Goal: Information Seeking & Learning: Learn about a topic

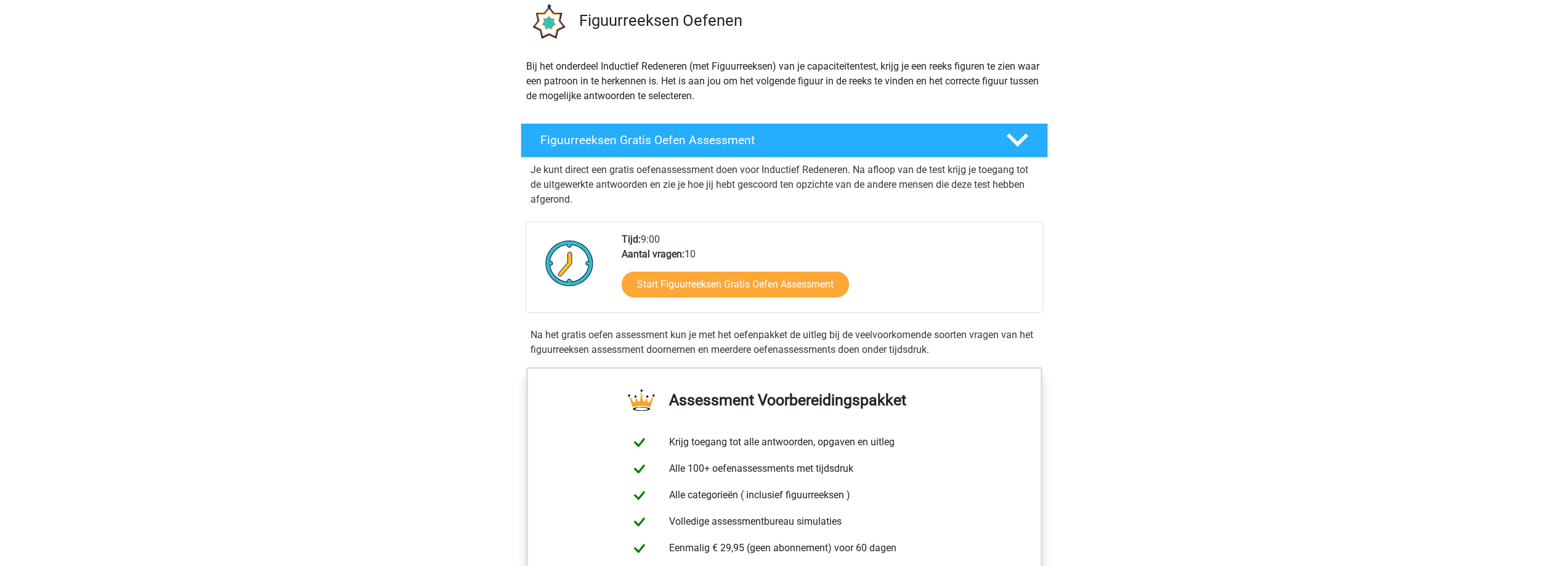
scroll to position [185, 0]
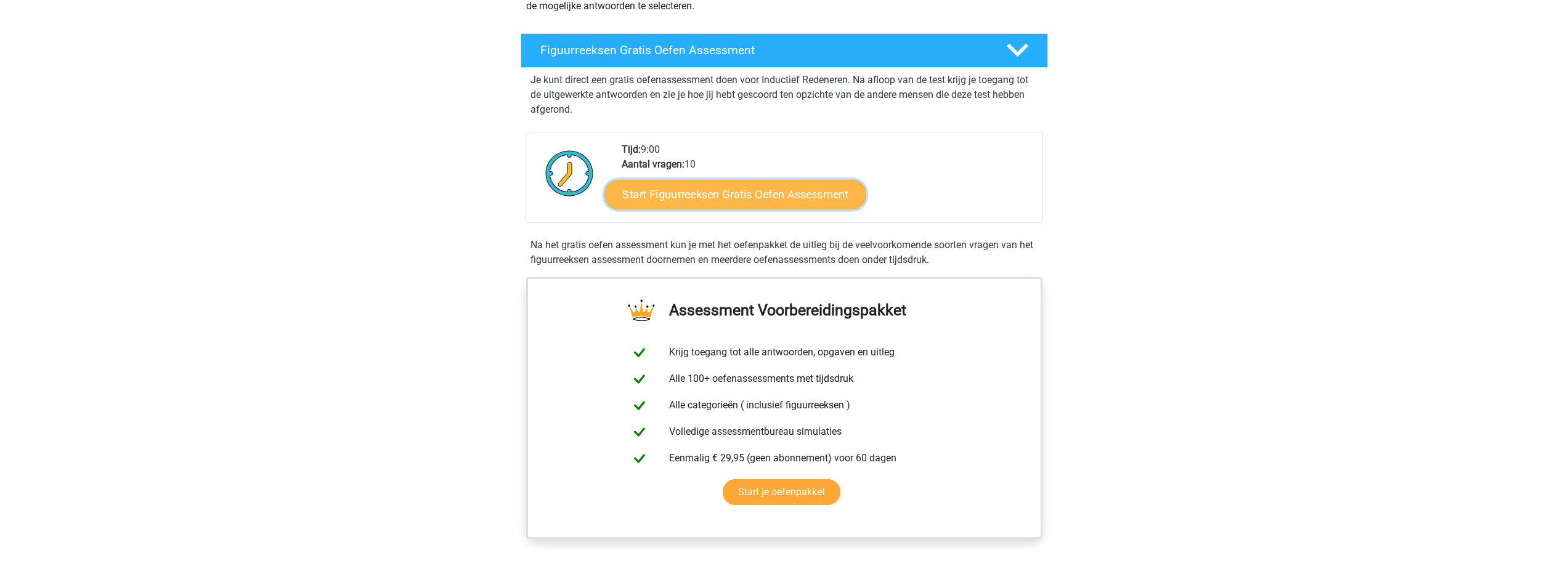
click at [780, 194] on link "Start Figuurreeksen Gratis Oefen Assessment" at bounding box center [734, 195] width 261 height 30
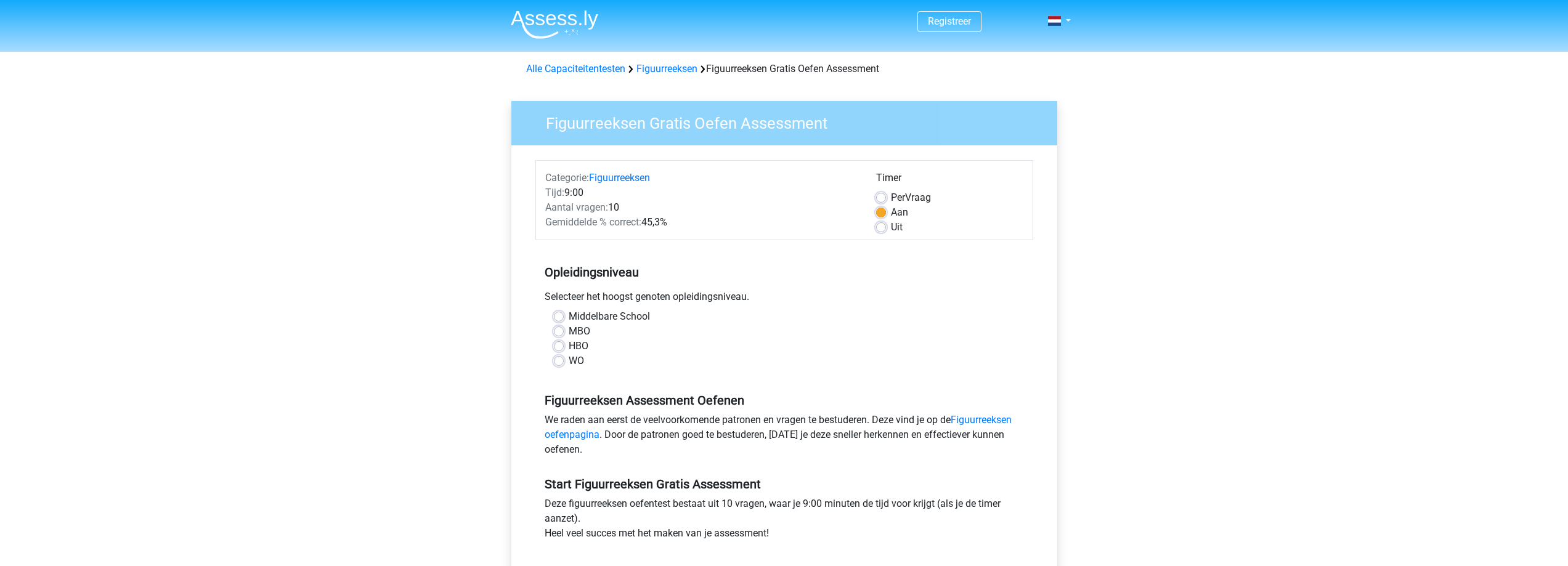
click at [569, 358] on label "WO" at bounding box center [576, 361] width 15 height 15
click at [558, 358] on input "WO" at bounding box center [559, 359] width 10 height 12
radio input "true"
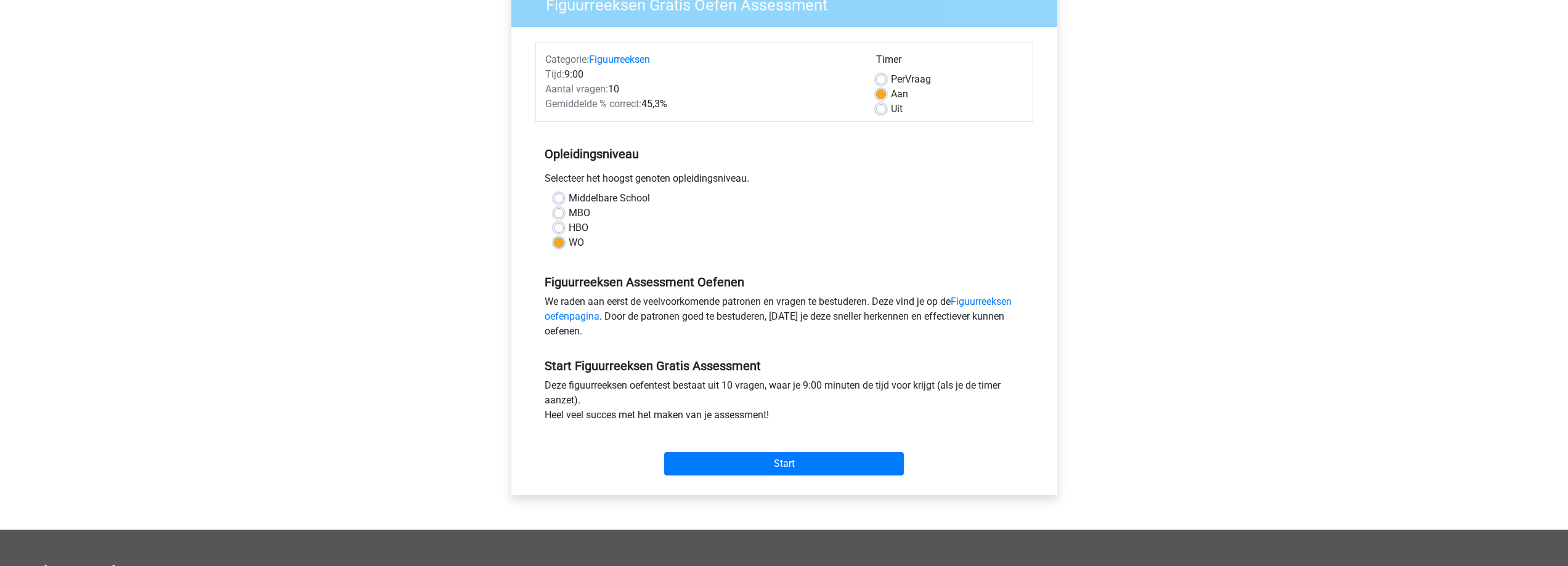
scroll to position [123, 0]
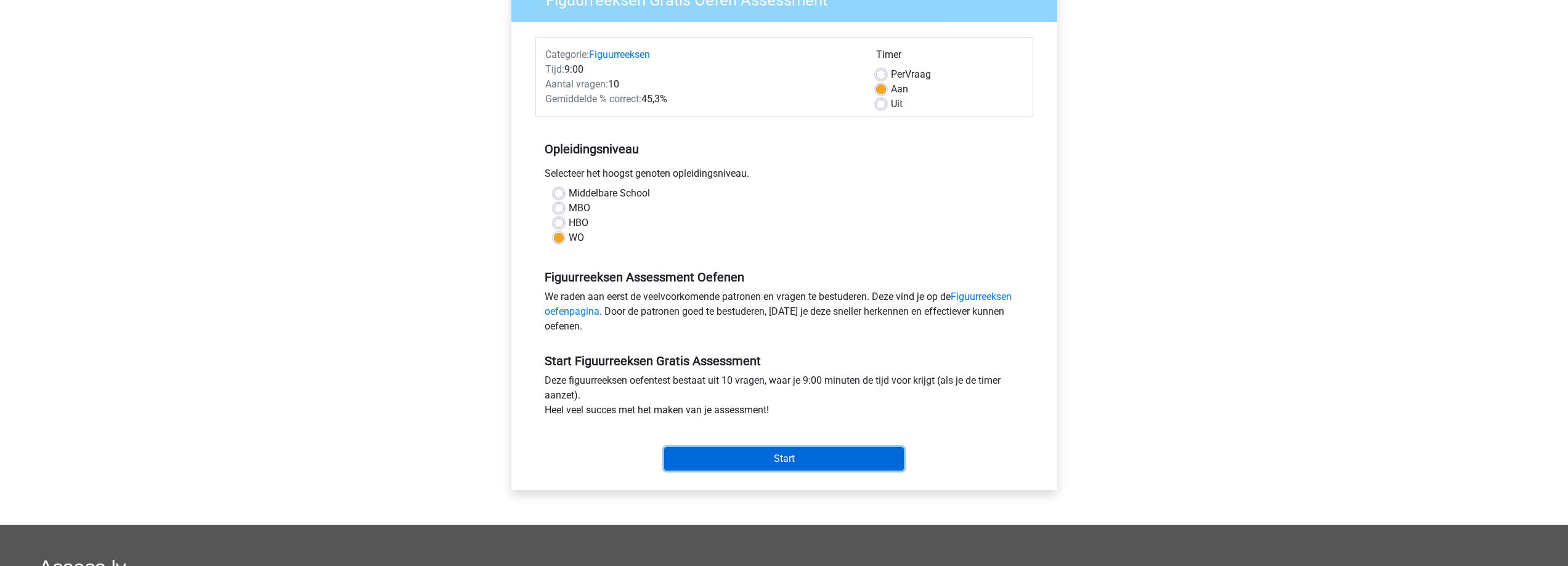
click at [806, 462] on input "Start" at bounding box center [784, 458] width 240 height 23
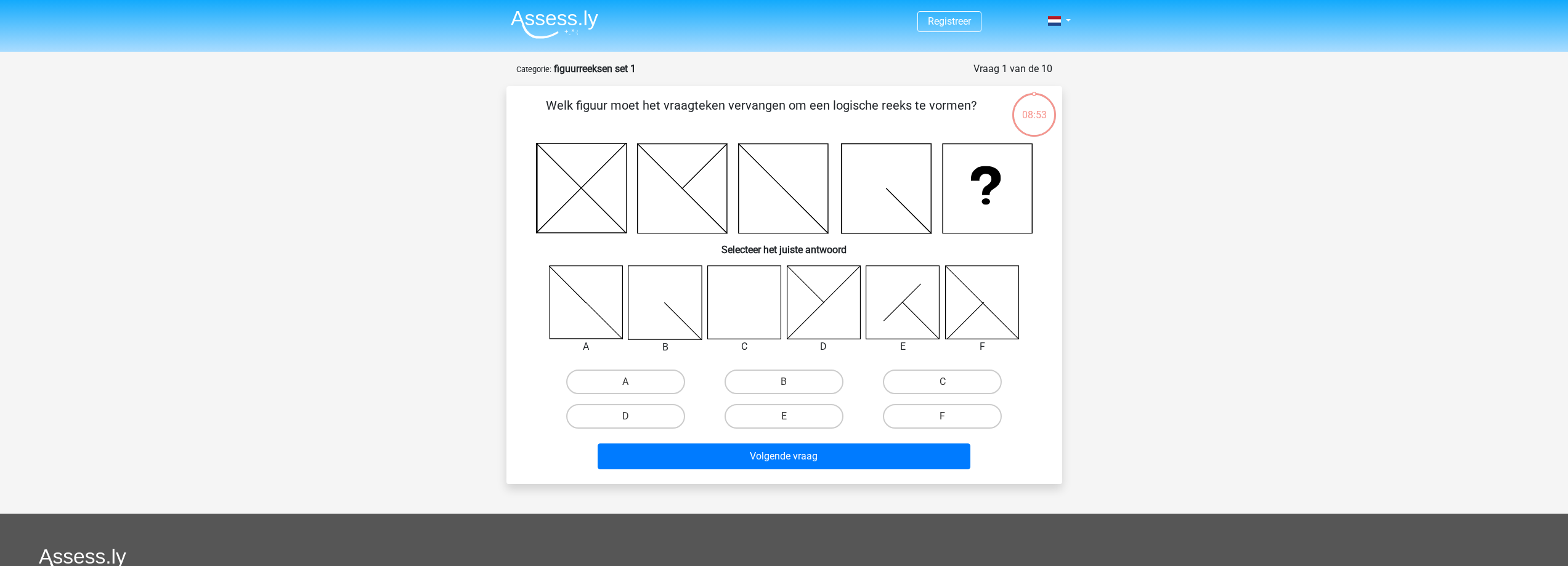
click at [746, 310] on icon at bounding box center [744, 302] width 73 height 73
click at [898, 383] on label "C" at bounding box center [942, 382] width 119 height 24
click at [942, 383] on input "C" at bounding box center [946, 385] width 8 height 8
radio input "true"
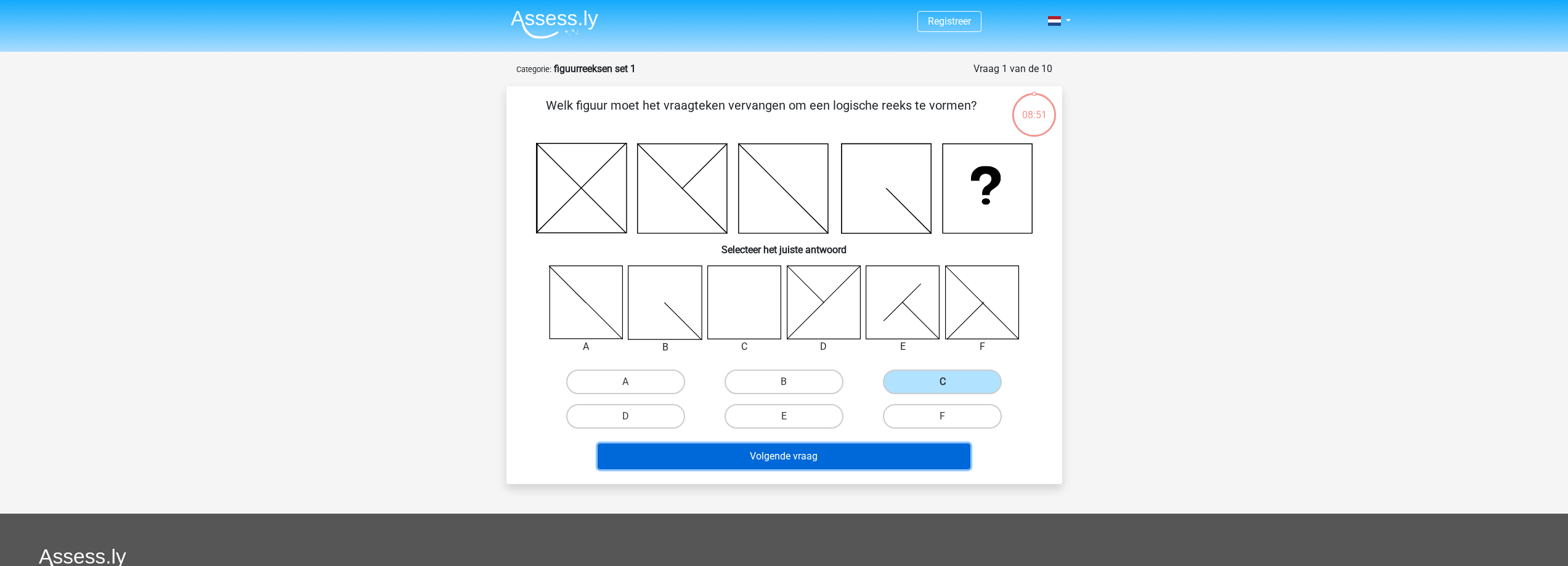
click at [858, 463] on button "Volgende vraag" at bounding box center [784, 457] width 372 height 26
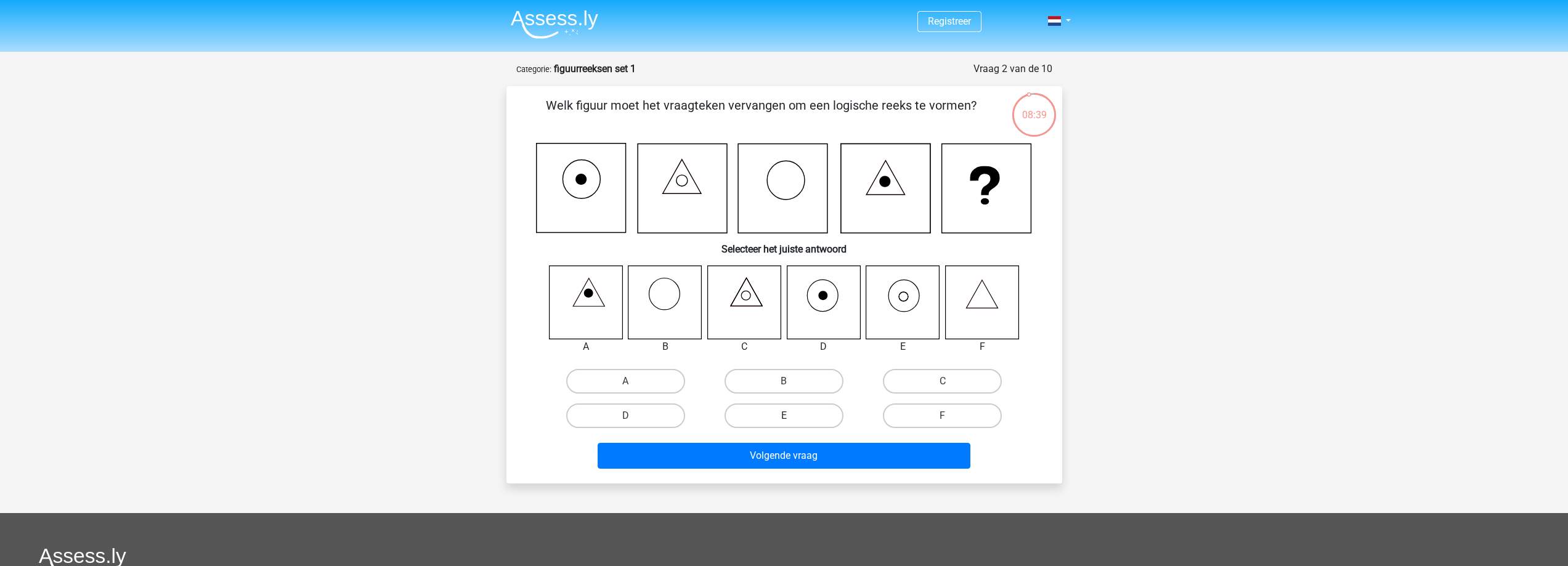
click at [765, 412] on label "E" at bounding box center [783, 415] width 119 height 24
click at [783, 415] on input "E" at bounding box center [787, 419] width 8 height 8
radio input "true"
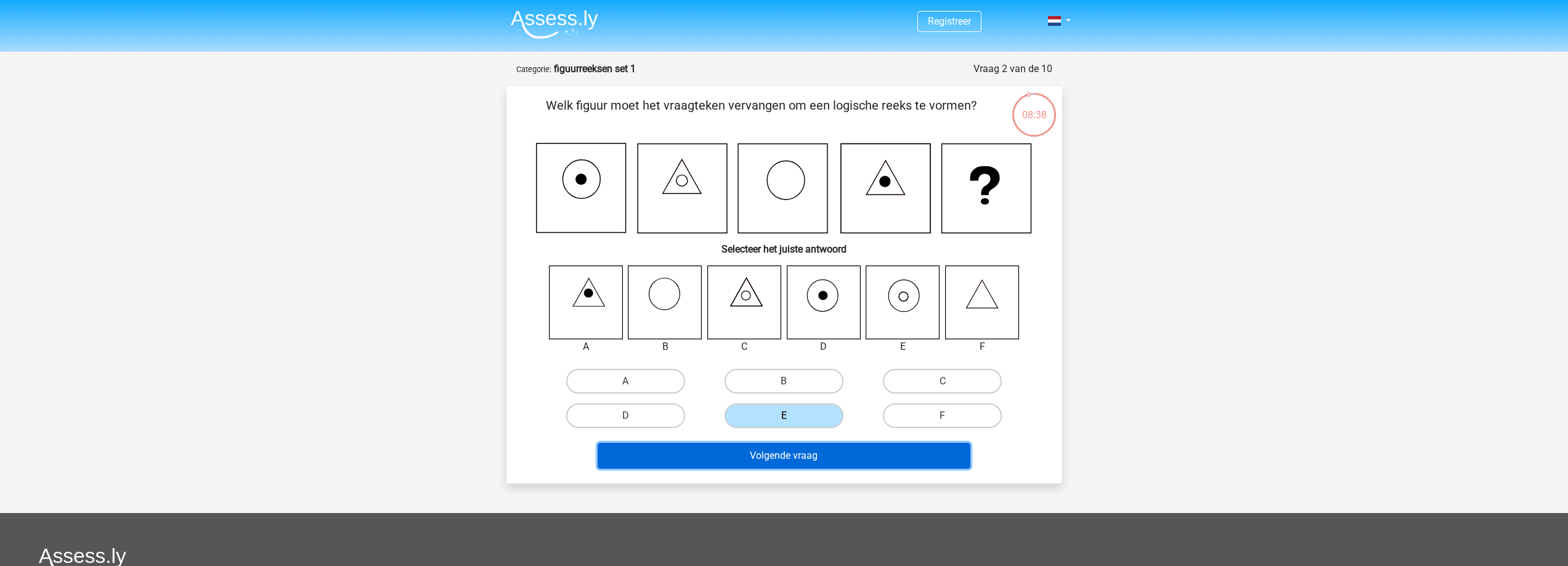
click at [847, 452] on button "Volgende vraag" at bounding box center [784, 456] width 372 height 26
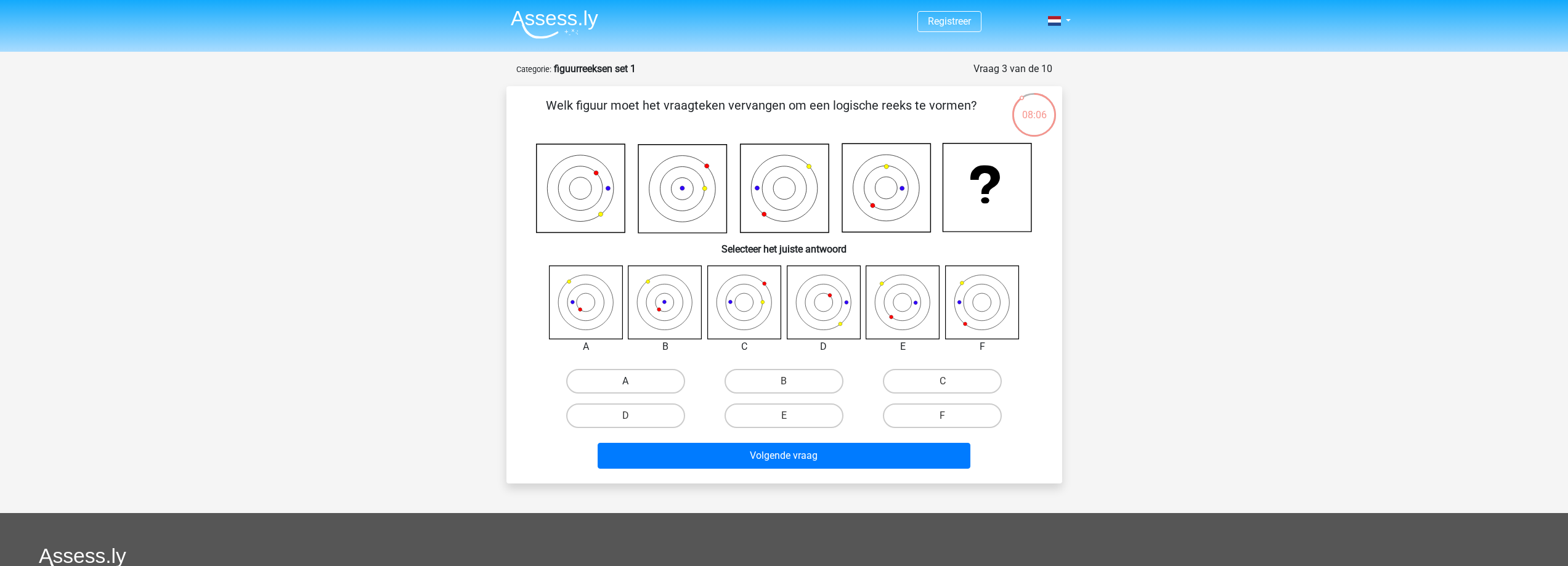
click at [598, 376] on label "A" at bounding box center [625, 381] width 119 height 24
click at [625, 382] on input "A" at bounding box center [629, 385] width 8 height 8
radio input "true"
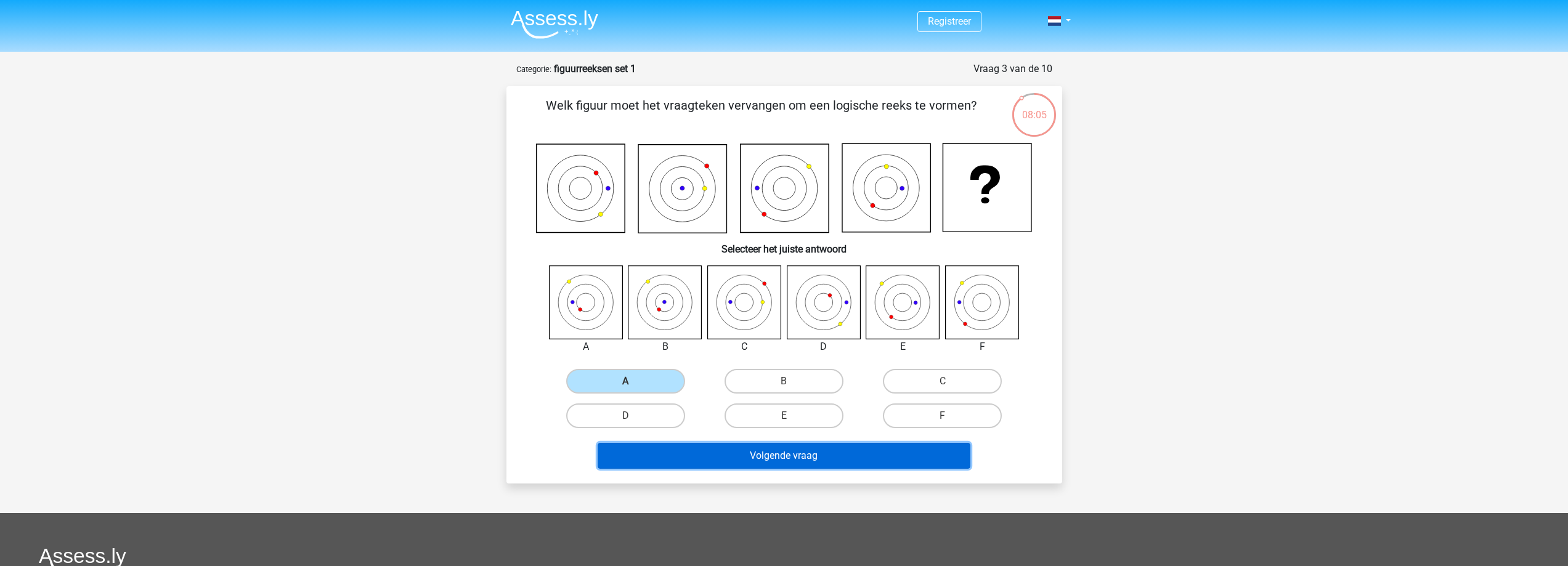
click at [725, 461] on button "Volgende vraag" at bounding box center [784, 456] width 372 height 26
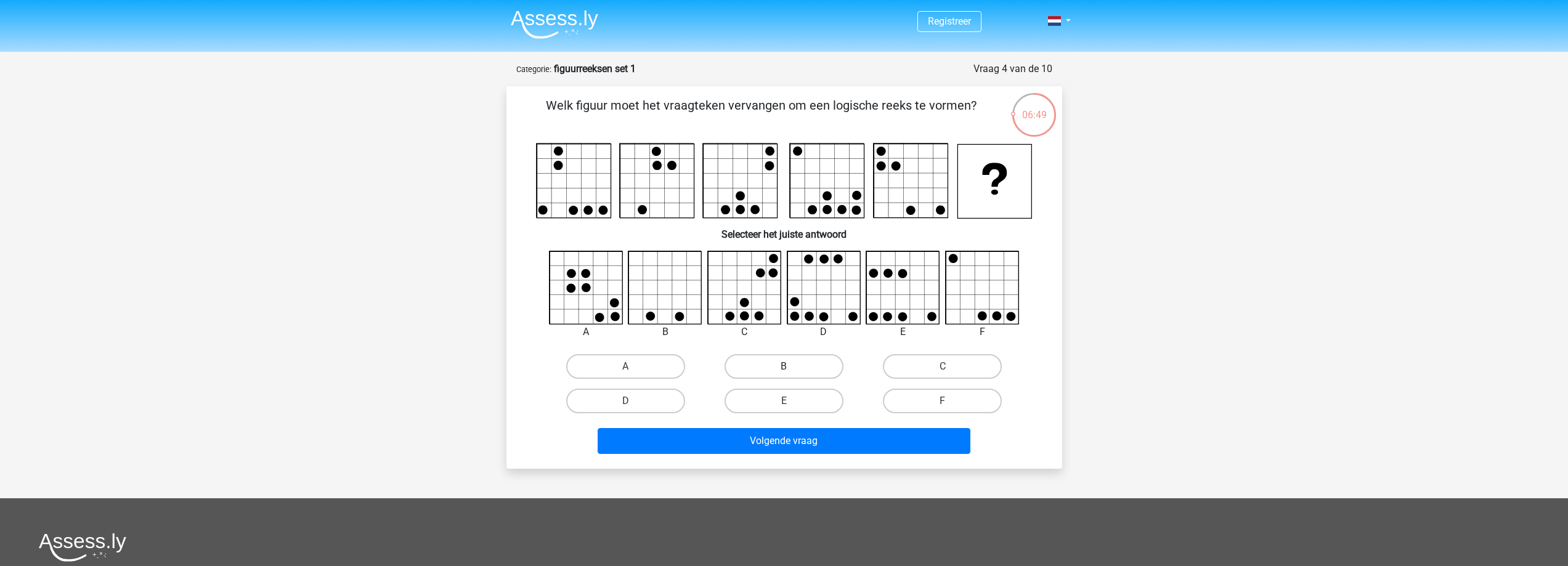
click at [832, 364] on label "B" at bounding box center [783, 367] width 119 height 24
click at [791, 367] on input "B" at bounding box center [787, 370] width 8 height 8
radio input "true"
click at [662, 361] on label "A" at bounding box center [625, 367] width 119 height 24
click at [633, 367] on input "A" at bounding box center [629, 370] width 8 height 8
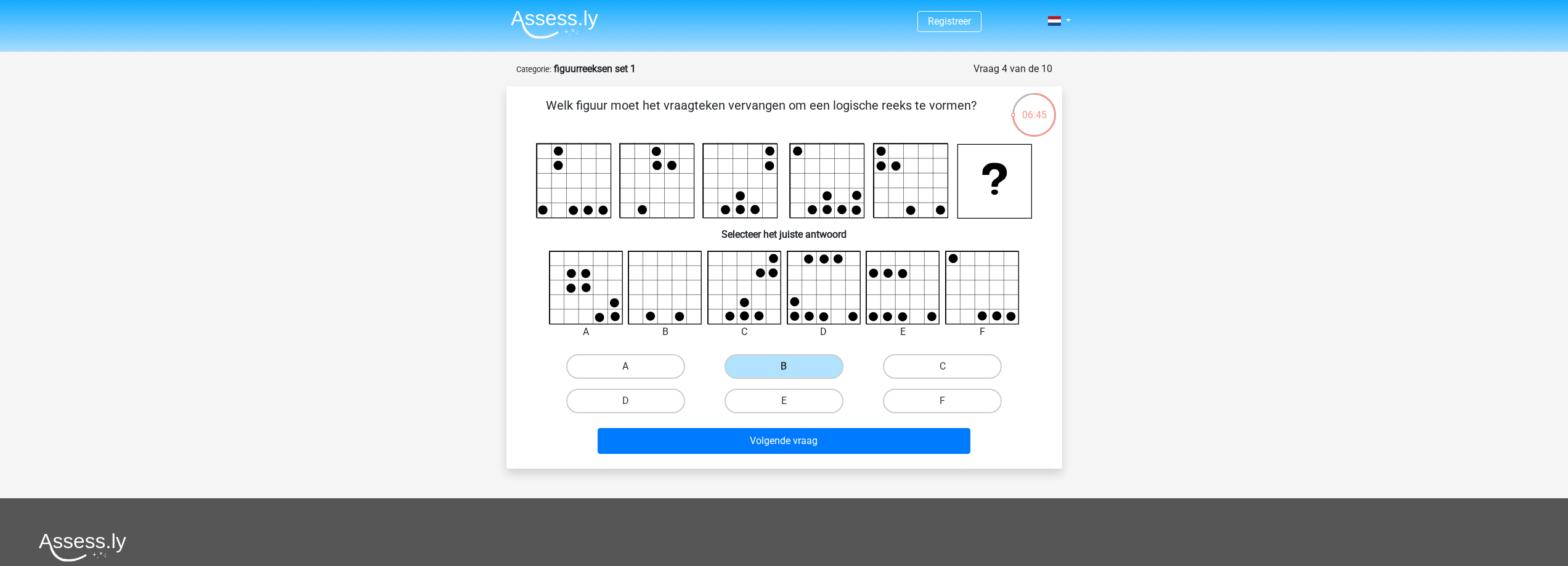
radio input "true"
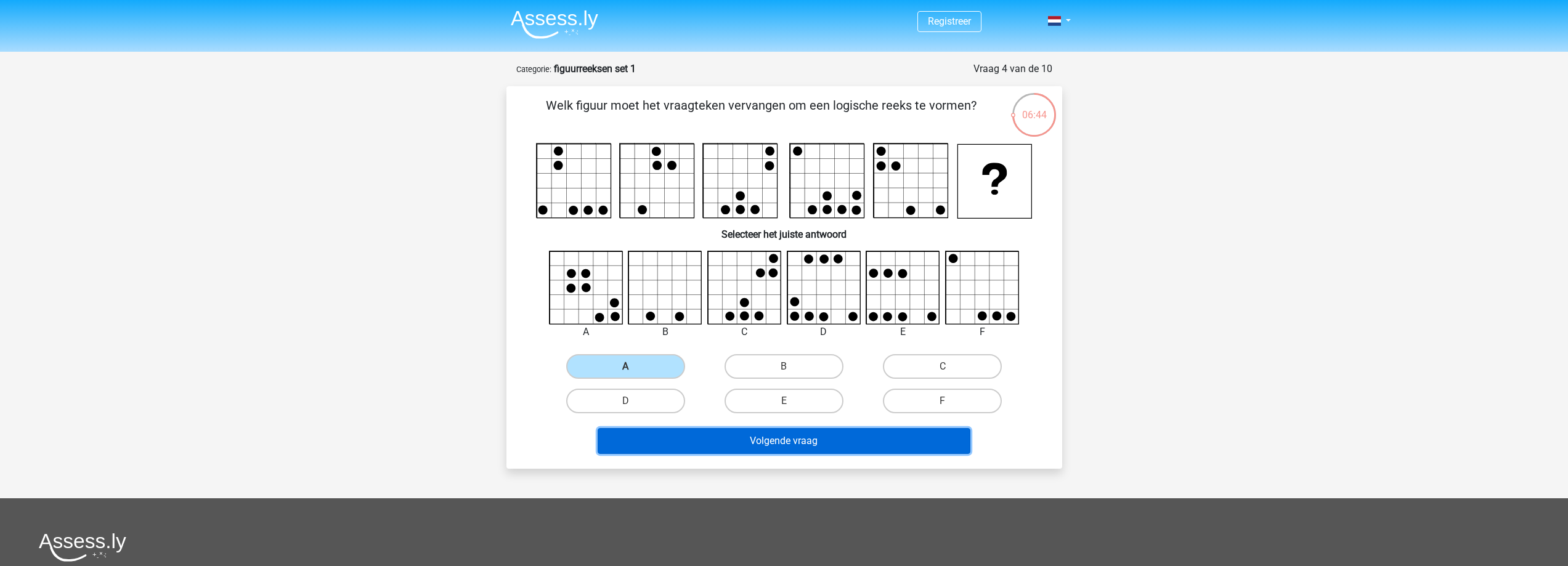
click at [728, 443] on button "Volgende vraag" at bounding box center [784, 442] width 372 height 26
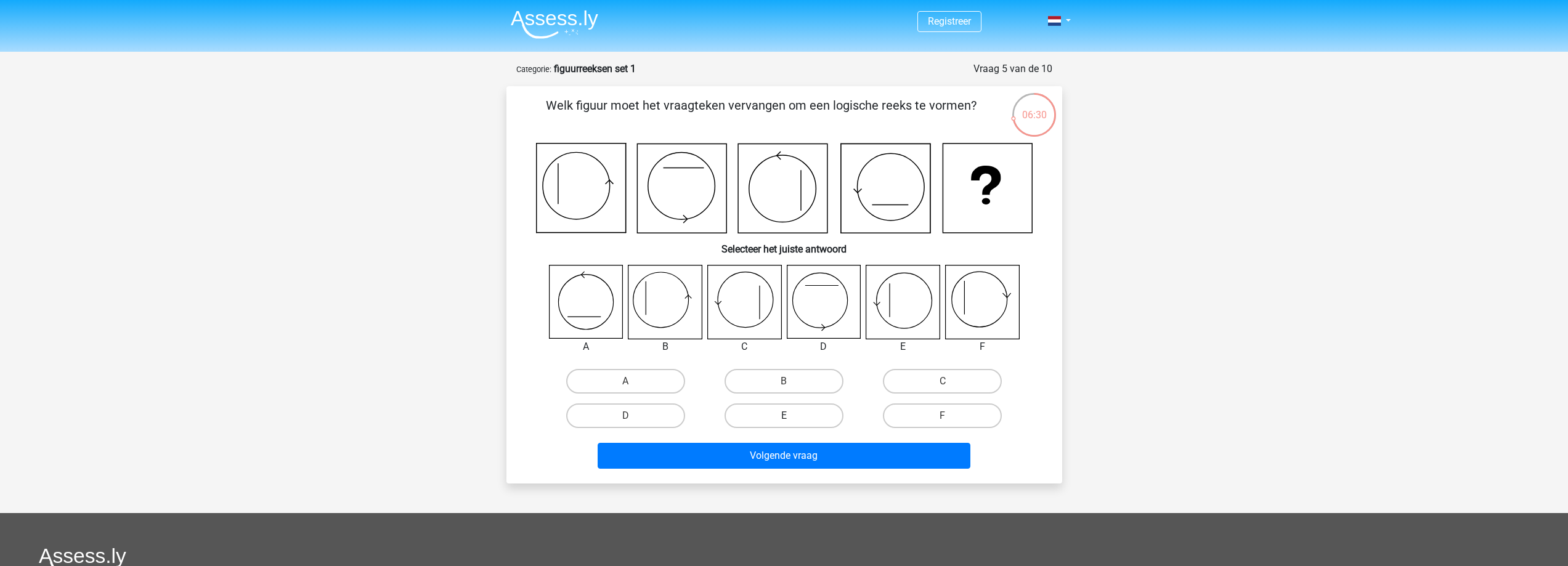
click at [806, 416] on label "E" at bounding box center [783, 415] width 119 height 24
click at [791, 416] on input "E" at bounding box center [787, 419] width 8 height 8
radio input "true"
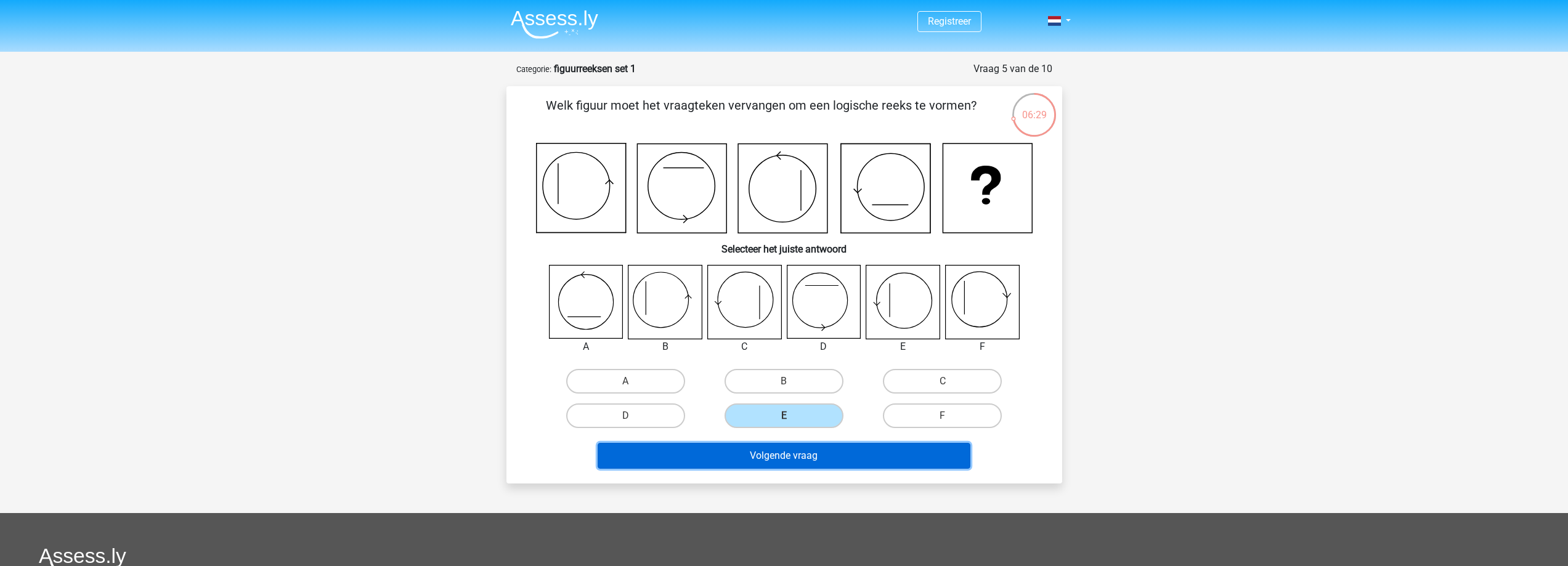
click at [812, 460] on button "Volgende vraag" at bounding box center [784, 456] width 372 height 26
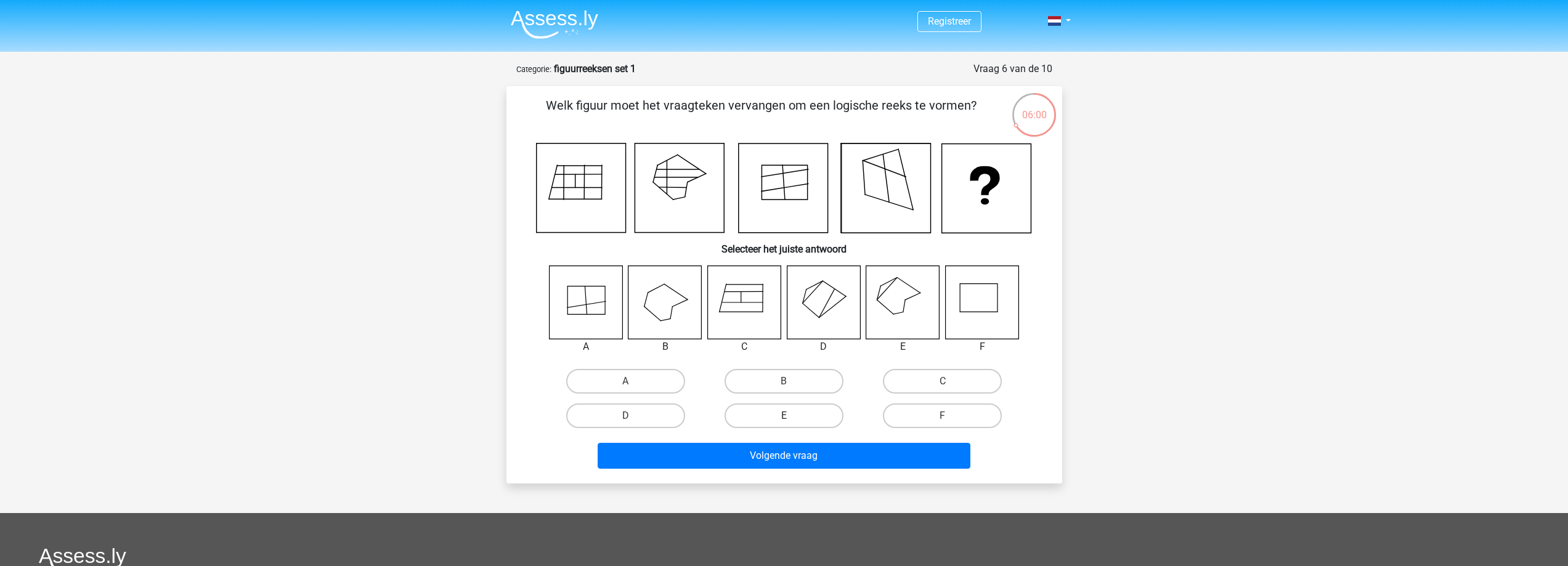
click at [810, 417] on label "E" at bounding box center [783, 415] width 119 height 24
click at [791, 417] on input "E" at bounding box center [787, 419] width 8 height 8
radio input "true"
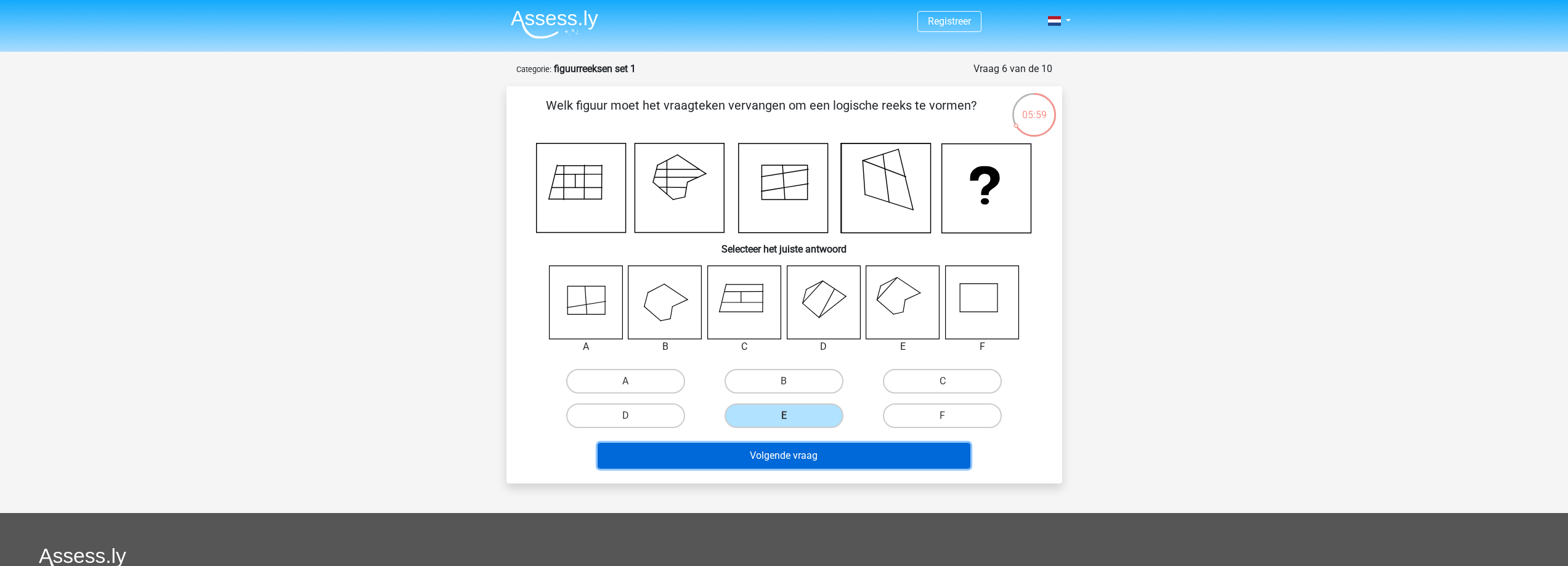
click at [810, 451] on button "Volgende vraag" at bounding box center [784, 456] width 372 height 26
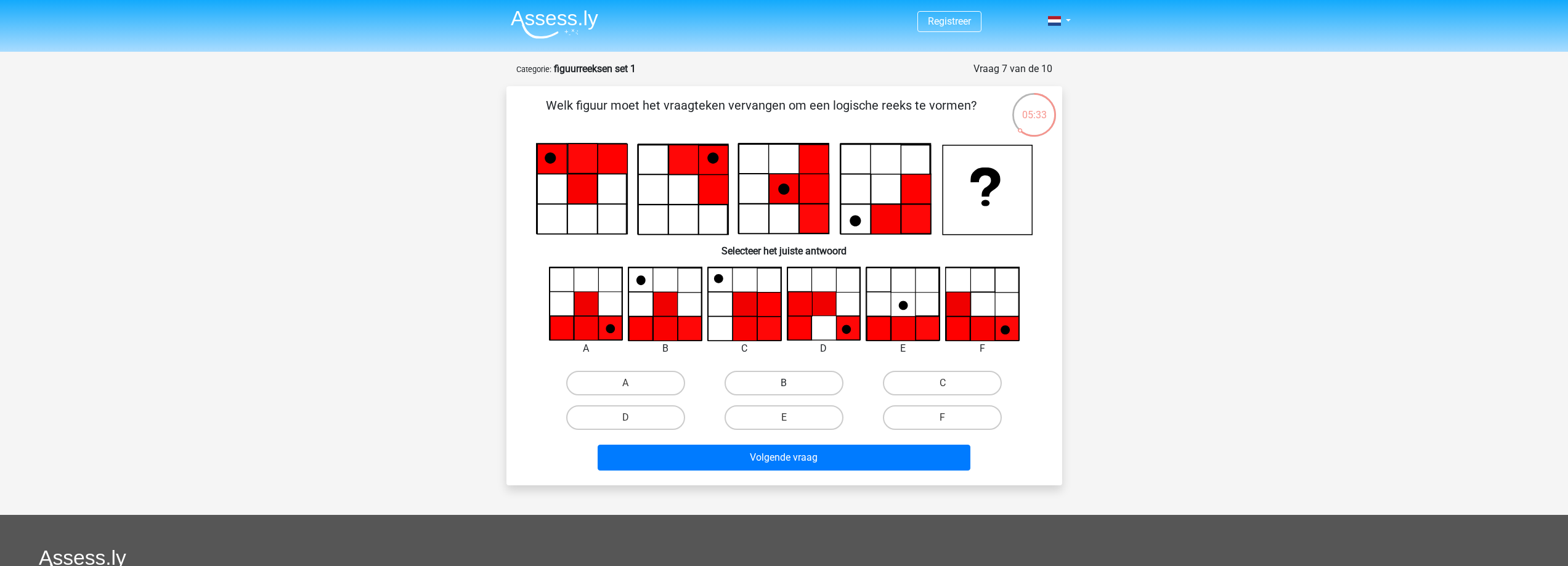
click at [778, 378] on label "B" at bounding box center [783, 383] width 119 height 24
click at [783, 384] on input "B" at bounding box center [787, 387] width 8 height 8
radio input "true"
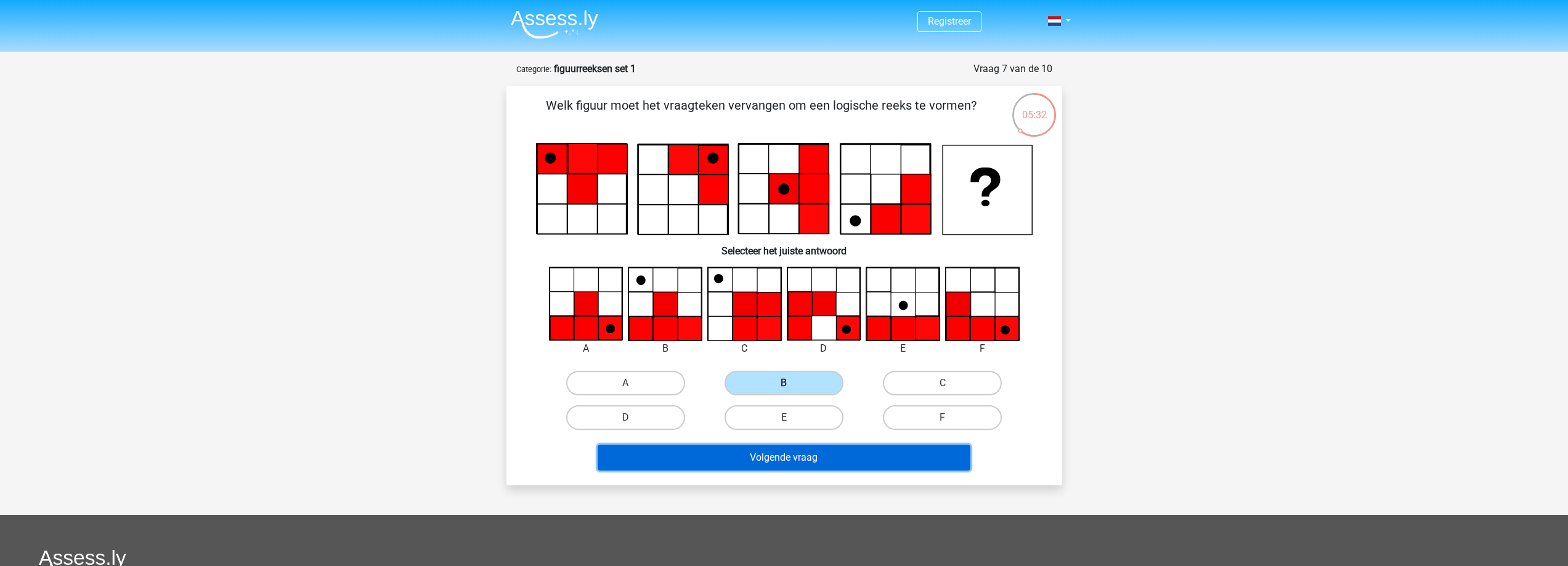
click at [880, 460] on button "Volgende vraag" at bounding box center [784, 457] width 372 height 26
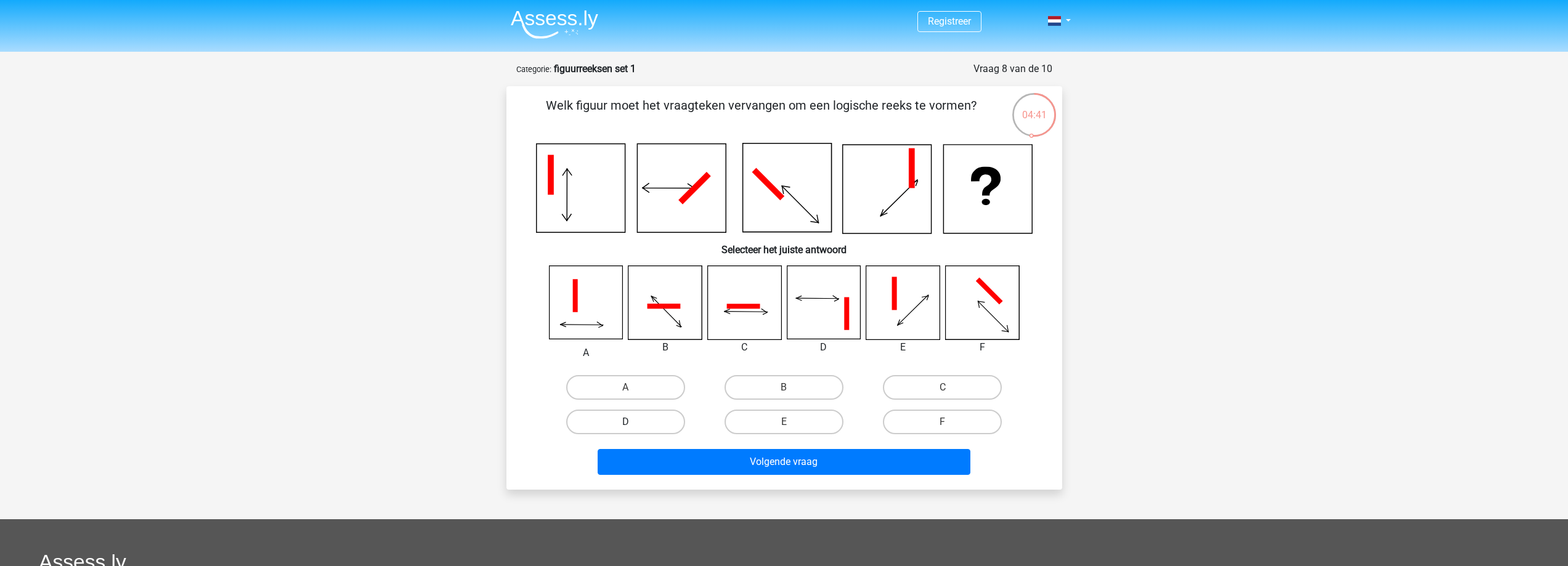
click at [654, 433] on label "D" at bounding box center [625, 422] width 119 height 24
click at [633, 430] on input "D" at bounding box center [629, 426] width 8 height 8
radio input "true"
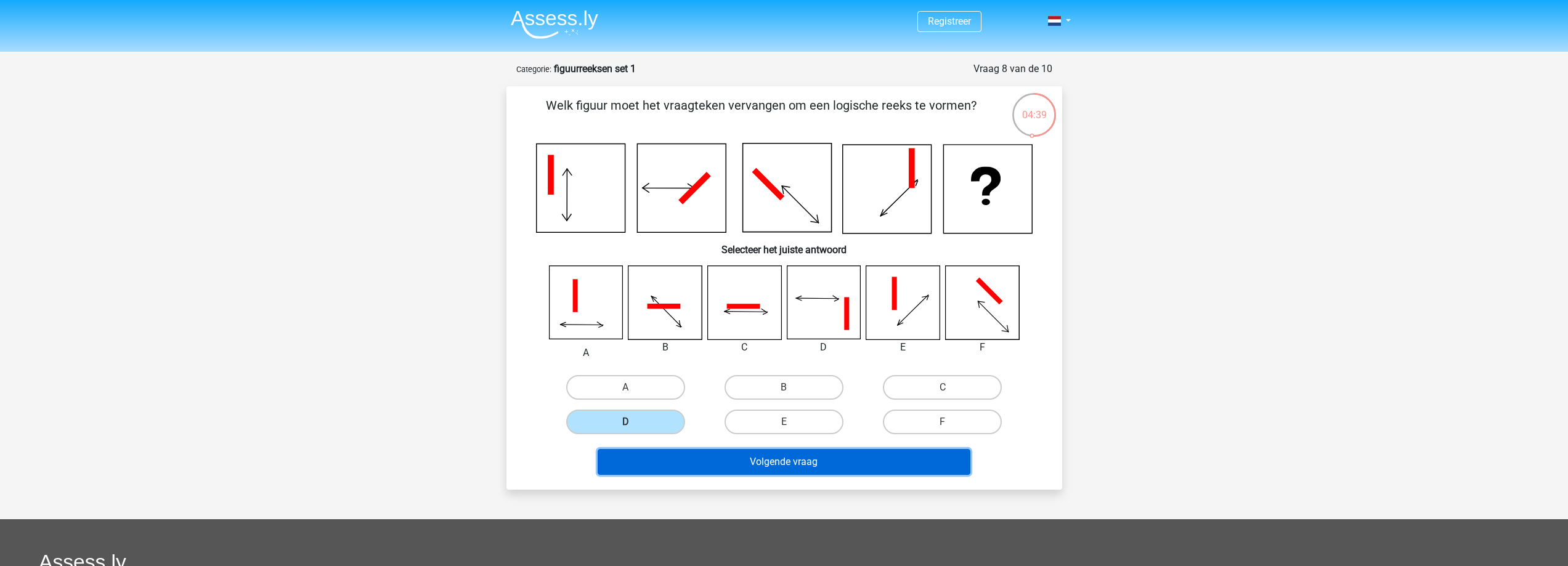
click at [733, 469] on button "Volgende vraag" at bounding box center [784, 462] width 372 height 26
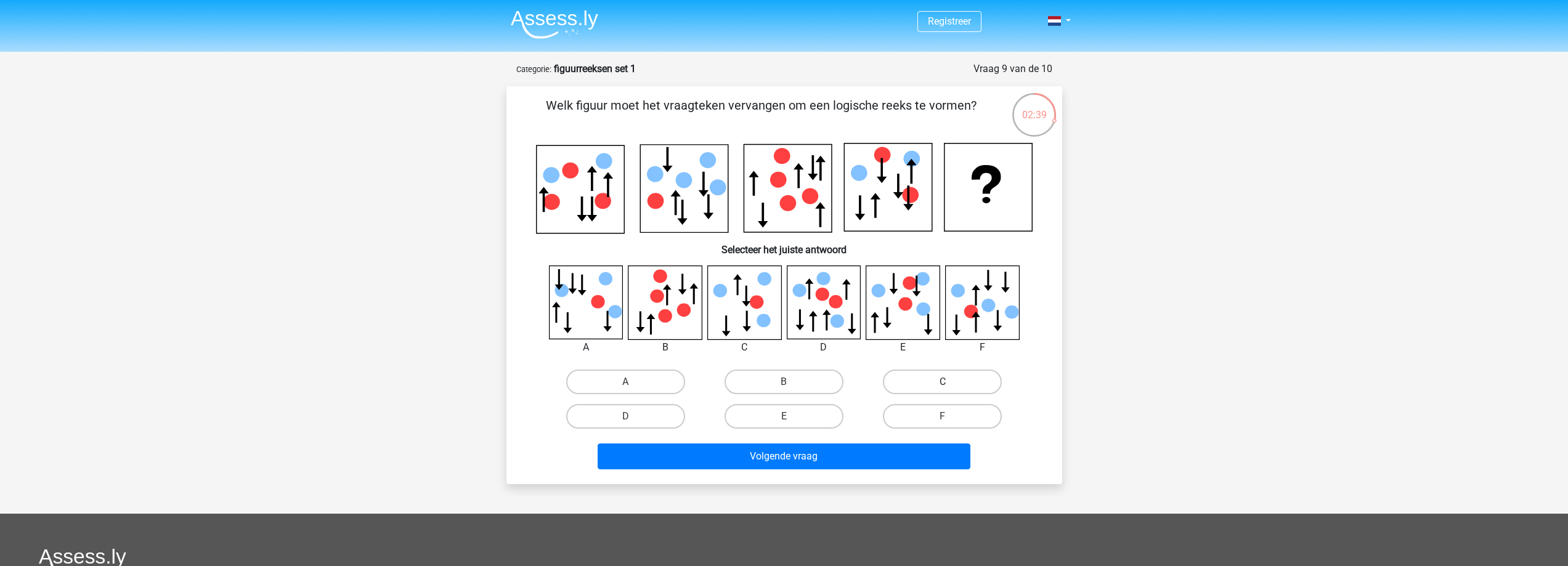
click at [945, 378] on label "C" at bounding box center [942, 382] width 119 height 24
click at [945, 382] on input "C" at bounding box center [946, 385] width 8 height 8
radio input "true"
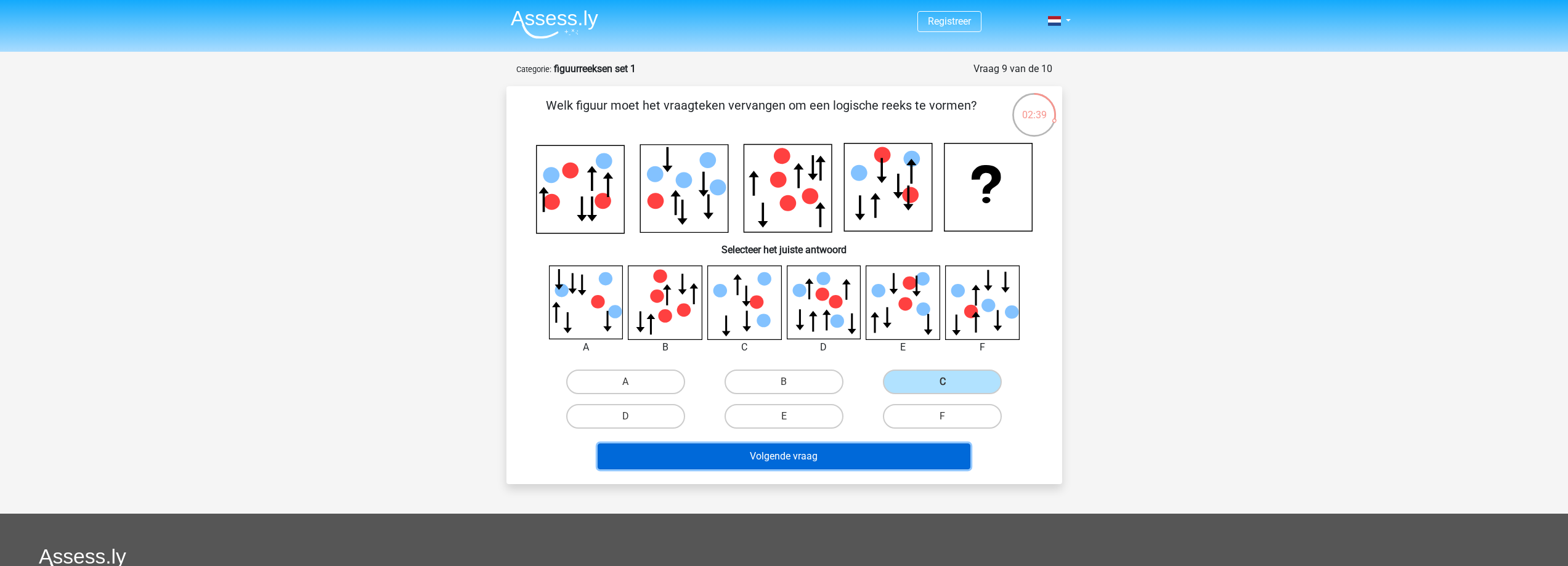
click at [847, 457] on button "Volgende vraag" at bounding box center [784, 457] width 372 height 26
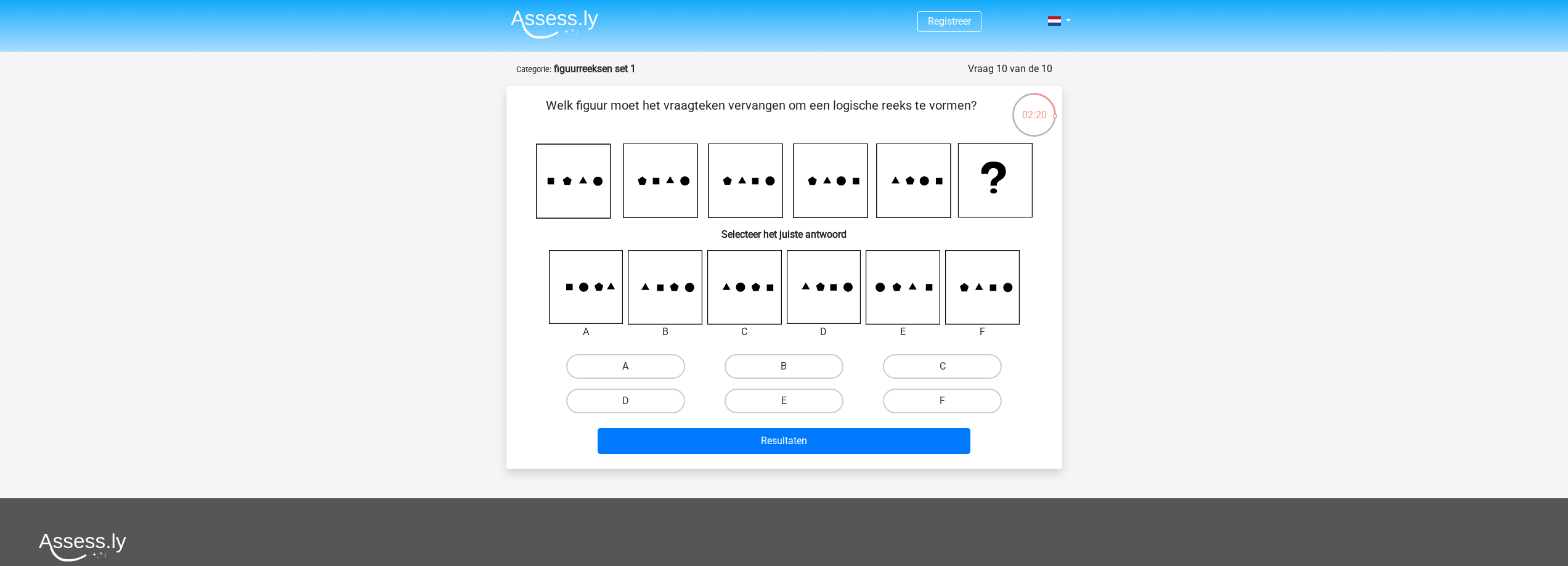
click at [662, 369] on label "A" at bounding box center [625, 367] width 119 height 24
click at [633, 369] on input "A" at bounding box center [629, 370] width 8 height 8
radio input "true"
click at [905, 370] on label "C" at bounding box center [942, 367] width 119 height 24
click at [942, 370] on input "C" at bounding box center [946, 370] width 8 height 8
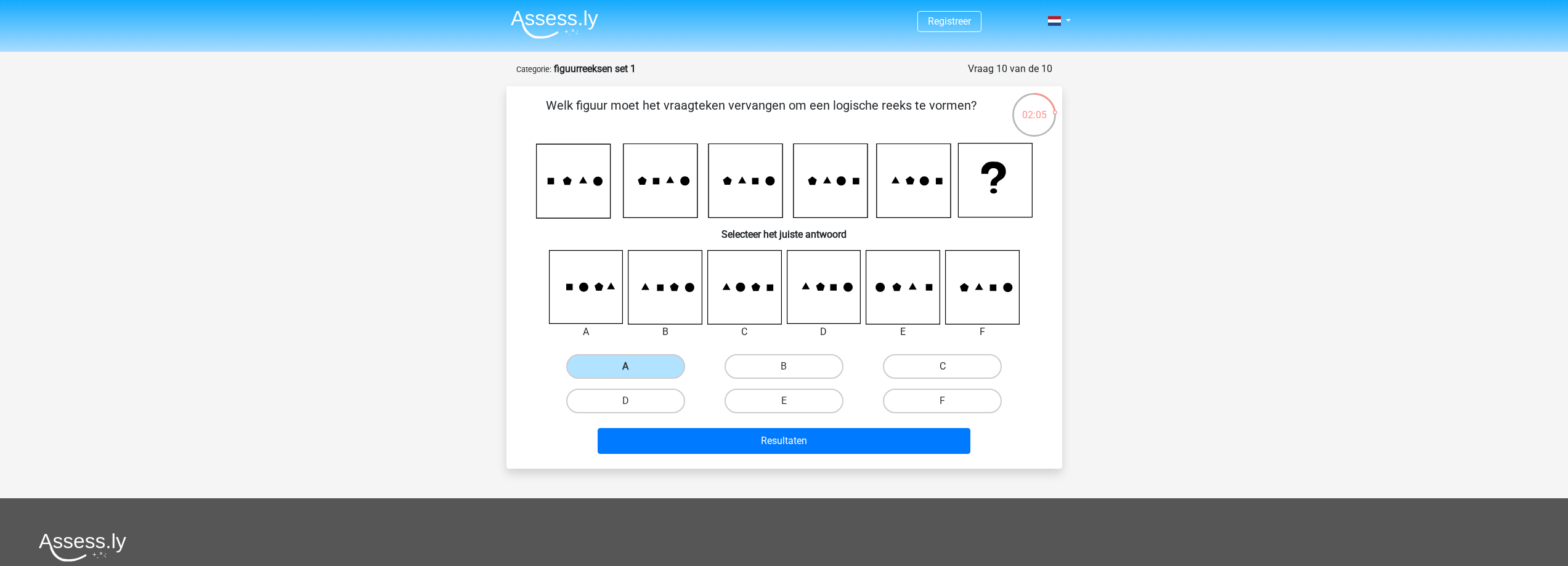
radio input "true"
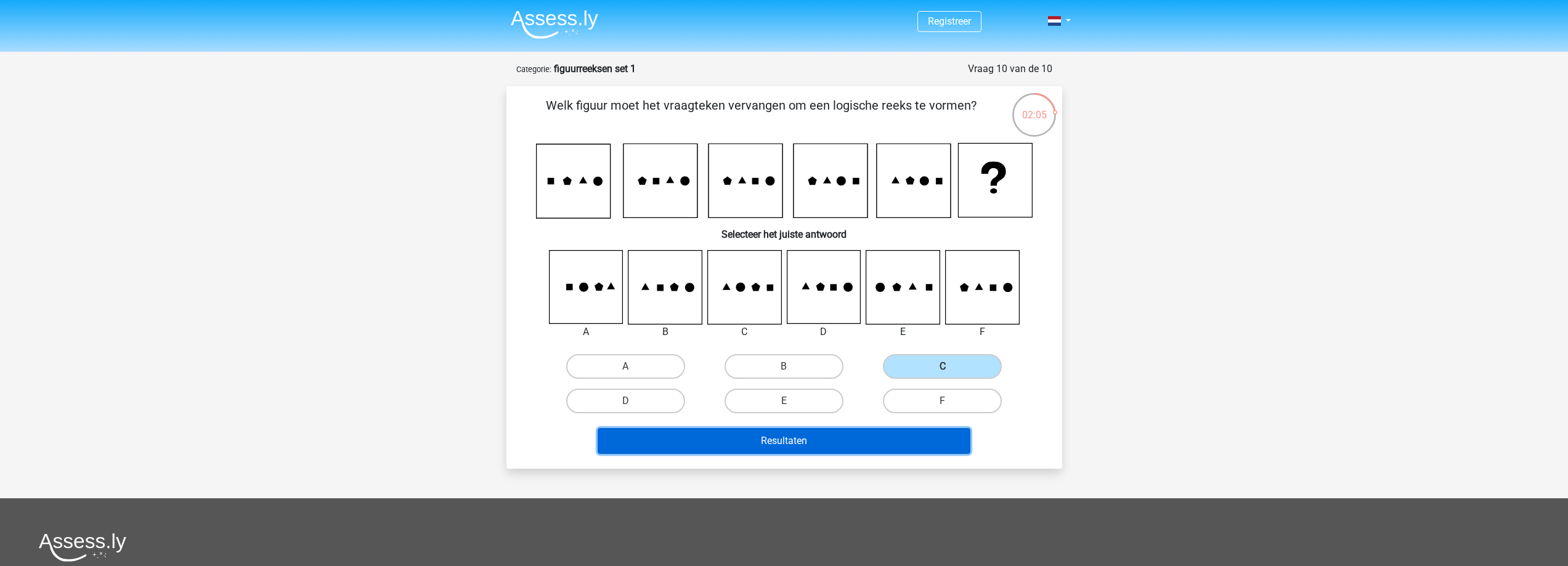
click at [874, 443] on button "Resultaten" at bounding box center [784, 442] width 372 height 26
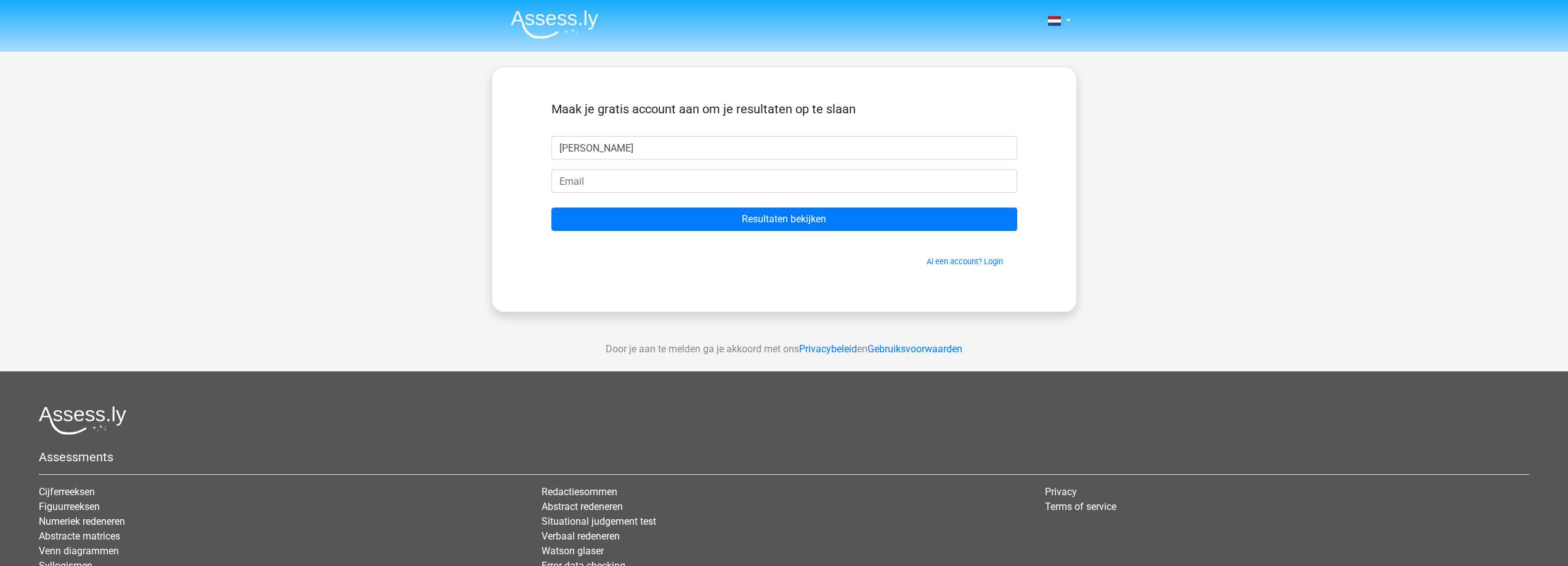
type input "[PERSON_NAME]"
click at [652, 184] on input "email" at bounding box center [784, 181] width 466 height 23
type input "[EMAIL_ADDRESS][DOMAIN_NAME]"
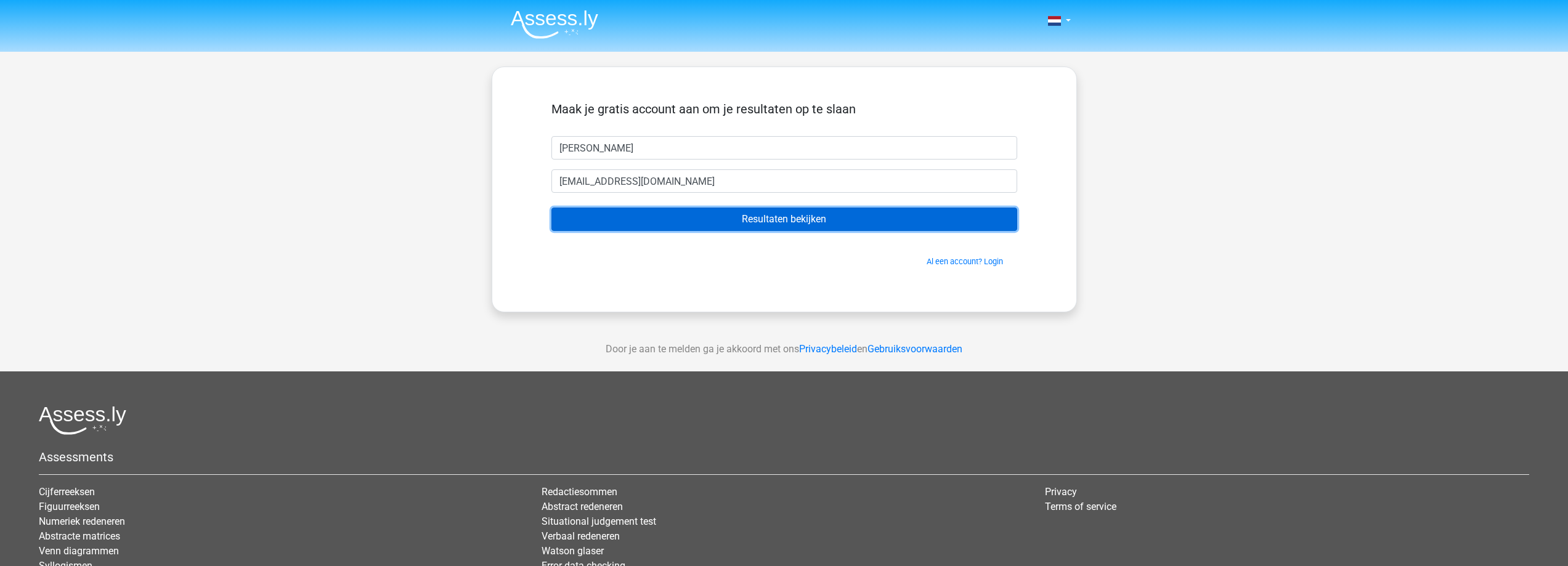
click at [740, 221] on input "Resultaten bekijken" at bounding box center [784, 219] width 466 height 23
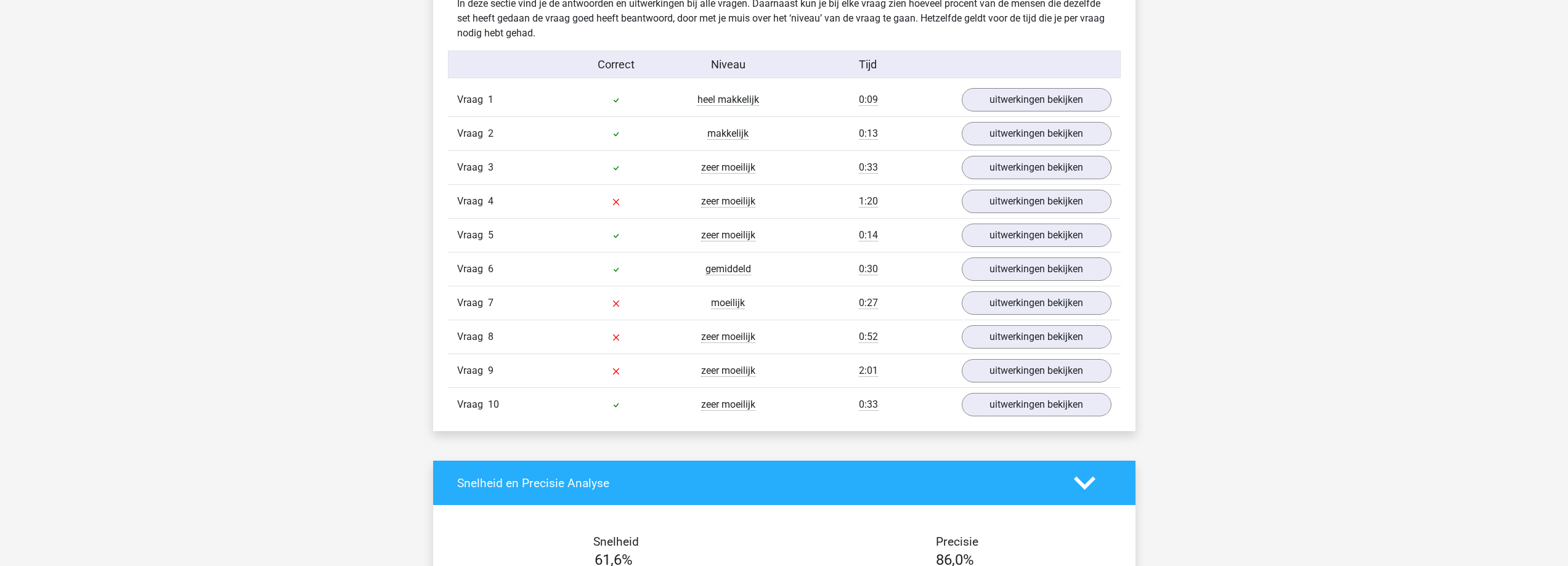
scroll to position [924, 0]
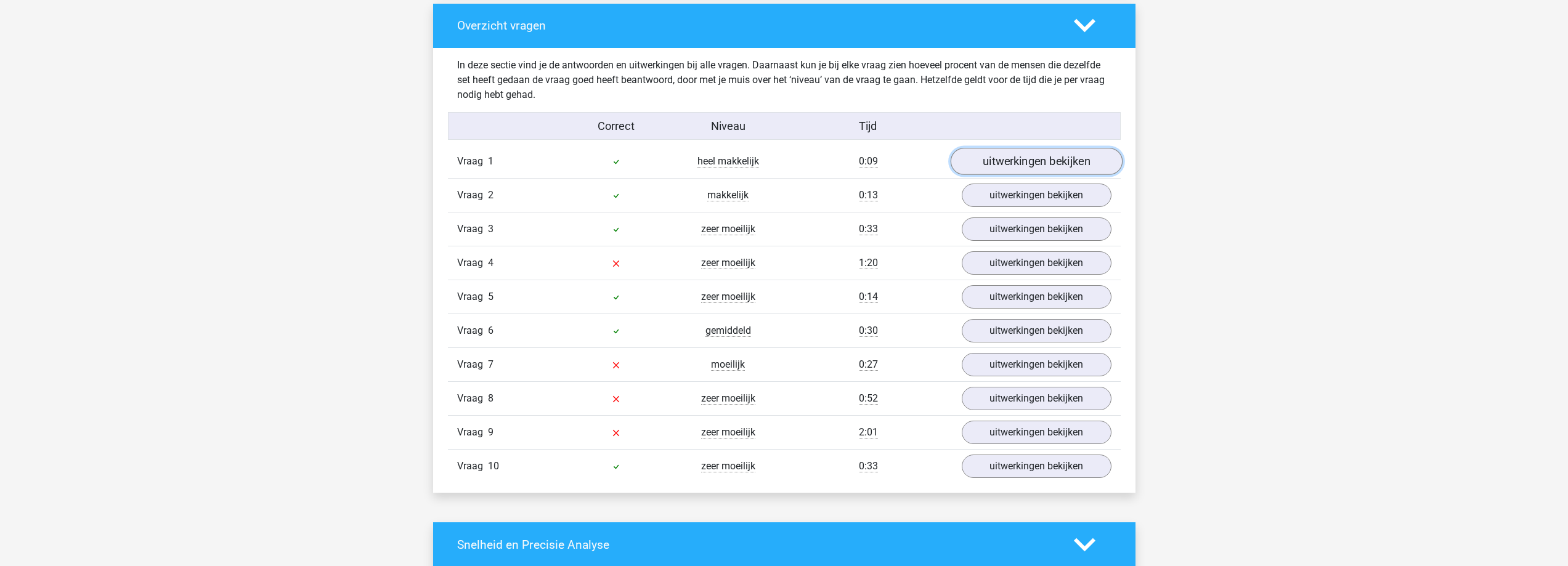
click at [1053, 155] on link "uitwerkingen bekijken" at bounding box center [1036, 161] width 172 height 27
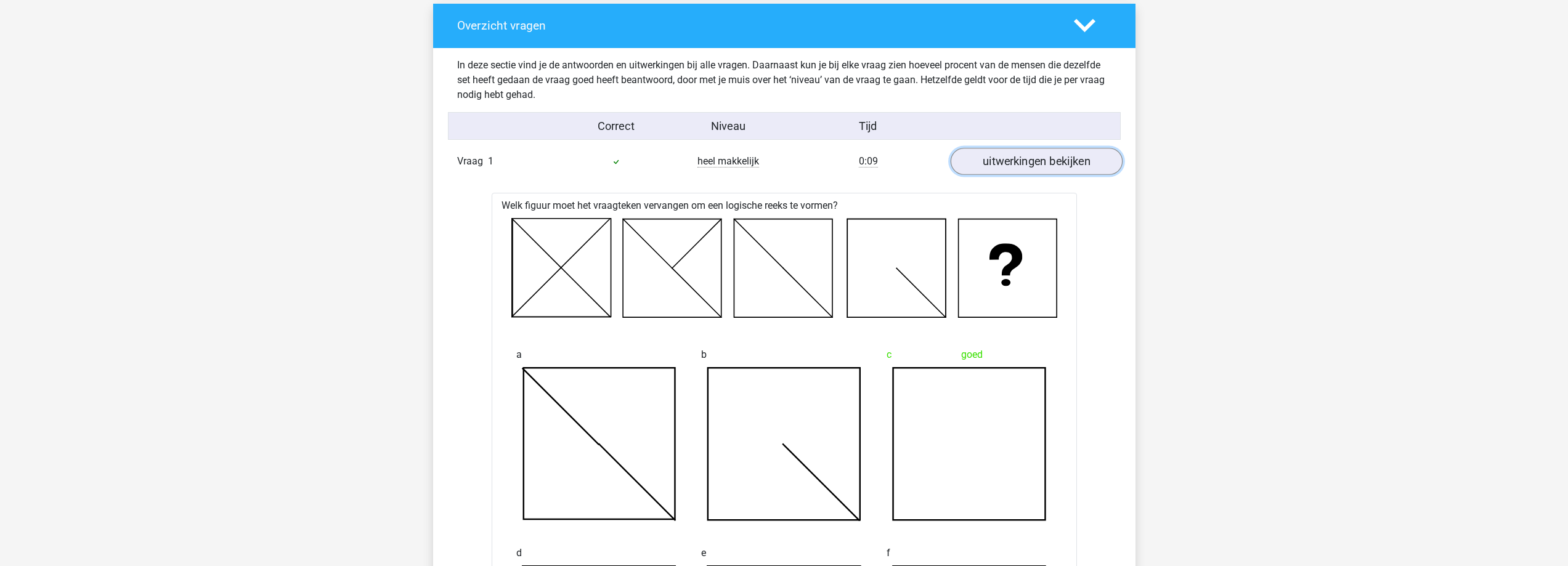
click at [1071, 157] on link "uitwerkingen bekijken" at bounding box center [1036, 161] width 172 height 27
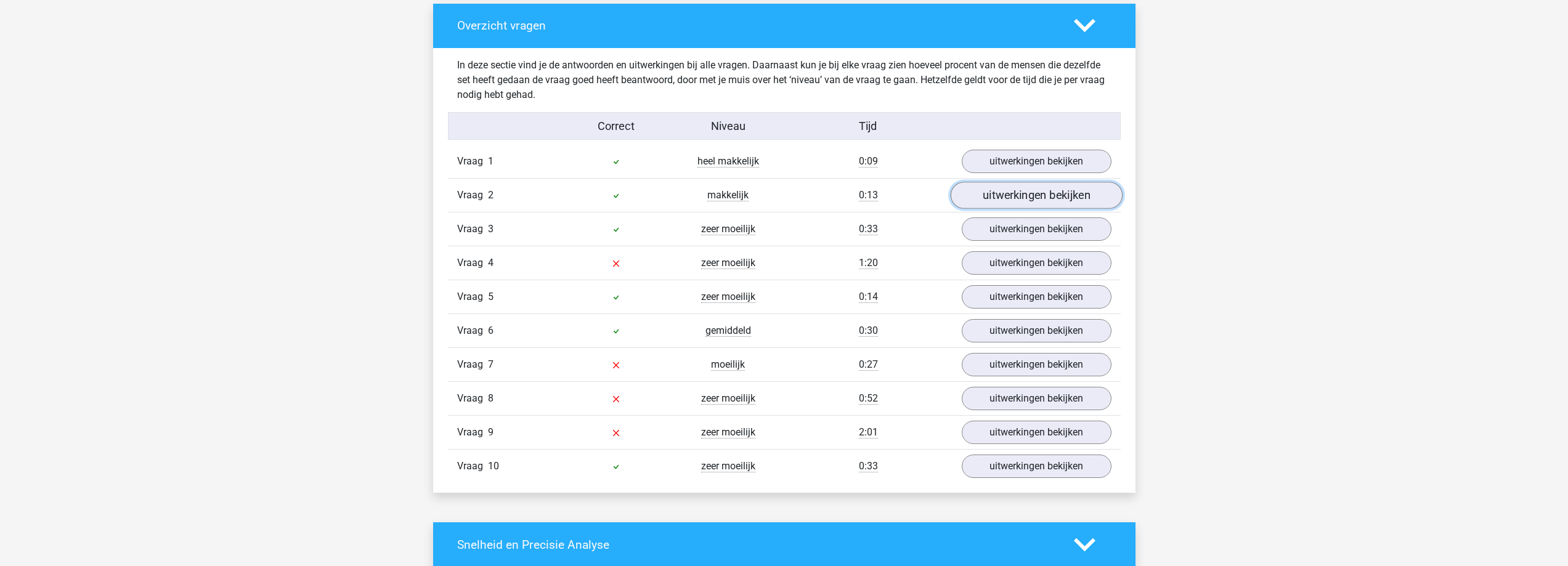
click at [1047, 200] on link "uitwerkingen bekijken" at bounding box center [1036, 195] width 172 height 27
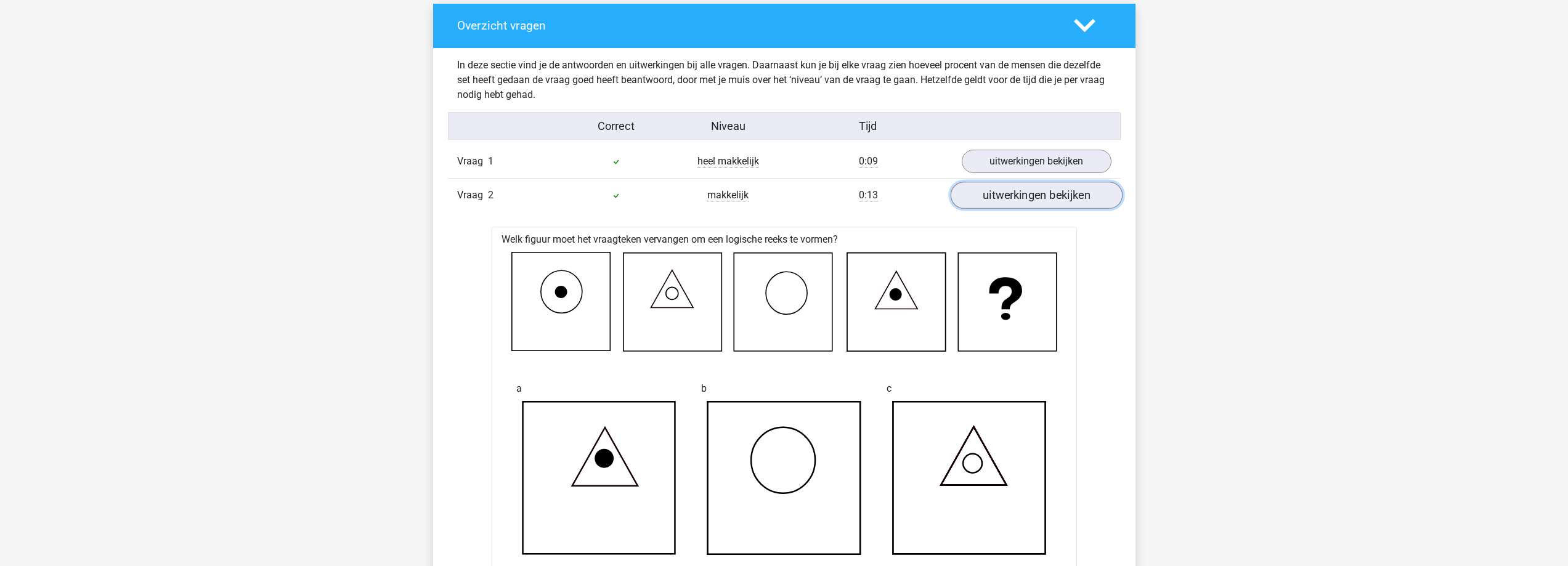
click at [1047, 200] on link "uitwerkingen bekijken" at bounding box center [1036, 195] width 172 height 27
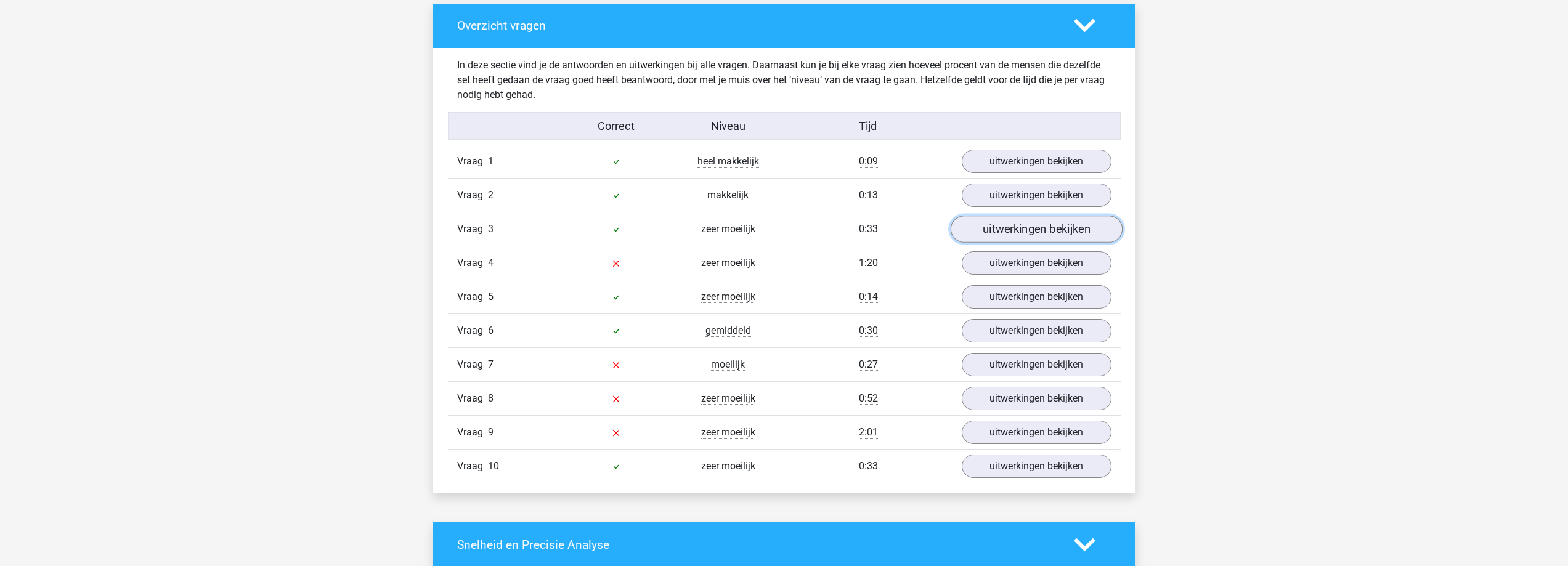
click at [1044, 241] on link "uitwerkingen bekijken" at bounding box center [1036, 228] width 172 height 27
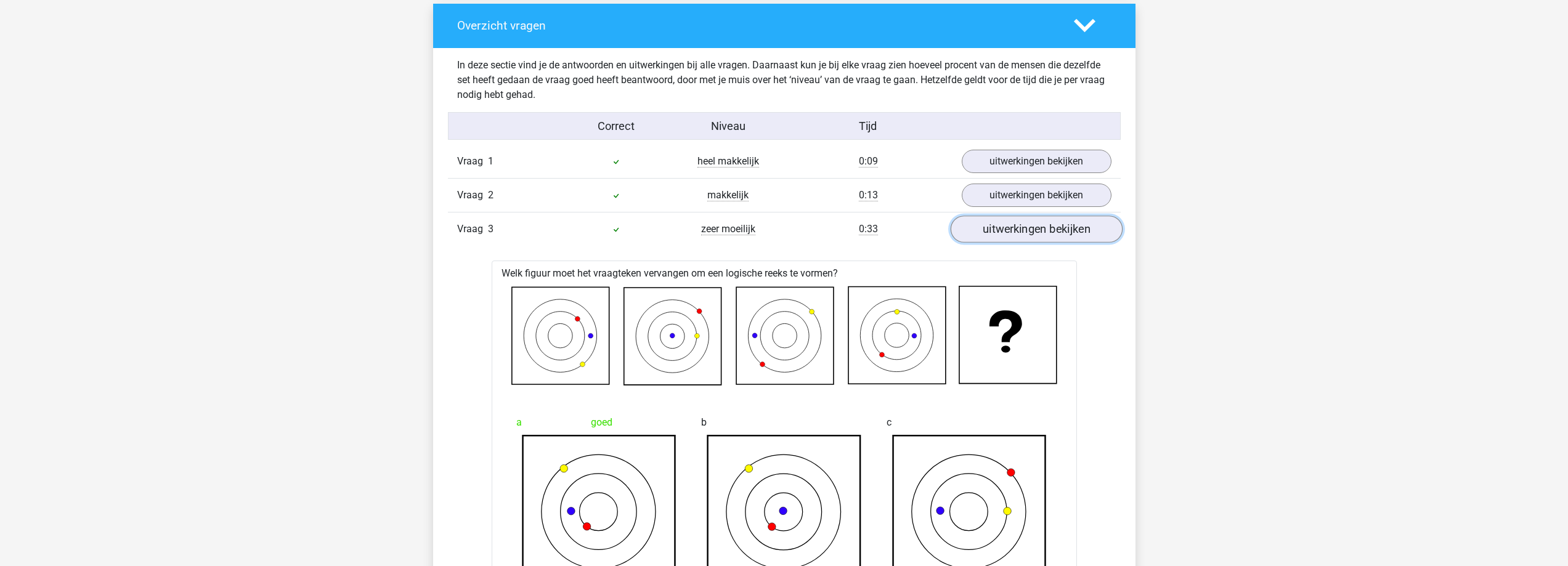
click at [1044, 239] on link "uitwerkingen bekijken" at bounding box center [1036, 228] width 172 height 27
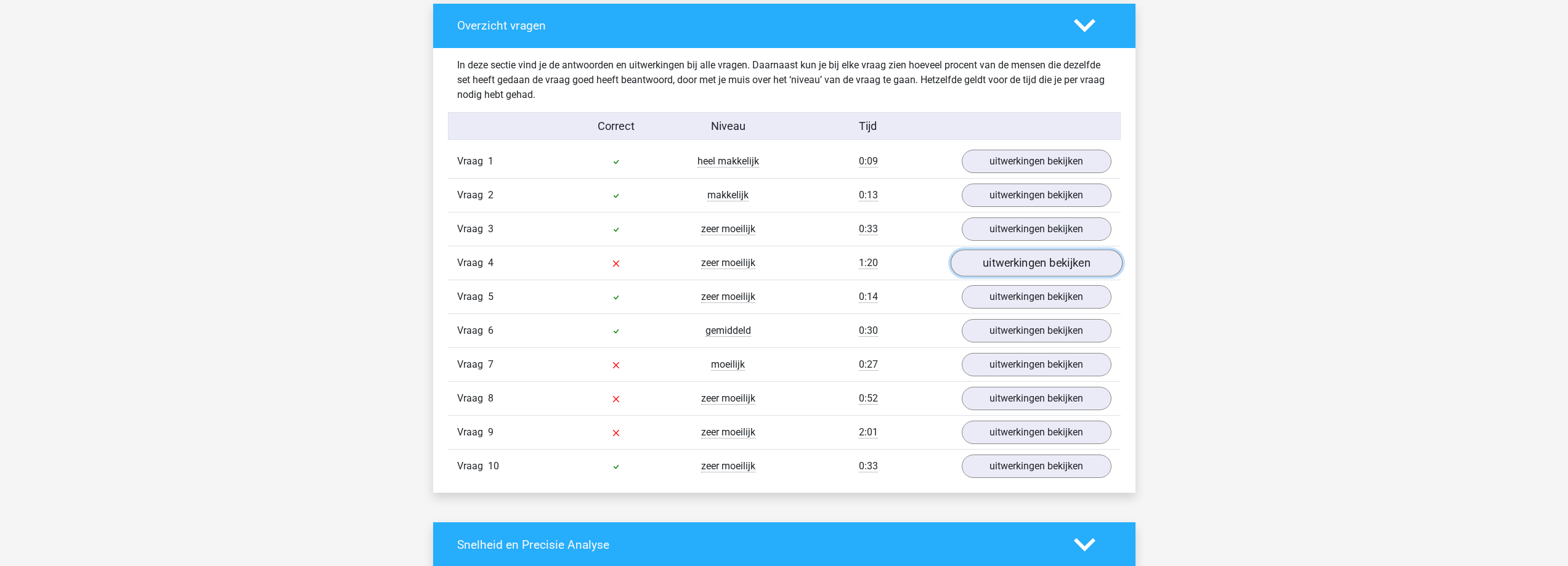
click at [1039, 263] on link "uitwerkingen bekijken" at bounding box center [1036, 263] width 172 height 27
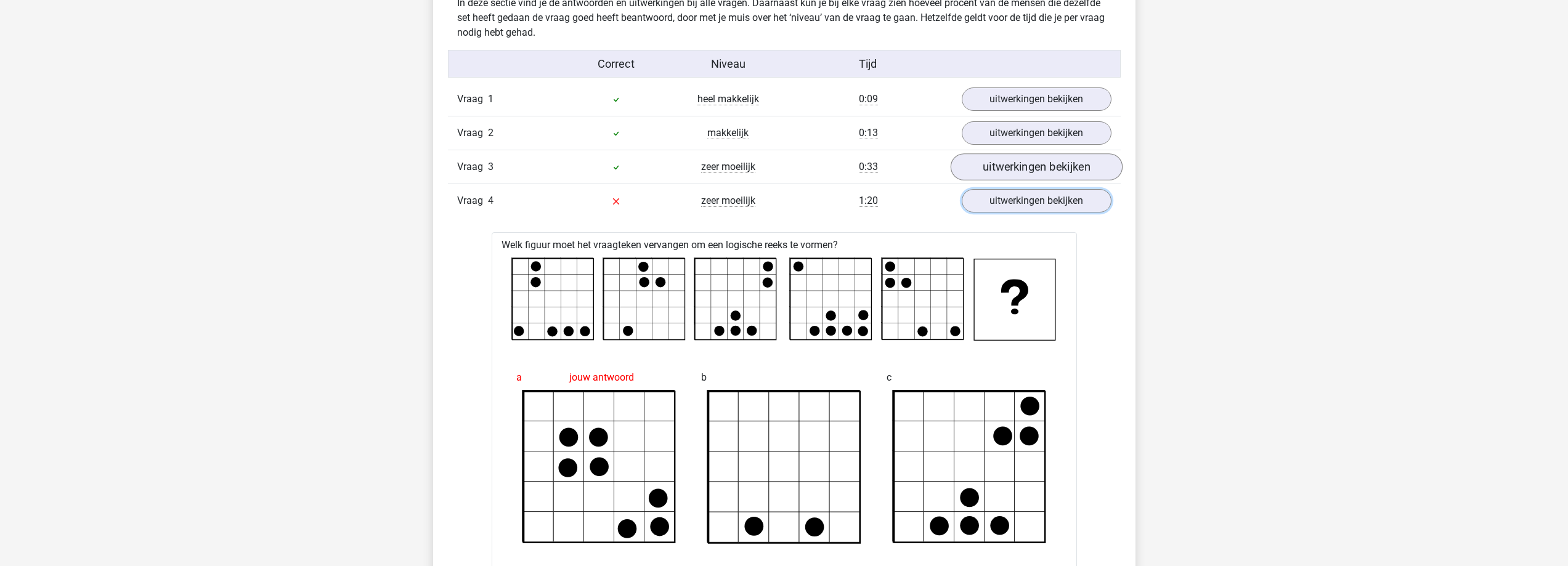
scroll to position [985, 0]
click at [1049, 205] on link "uitwerkingen bekijken" at bounding box center [1036, 201] width 172 height 27
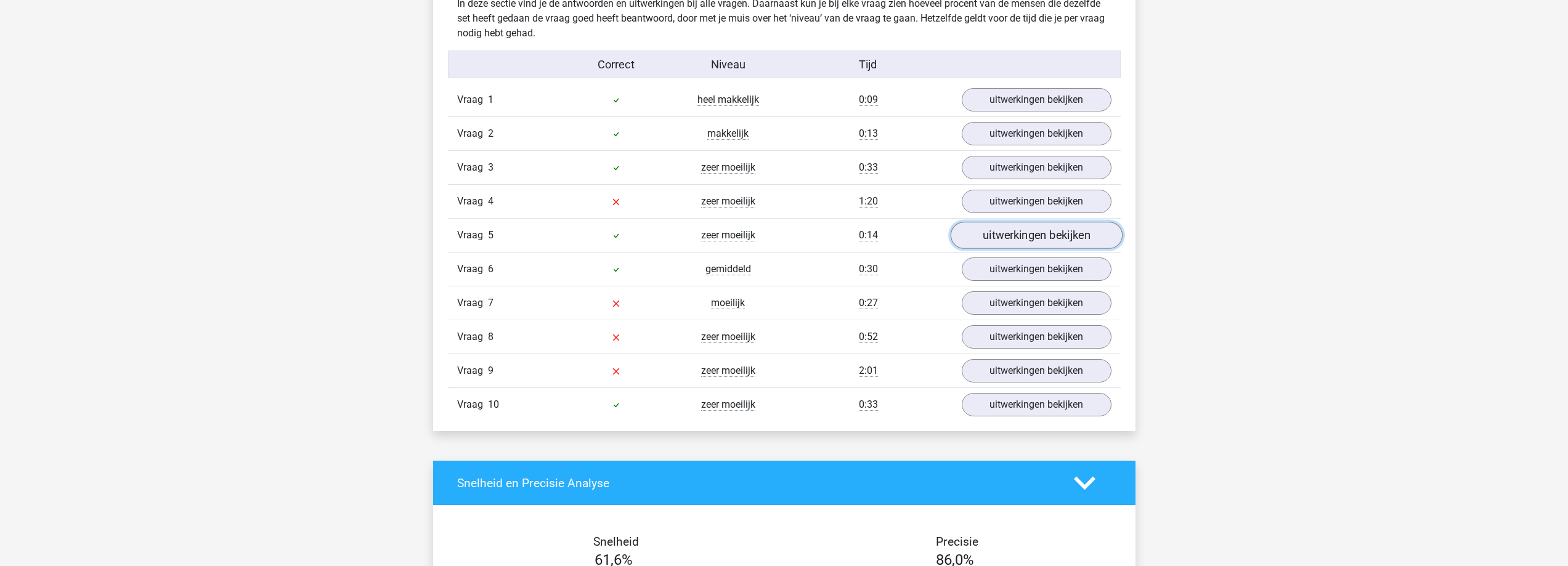
click at [1062, 239] on link "uitwerkingen bekijken" at bounding box center [1036, 235] width 172 height 27
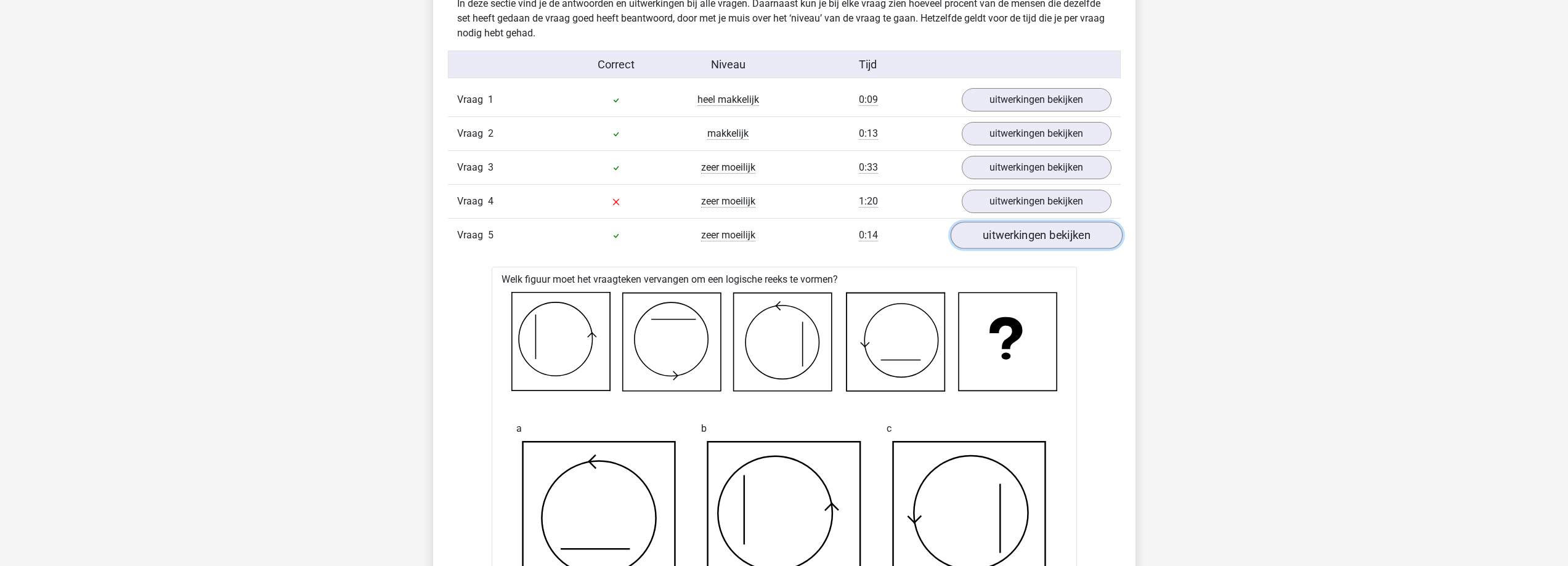
click at [1062, 239] on link "uitwerkingen bekijken" at bounding box center [1036, 235] width 172 height 27
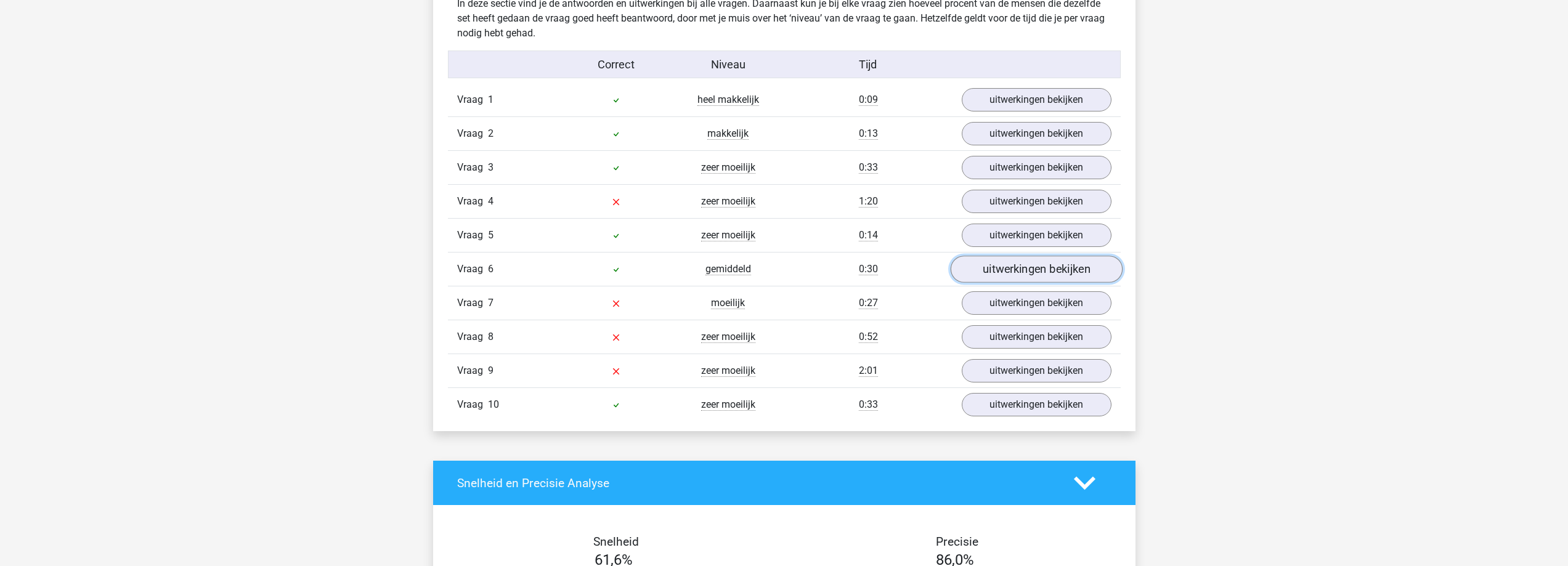
click at [1062, 269] on link "uitwerkingen bekijken" at bounding box center [1036, 268] width 172 height 27
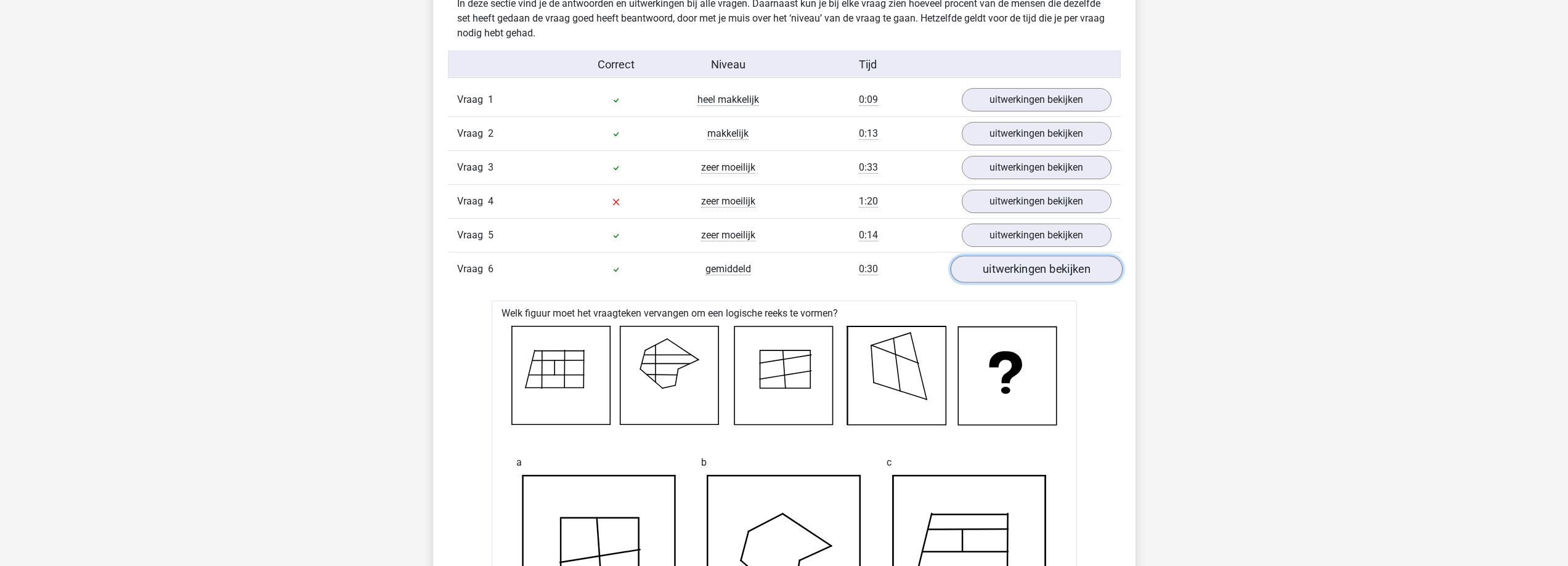
click at [1062, 269] on link "uitwerkingen bekijken" at bounding box center [1036, 268] width 172 height 27
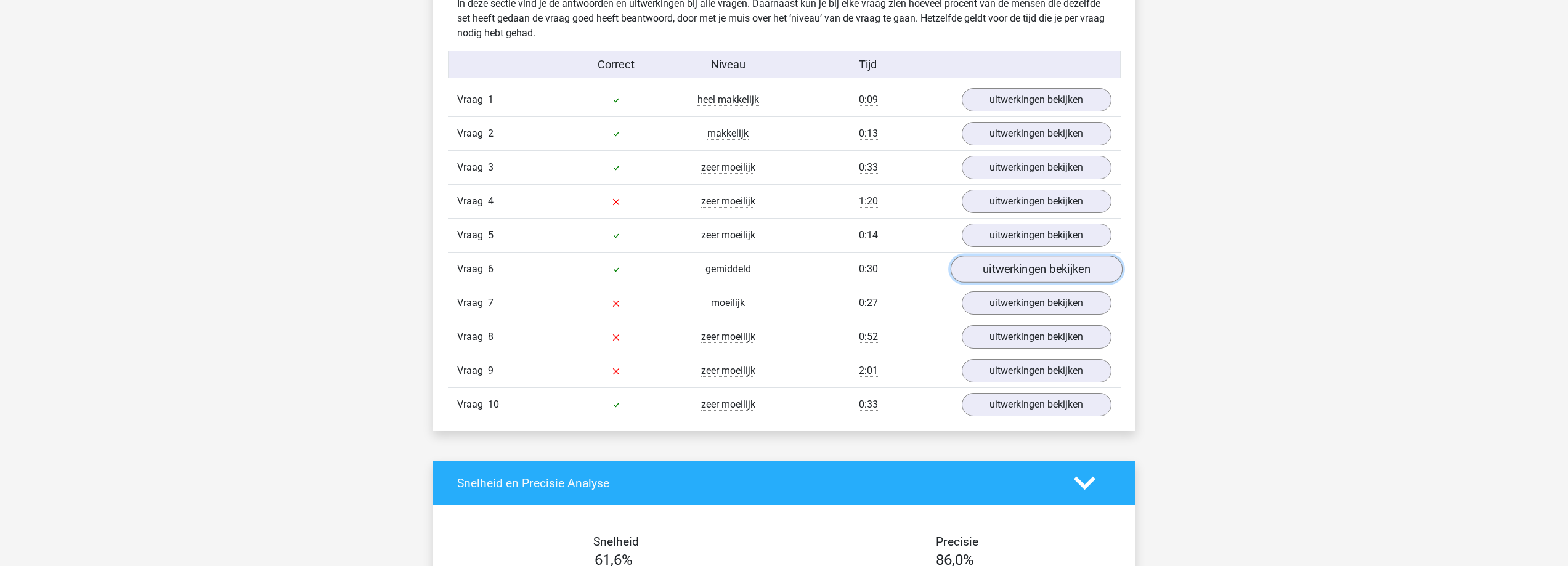
click at [1059, 265] on link "uitwerkingen bekijken" at bounding box center [1036, 268] width 172 height 27
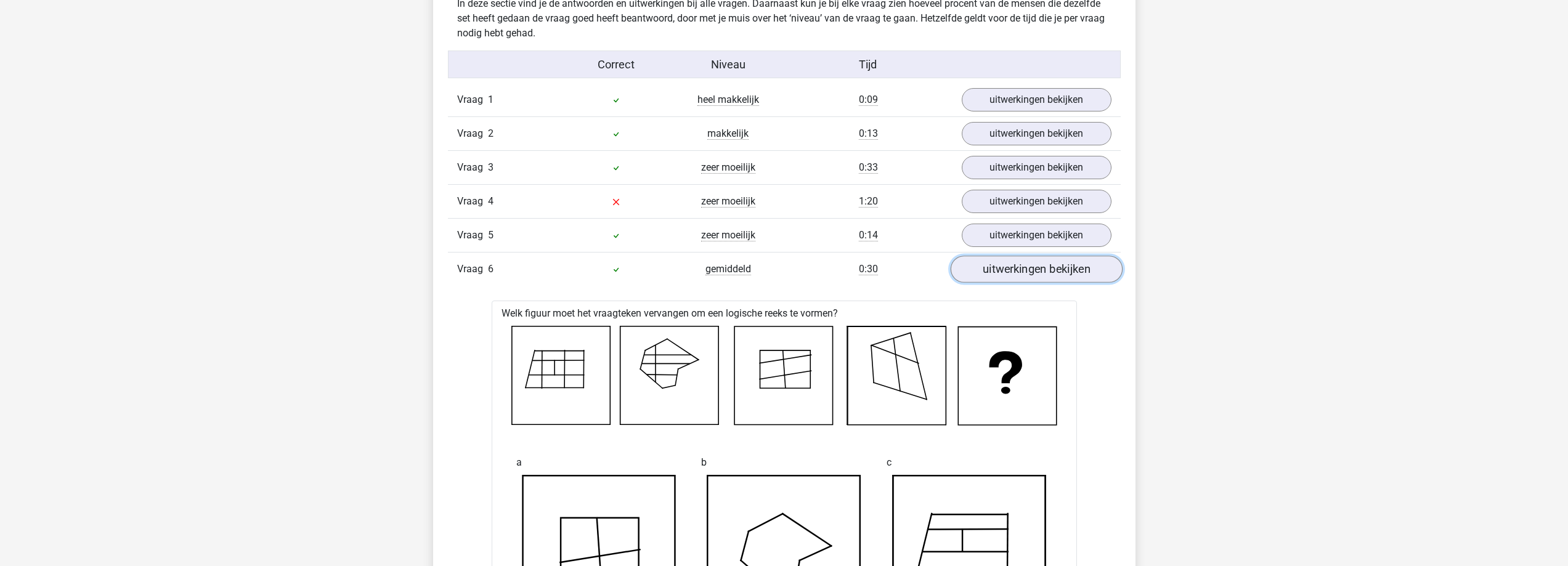
click at [1059, 265] on link "uitwerkingen bekijken" at bounding box center [1036, 268] width 172 height 27
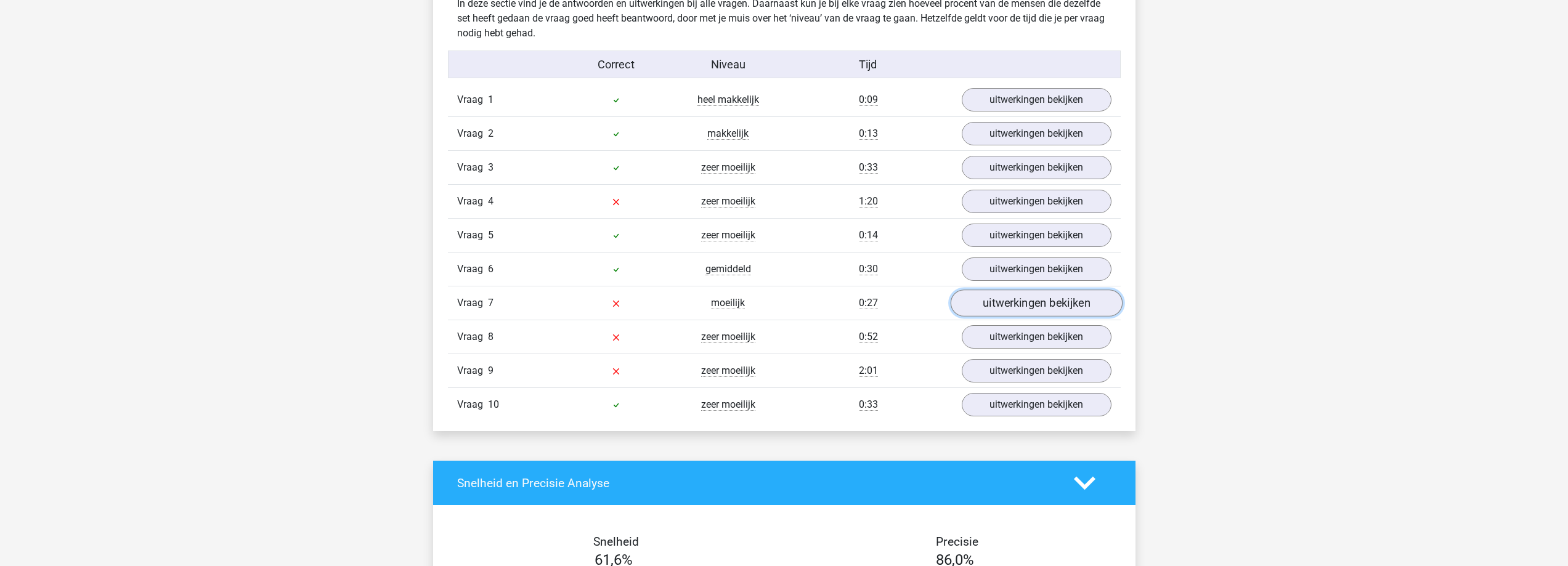
click at [1051, 312] on link "uitwerkingen bekijken" at bounding box center [1036, 302] width 172 height 27
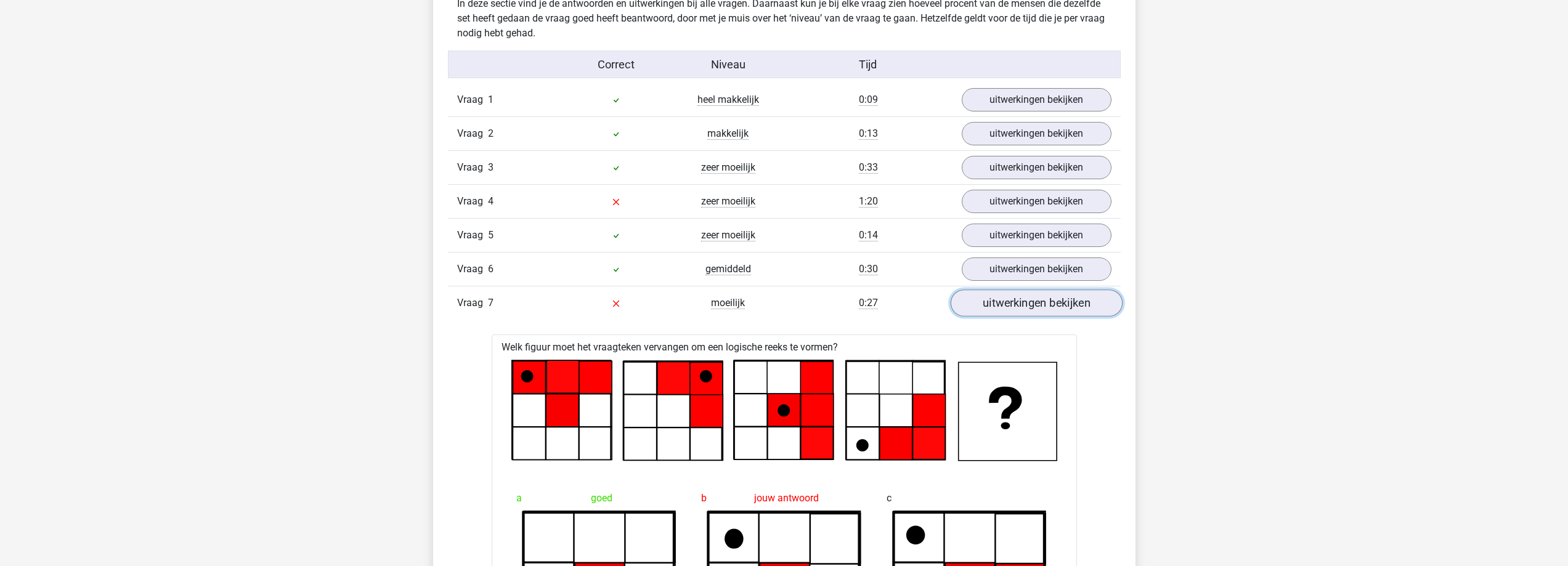
click at [1020, 305] on link "uitwerkingen bekijken" at bounding box center [1036, 302] width 172 height 27
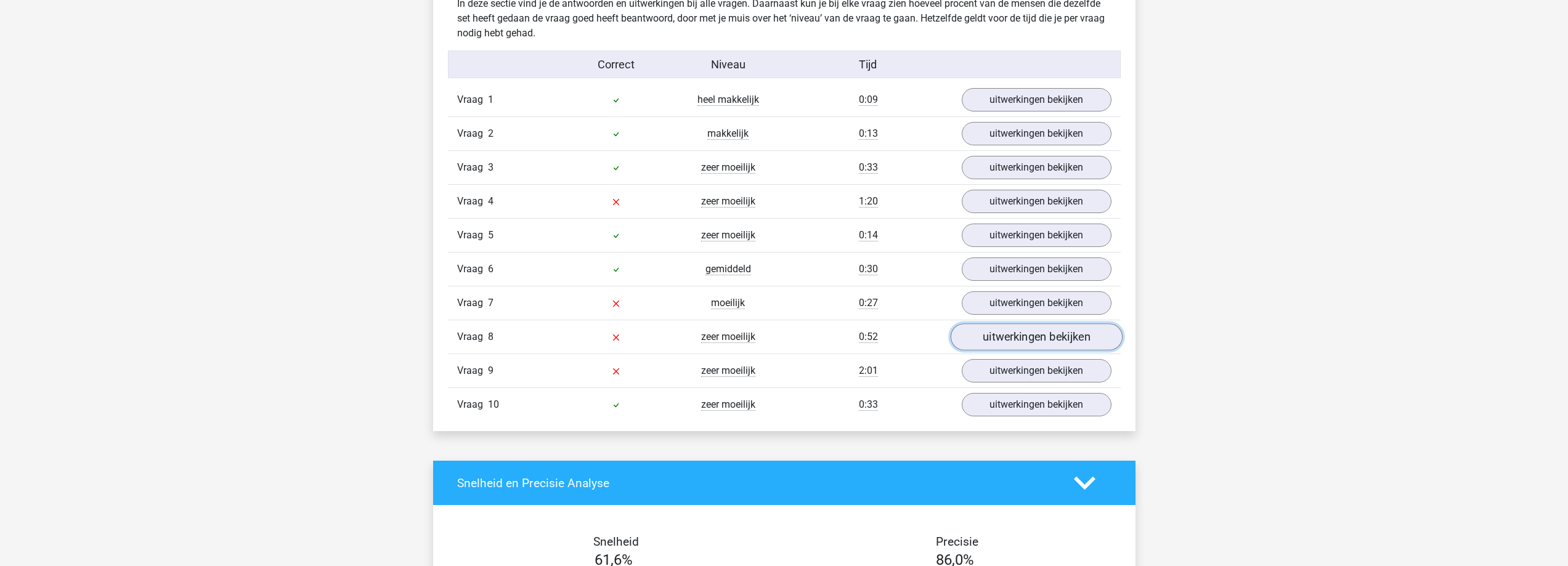
click at [1010, 331] on link "uitwerkingen bekijken" at bounding box center [1036, 337] width 172 height 27
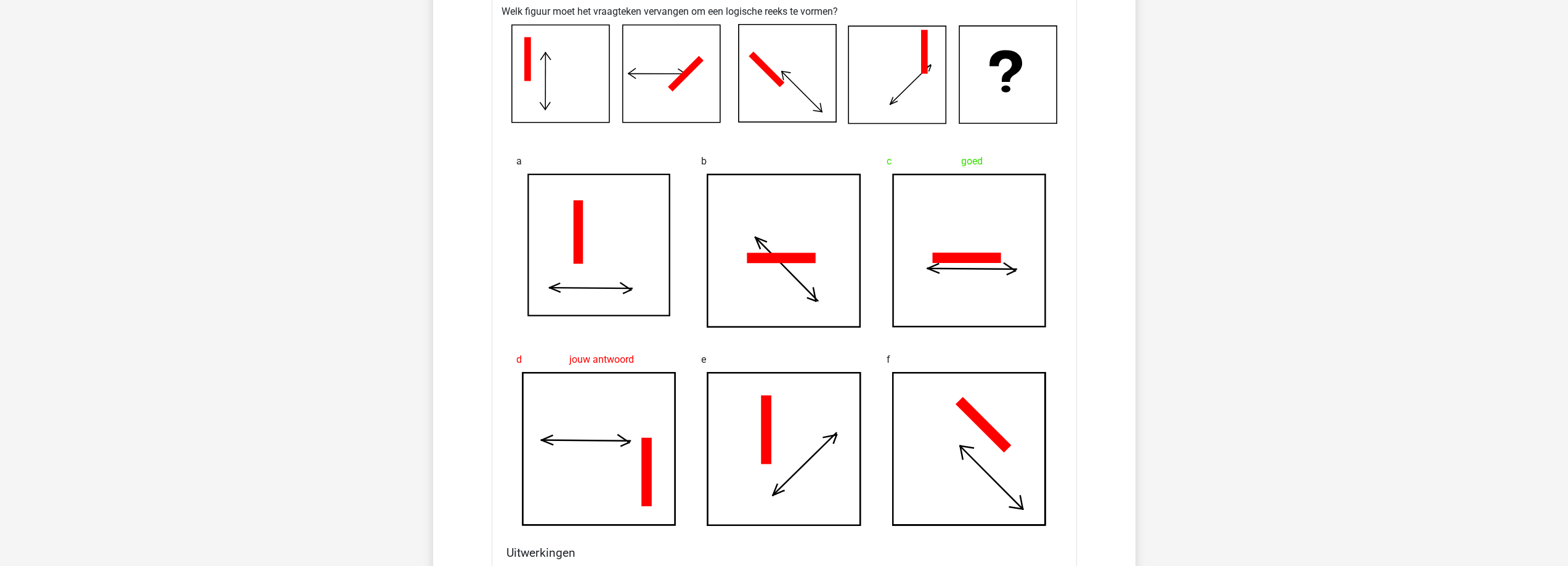
scroll to position [1109, 0]
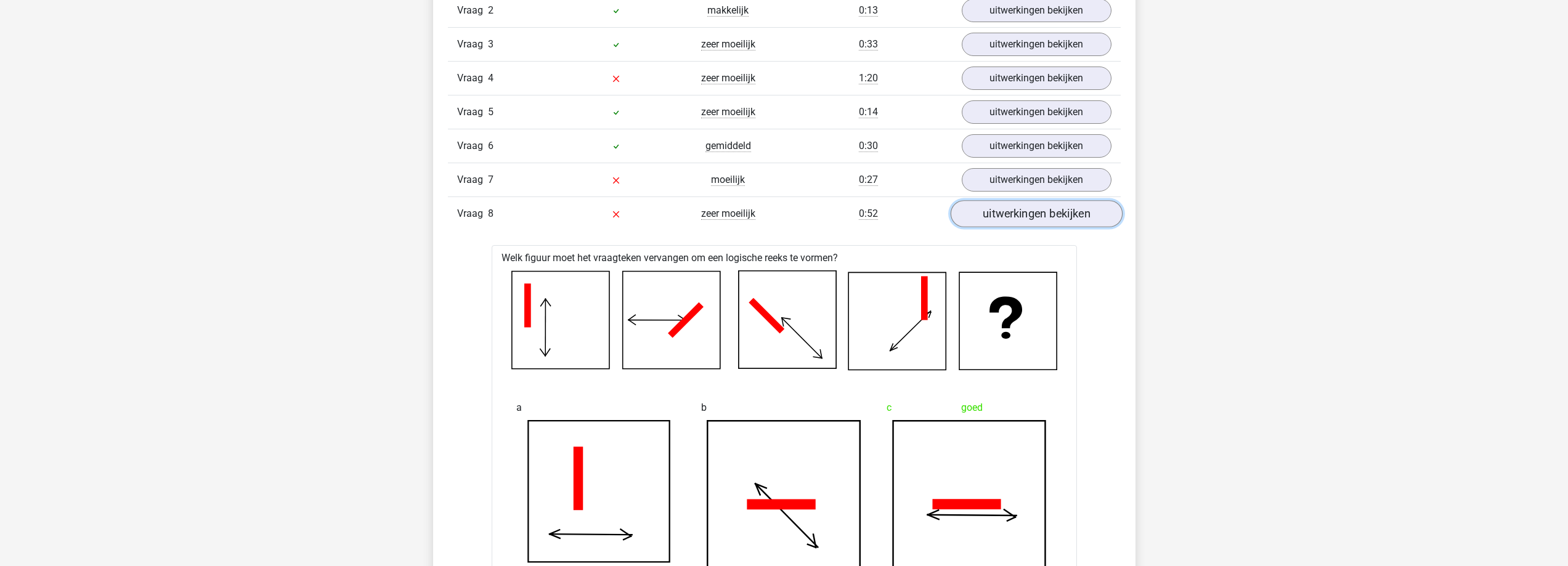
click at [1082, 213] on link "uitwerkingen bekijken" at bounding box center [1036, 213] width 172 height 27
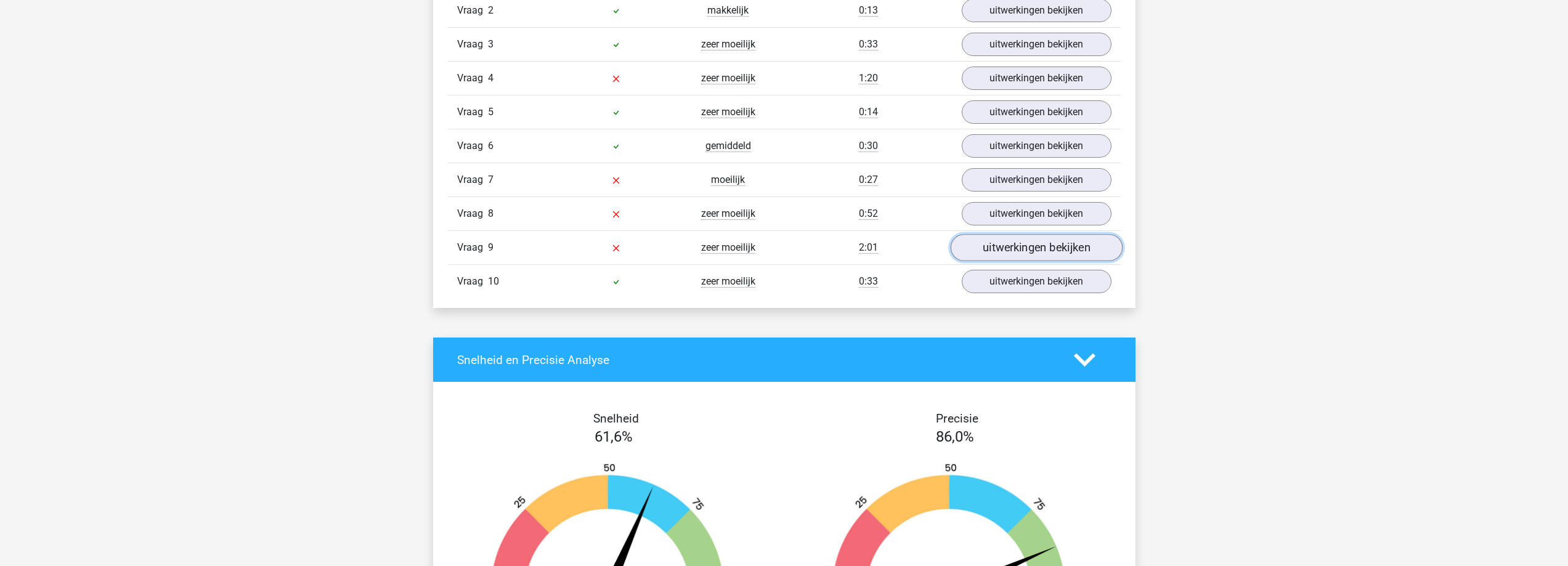
click at [1071, 249] on link "uitwerkingen bekijken" at bounding box center [1036, 247] width 172 height 27
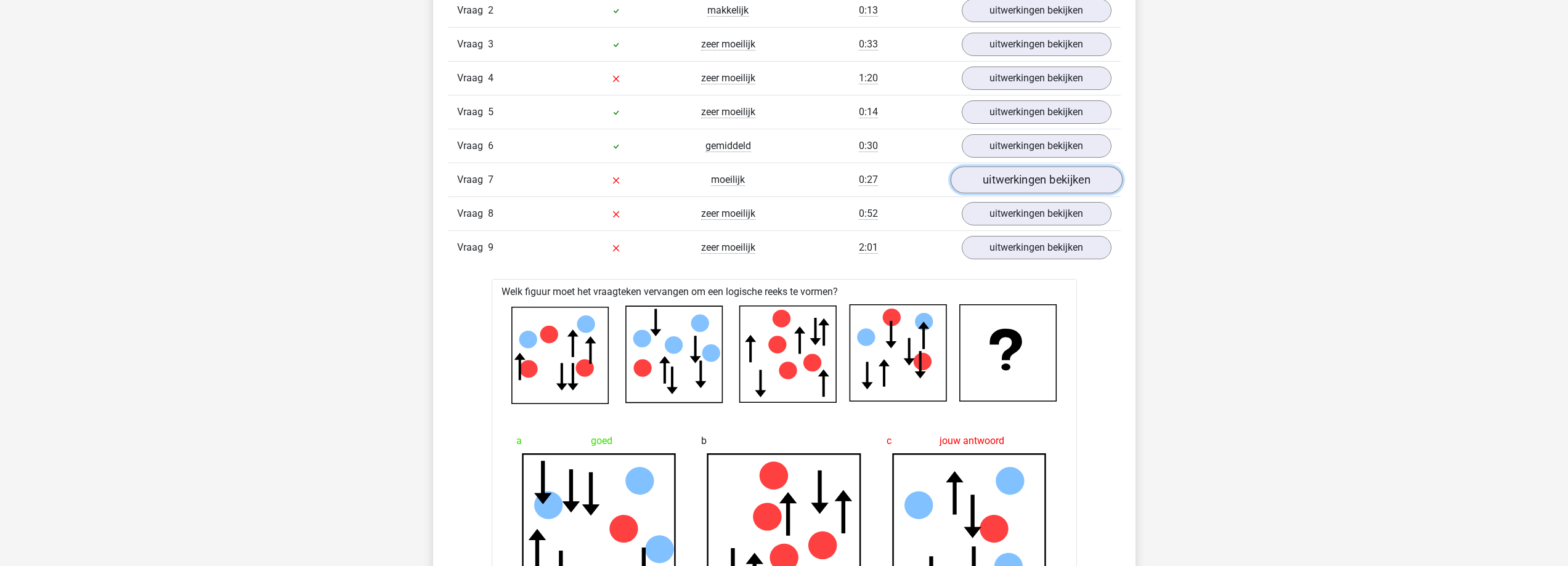
click at [1072, 175] on link "uitwerkingen bekijken" at bounding box center [1036, 180] width 172 height 27
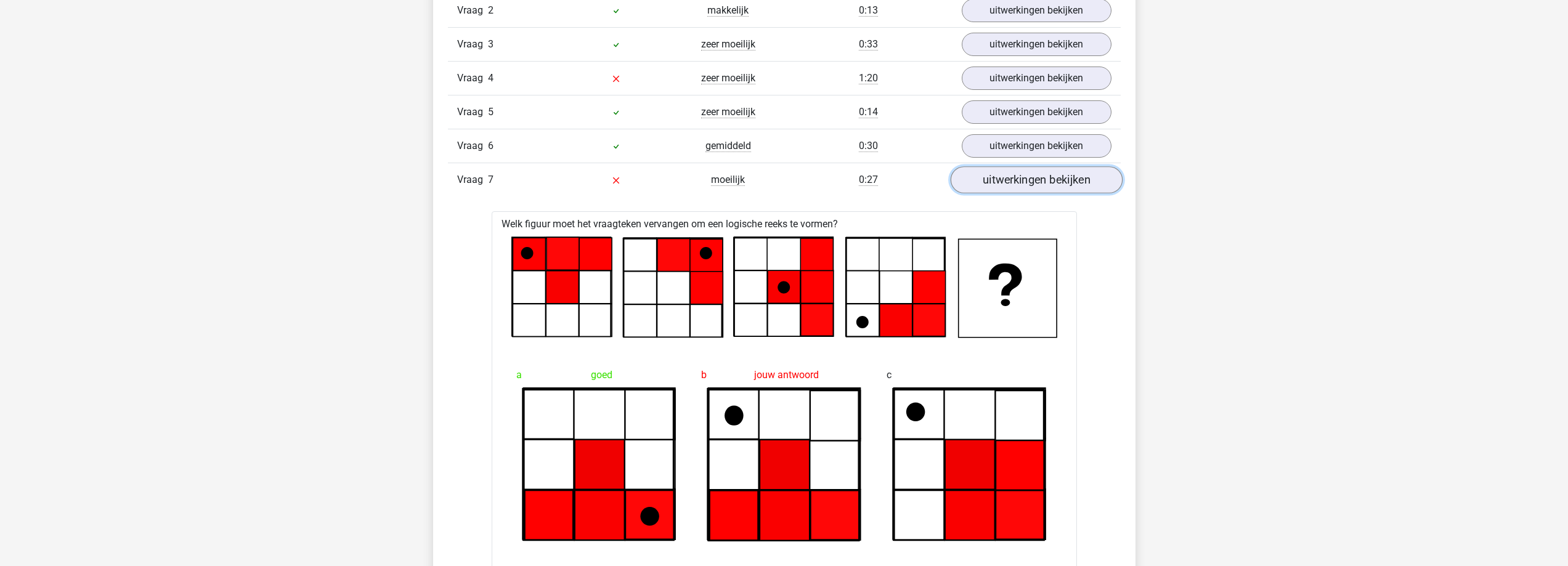
click at [1072, 175] on link "uitwerkingen bekijken" at bounding box center [1036, 180] width 172 height 27
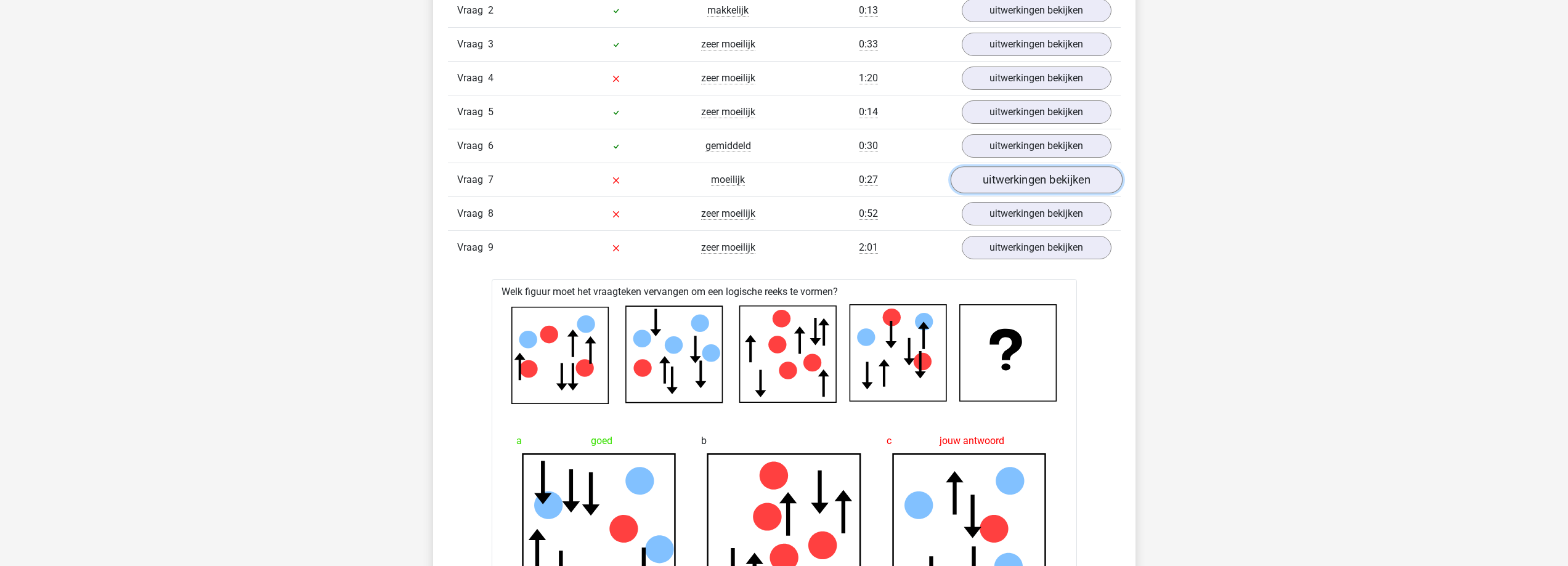
click at [1072, 175] on link "uitwerkingen bekijken" at bounding box center [1036, 180] width 172 height 27
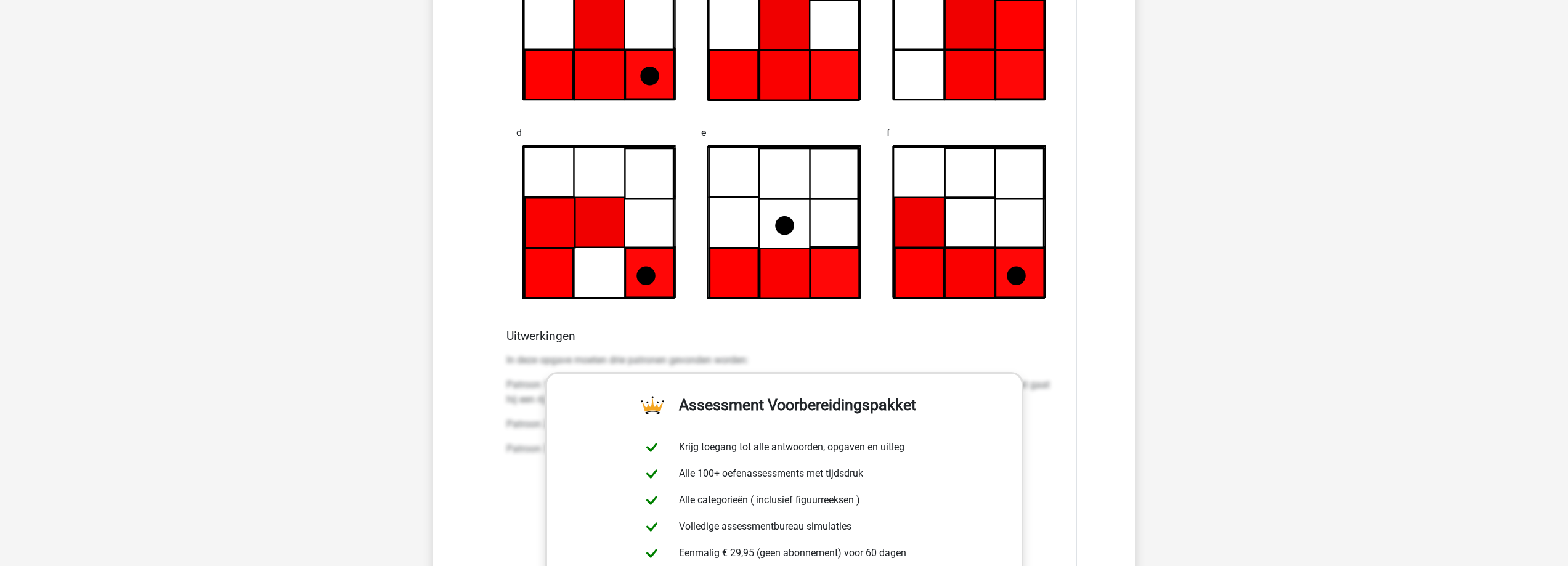
scroll to position [1663, 0]
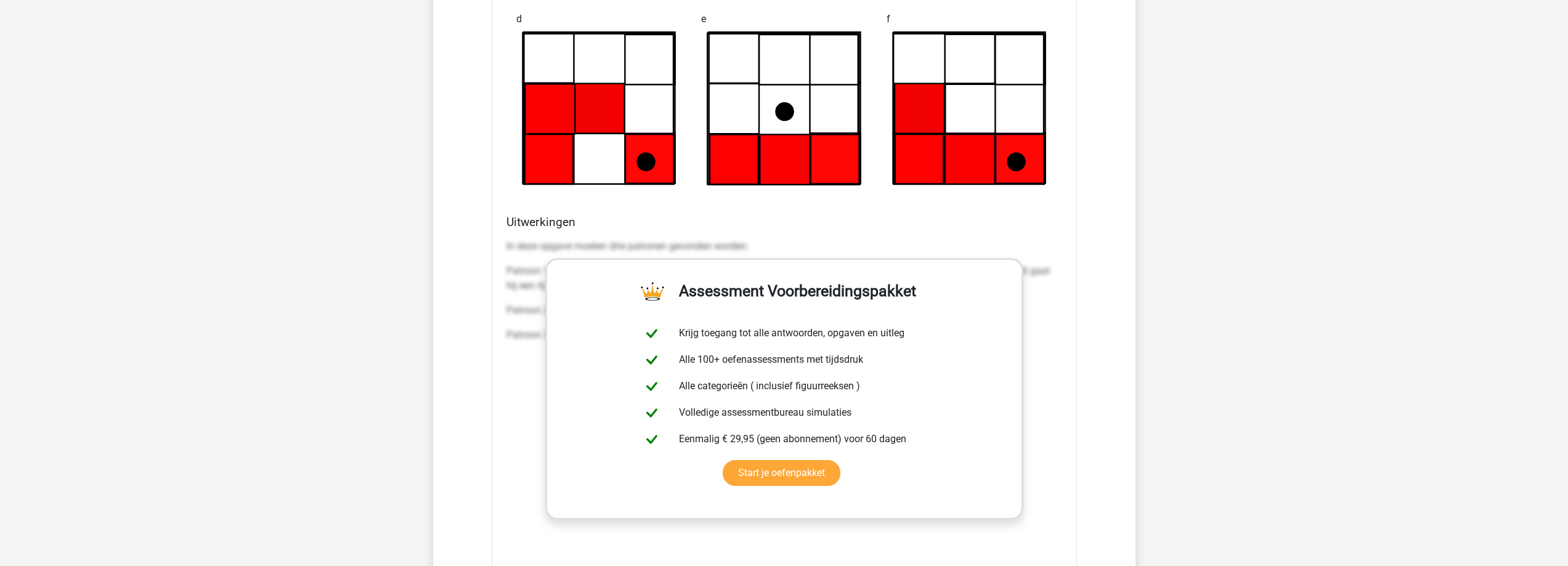
click at [1076, 275] on div "Welk figuur moet het vraagteken vervangen om een logische reeks te vormen? a go…" at bounding box center [783, 158] width 585 height 1004
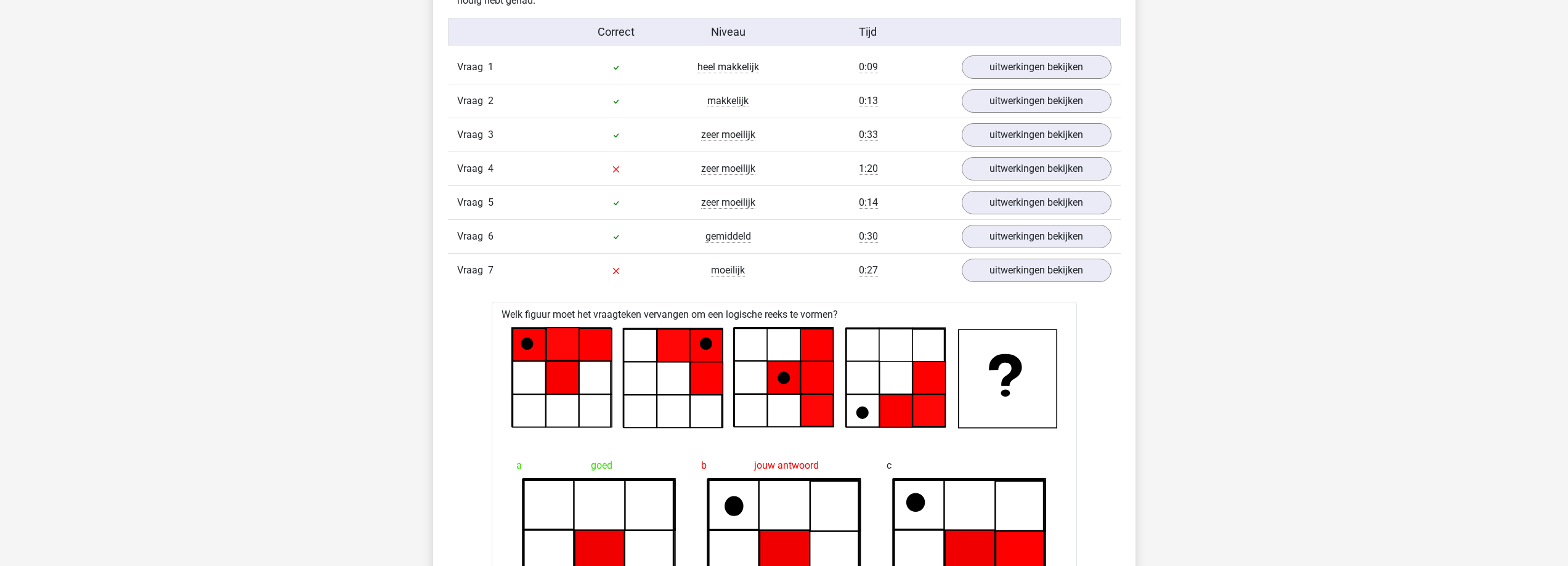
scroll to position [985, 0]
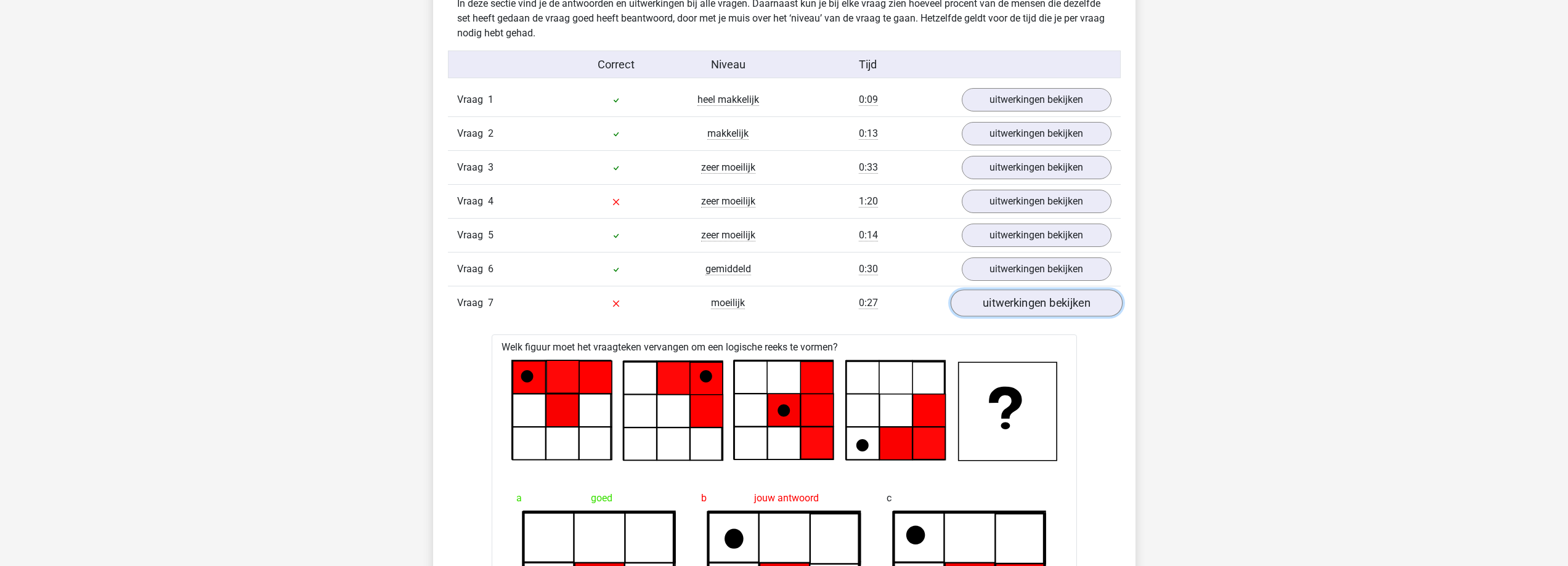
click at [1073, 300] on link "uitwerkingen bekijken" at bounding box center [1036, 302] width 172 height 27
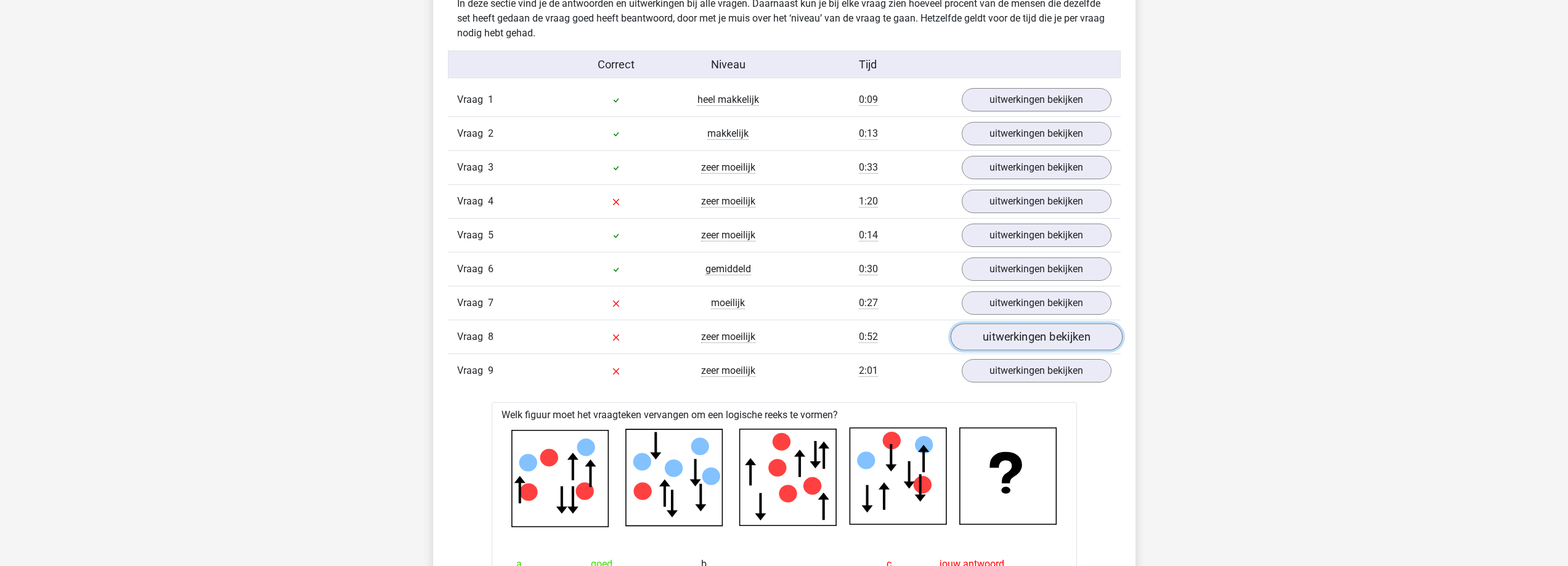
click at [1054, 333] on link "uitwerkingen bekijken" at bounding box center [1036, 337] width 172 height 27
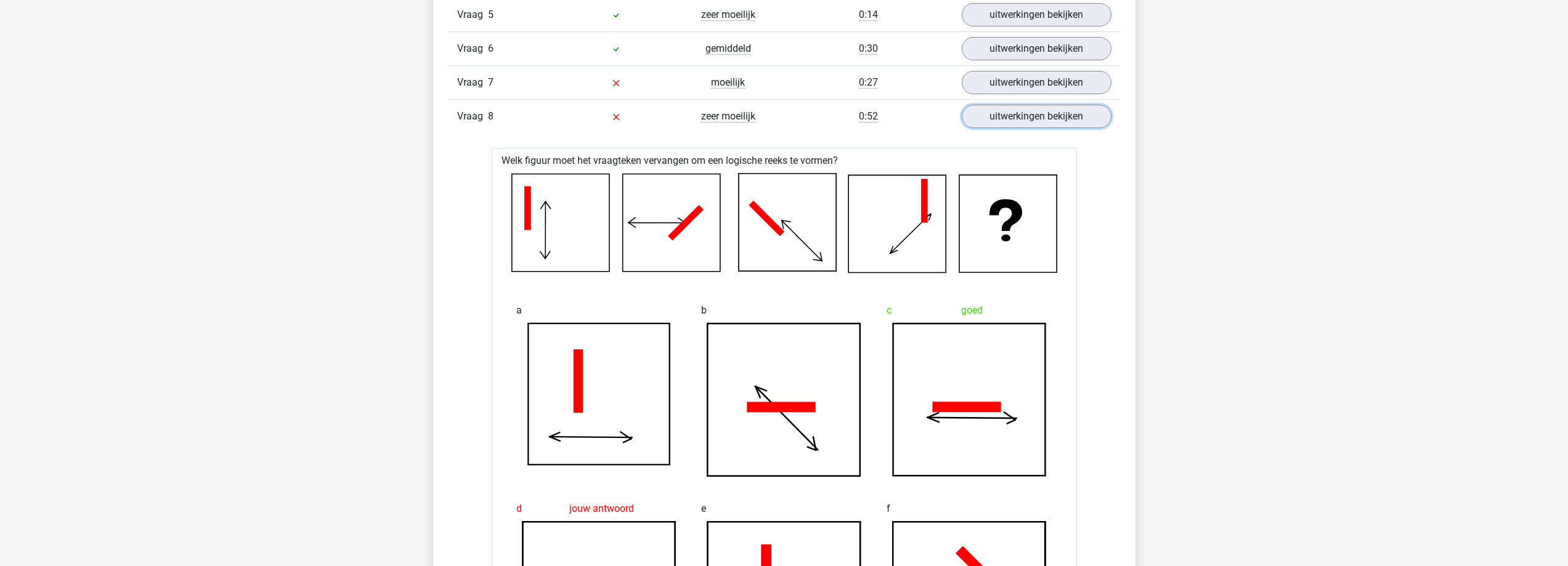
scroll to position [1047, 0]
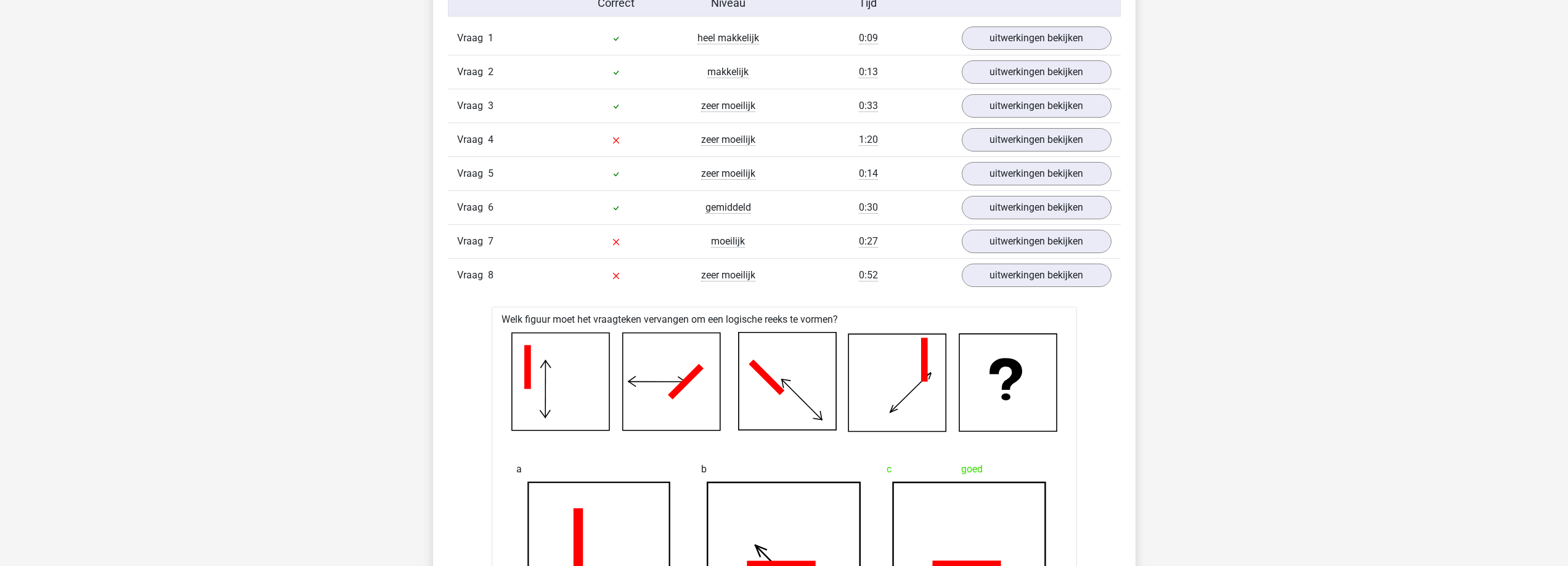
click at [1062, 289] on div "Vraag 8 zeer moeilijk 0:52 uitwerkingen bekijken" at bounding box center [784, 275] width 673 height 34
click at [1063, 284] on link "uitwerkingen bekijken" at bounding box center [1036, 275] width 172 height 27
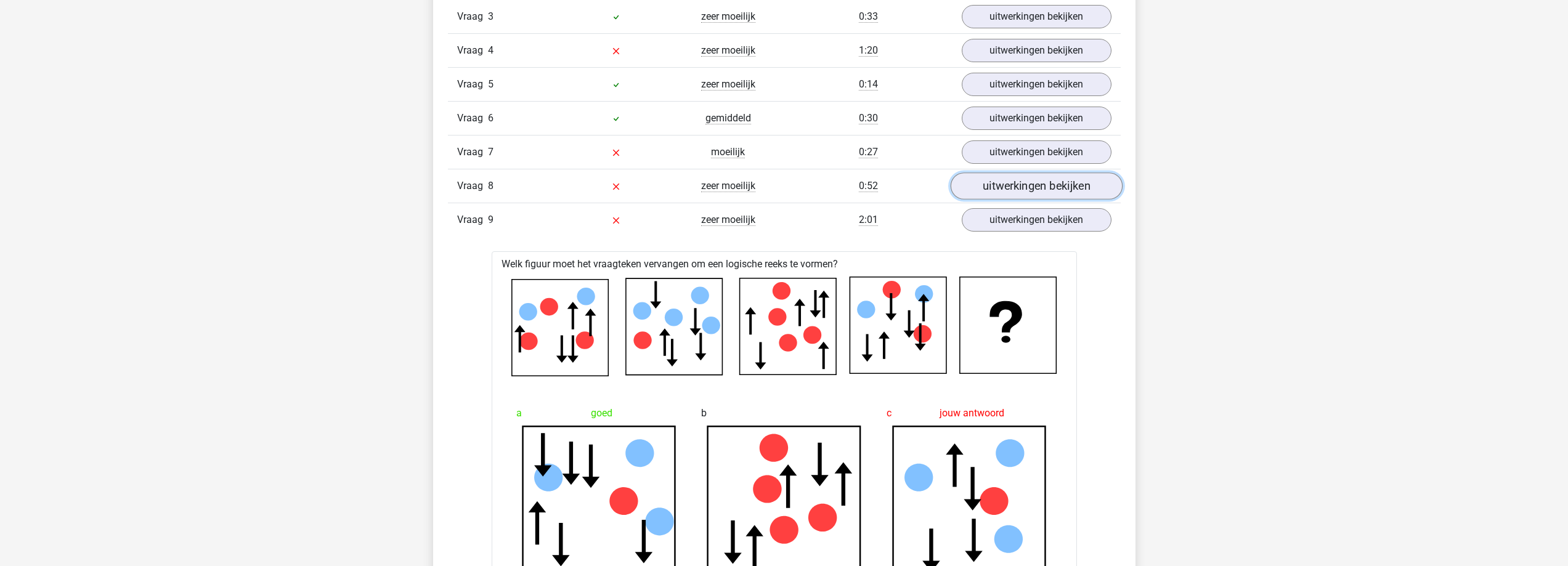
scroll to position [1232, 0]
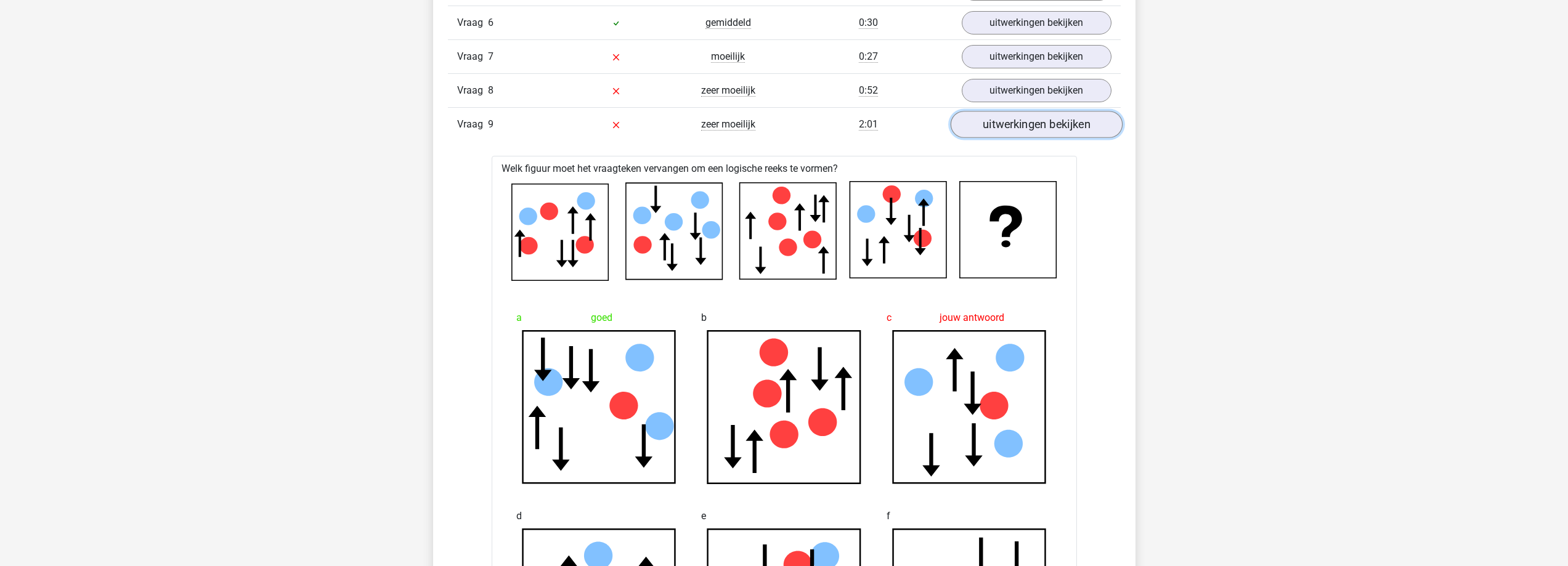
click at [1067, 127] on link "uitwerkingen bekijken" at bounding box center [1036, 124] width 172 height 27
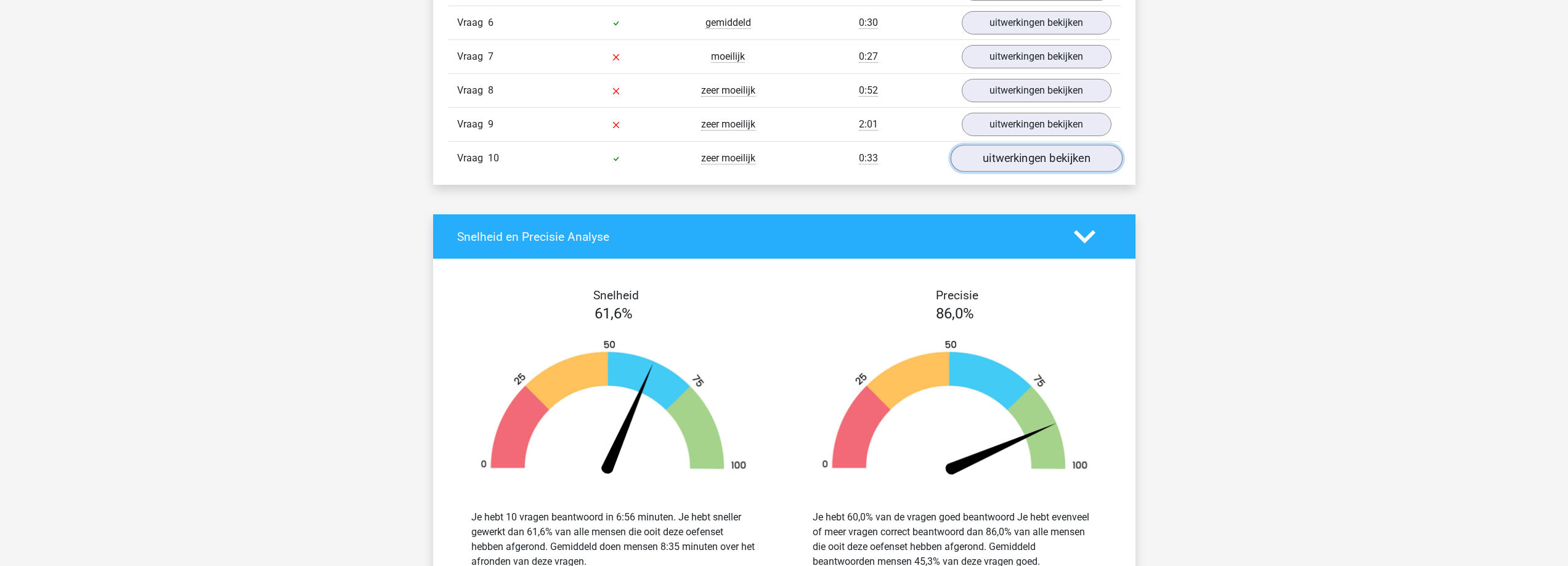
click at [1072, 158] on link "uitwerkingen bekijken" at bounding box center [1036, 158] width 172 height 27
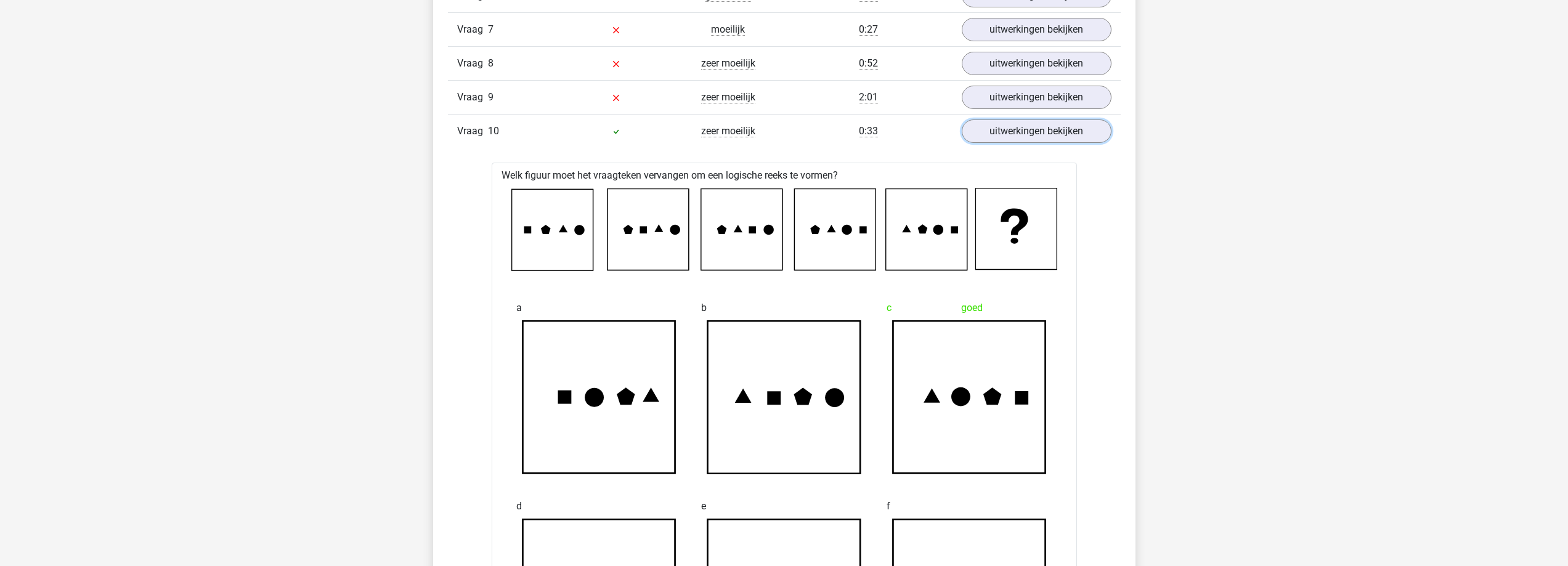
scroll to position [1109, 0]
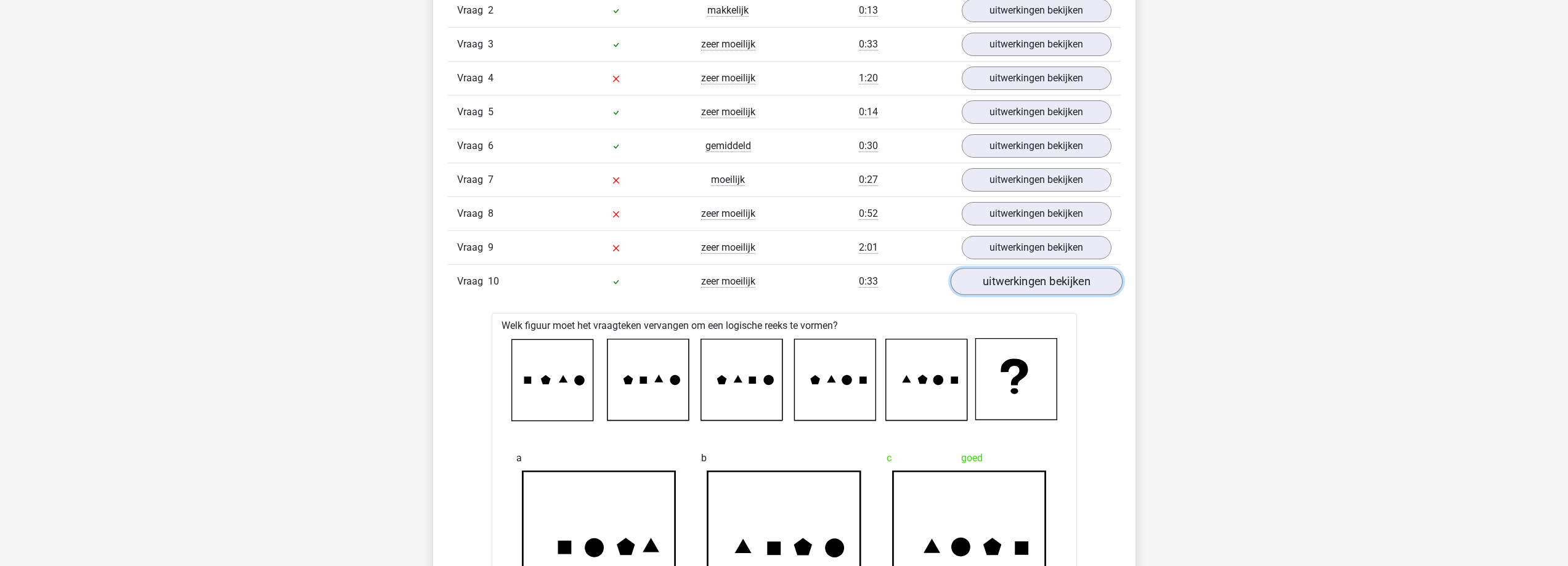
click at [1059, 287] on link "uitwerkingen bekijken" at bounding box center [1036, 281] width 172 height 27
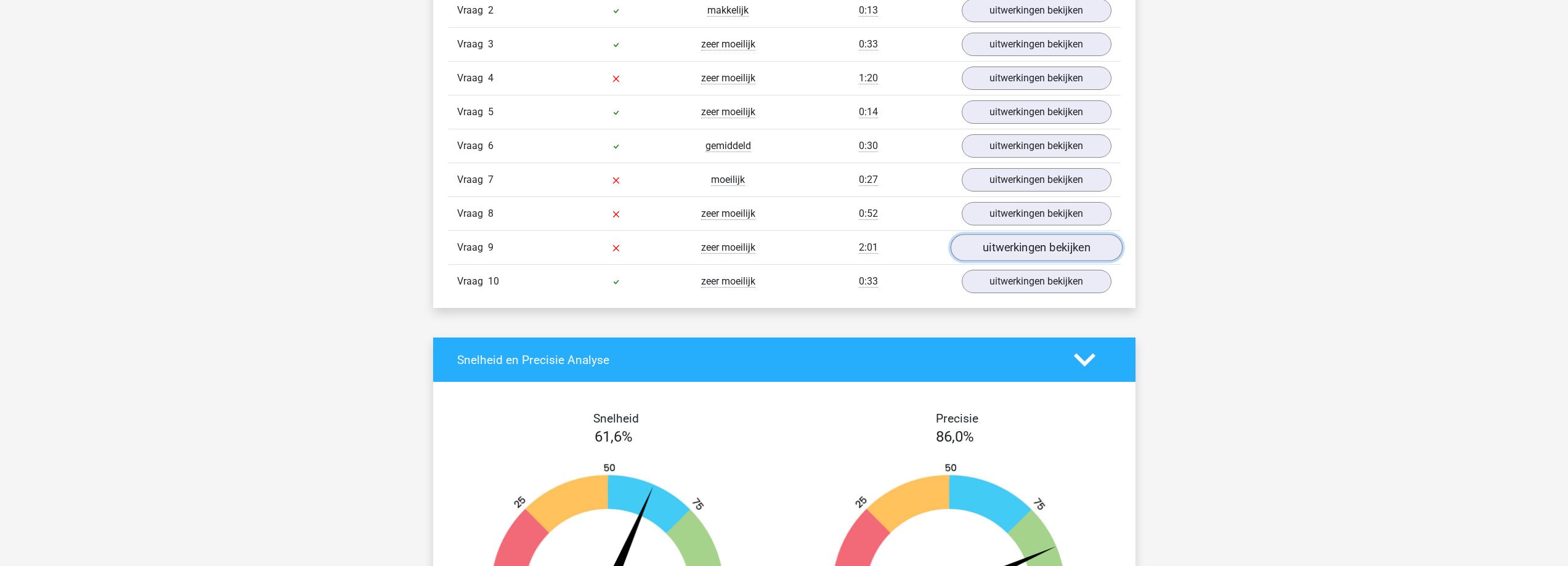
click at [1056, 250] on link "uitwerkingen bekijken" at bounding box center [1036, 247] width 172 height 27
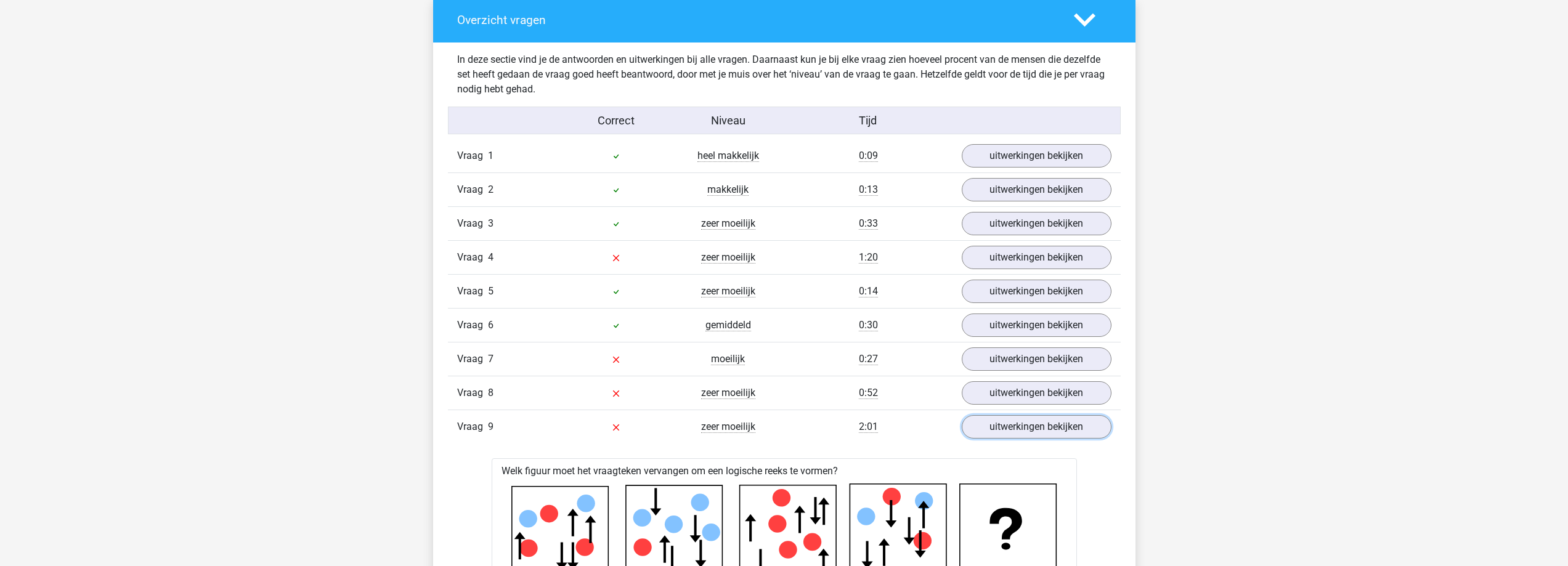
scroll to position [924, 0]
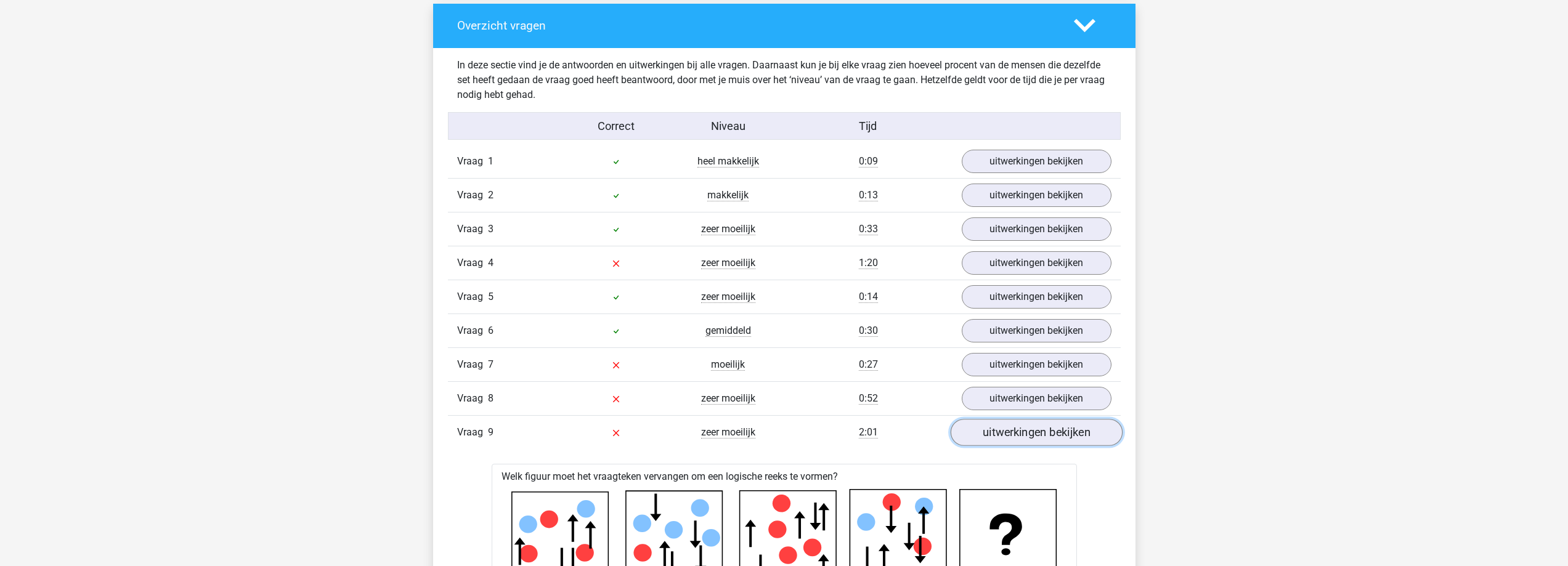
click at [995, 423] on link "uitwerkingen bekijken" at bounding box center [1036, 432] width 172 height 27
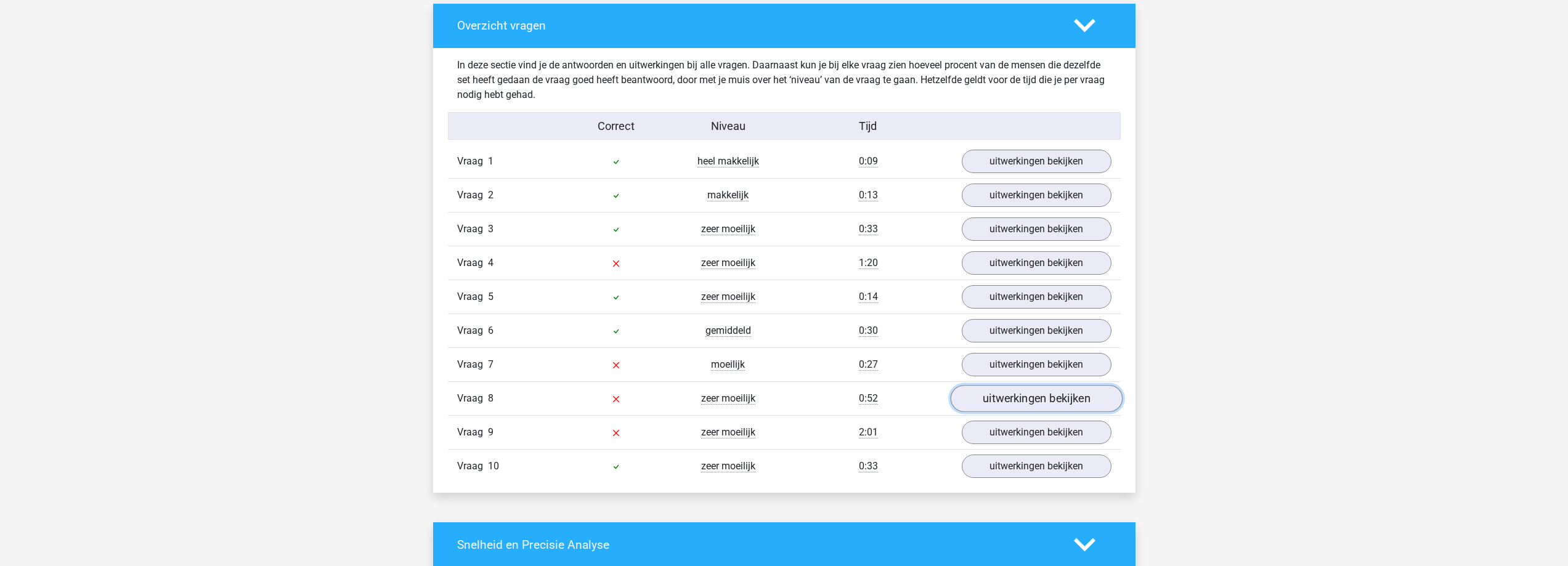
click at [1005, 398] on link "uitwerkingen bekijken" at bounding box center [1036, 399] width 172 height 27
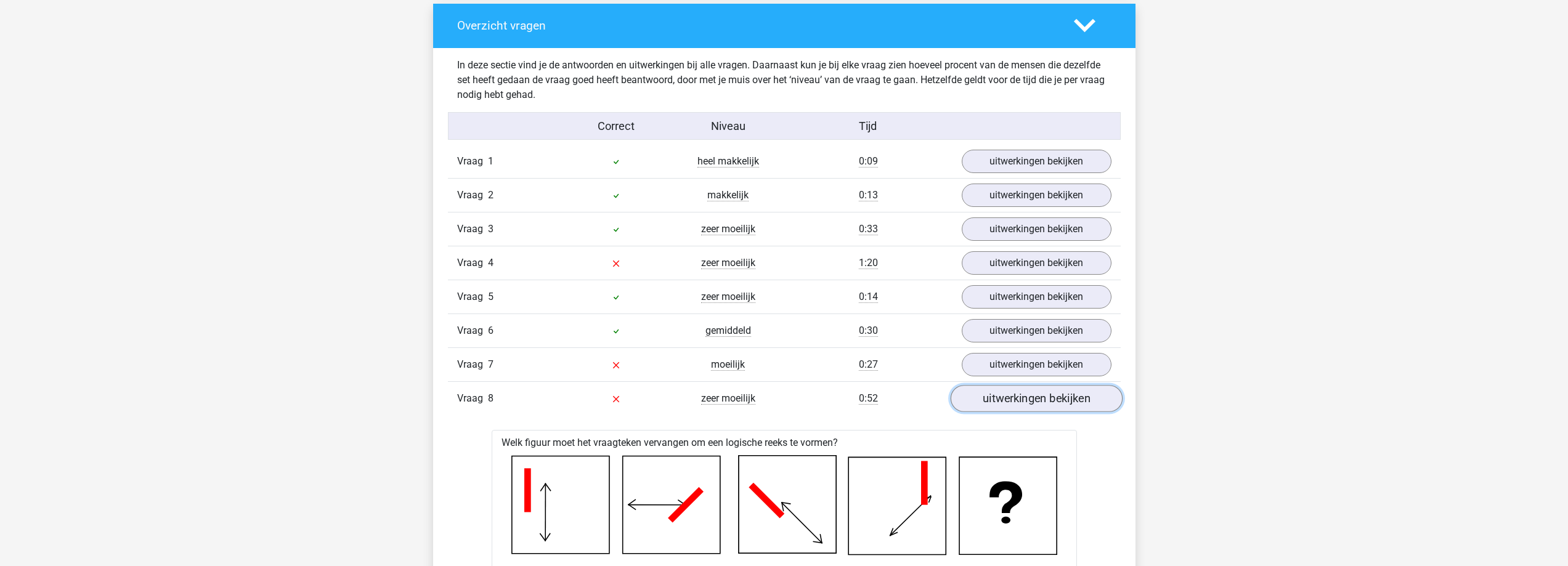
click at [1005, 398] on link "uitwerkingen bekijken" at bounding box center [1036, 399] width 172 height 27
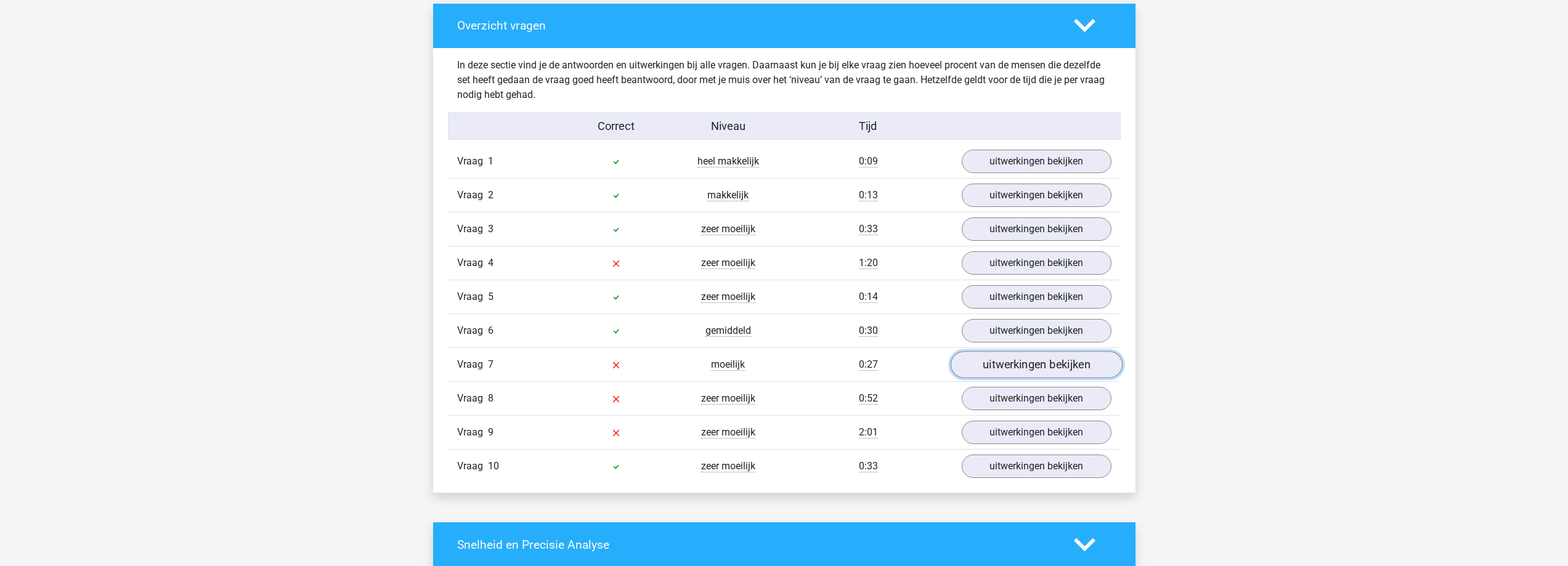
click at [1010, 363] on link "uitwerkingen bekijken" at bounding box center [1036, 364] width 172 height 27
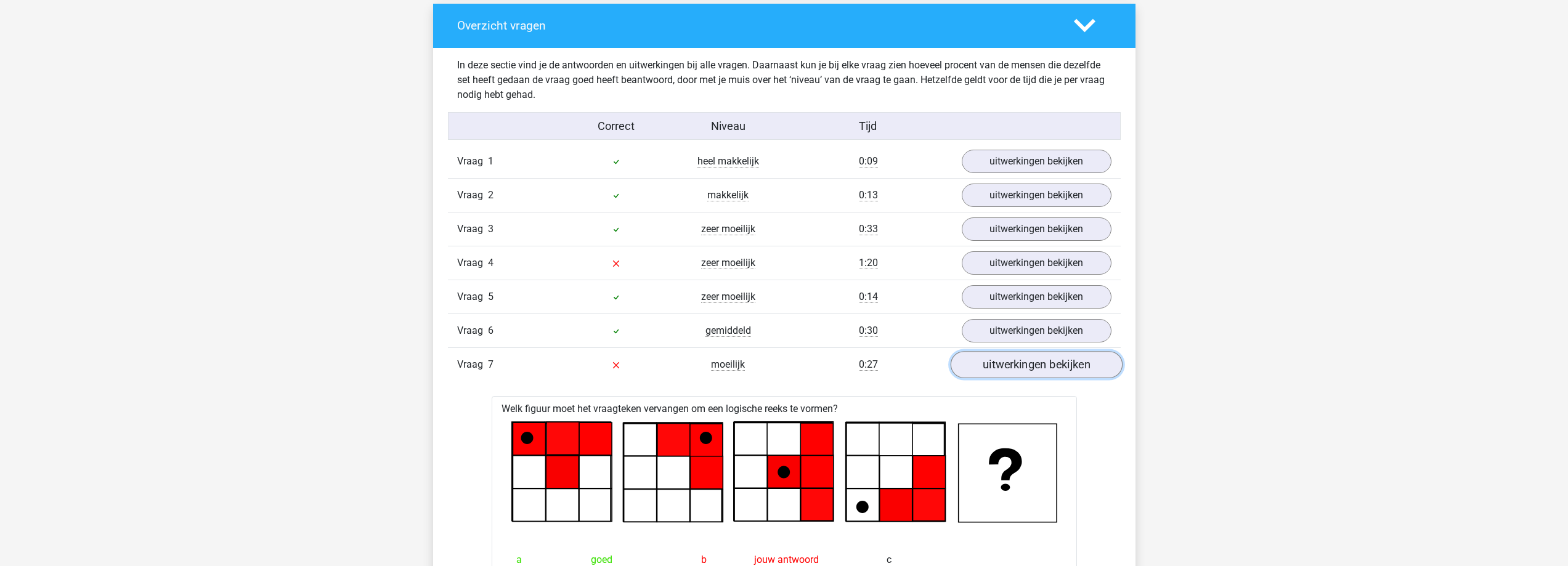
click at [1010, 363] on link "uitwerkingen bekijken" at bounding box center [1036, 364] width 172 height 27
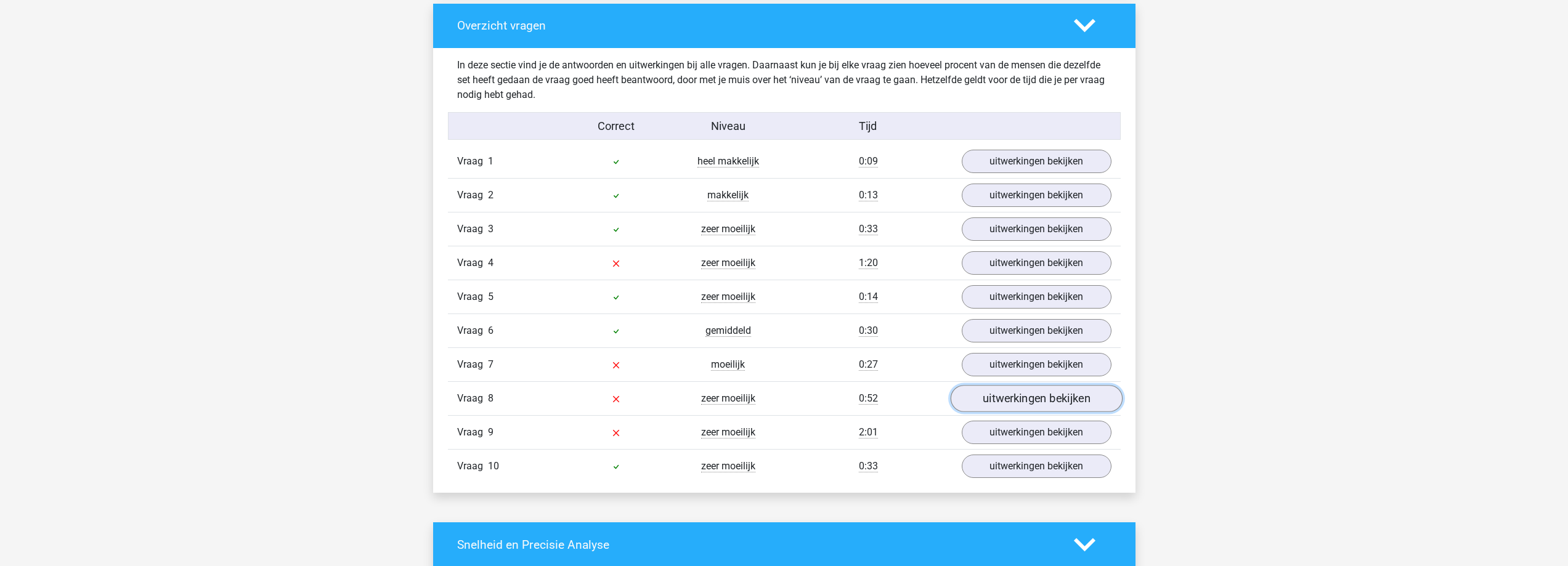
click at [1011, 388] on link "uitwerkingen bekijken" at bounding box center [1036, 399] width 172 height 27
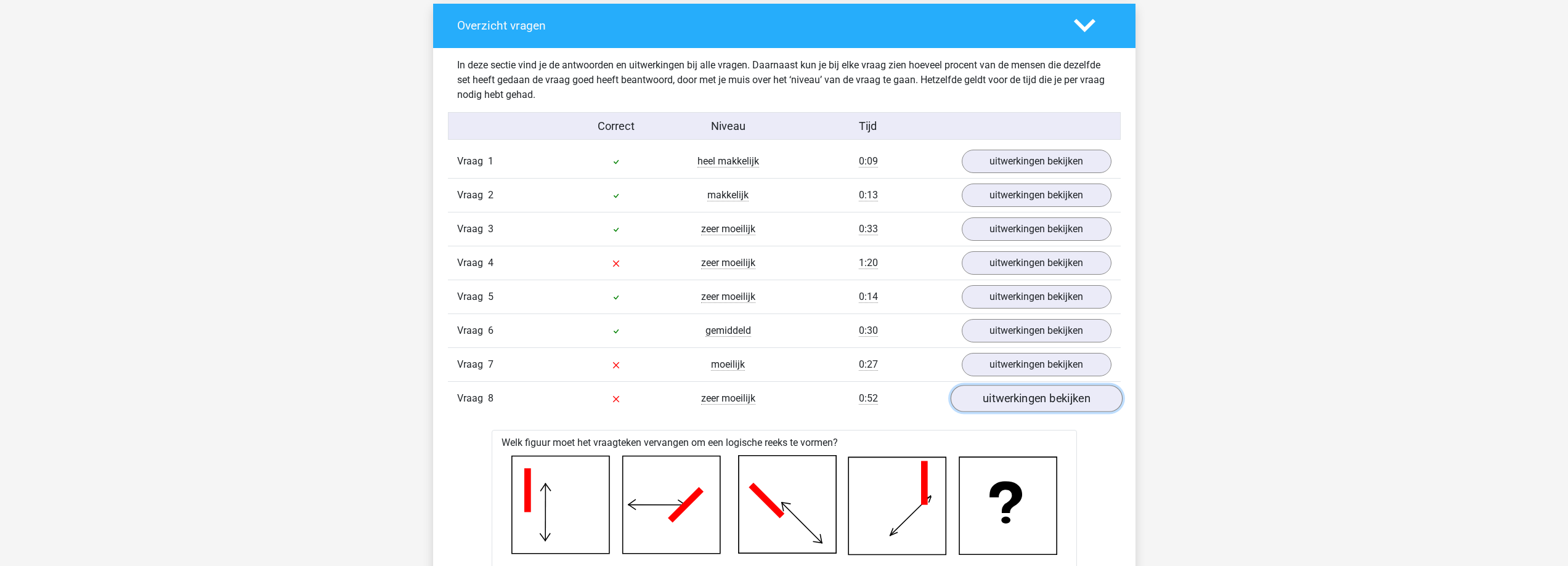
click at [1011, 392] on link "uitwerkingen bekijken" at bounding box center [1036, 399] width 172 height 27
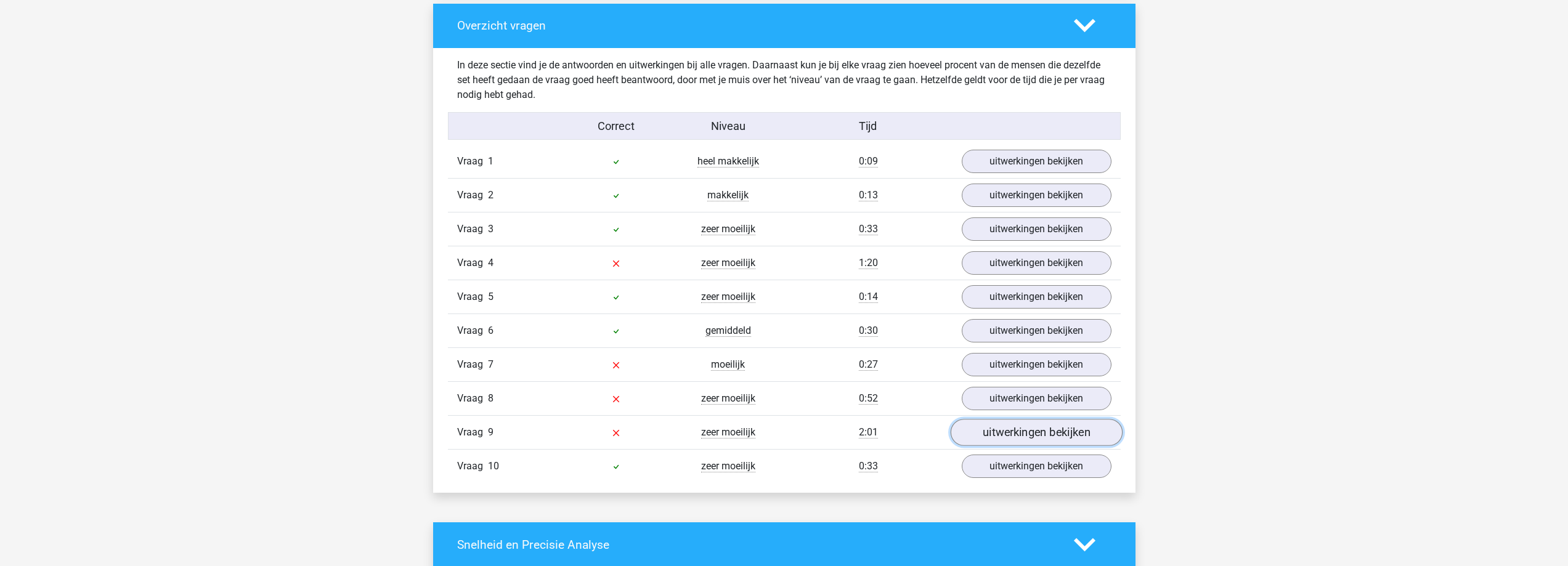
click at [1009, 431] on link "uitwerkingen bekijken" at bounding box center [1036, 432] width 172 height 27
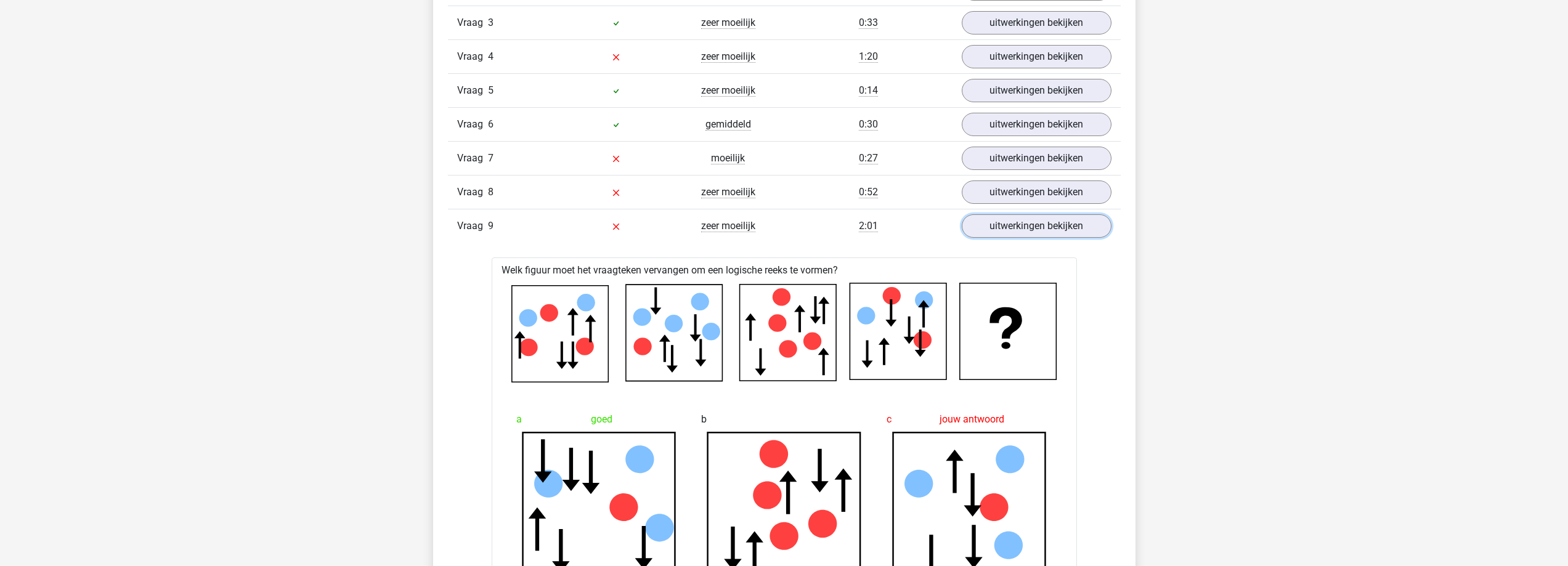
scroll to position [1109, 0]
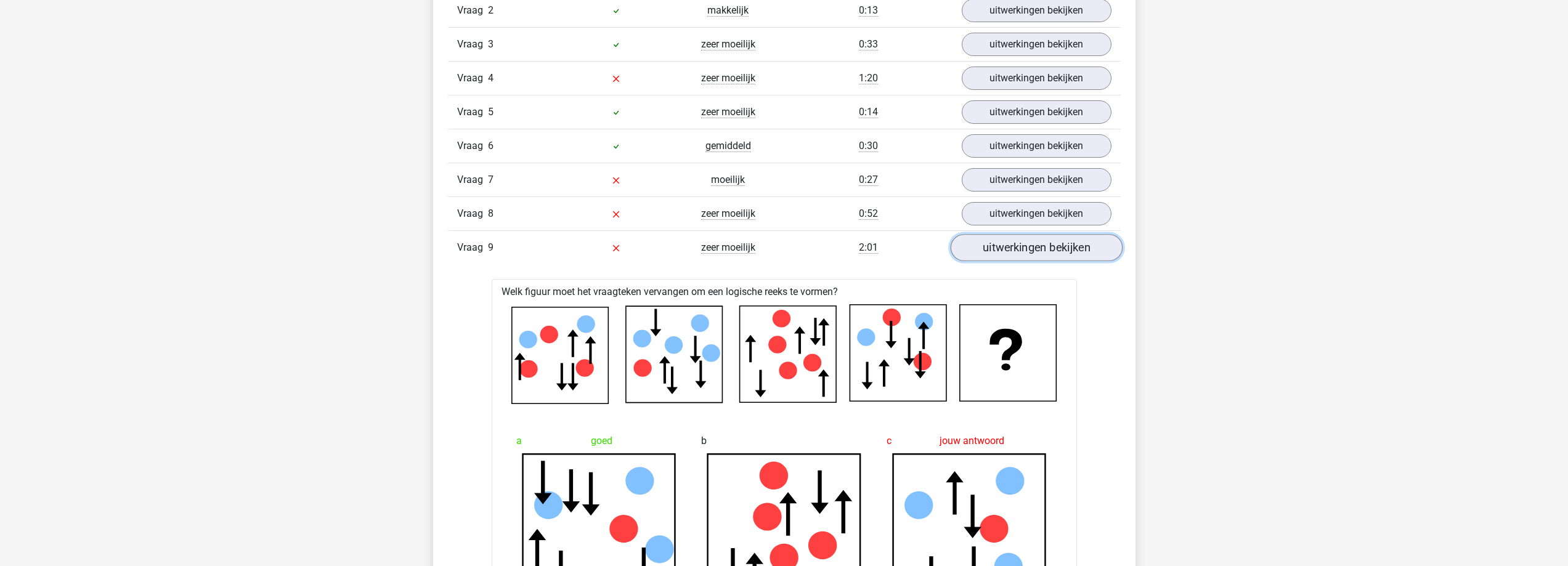
click at [1017, 242] on link "uitwerkingen bekijken" at bounding box center [1036, 247] width 172 height 27
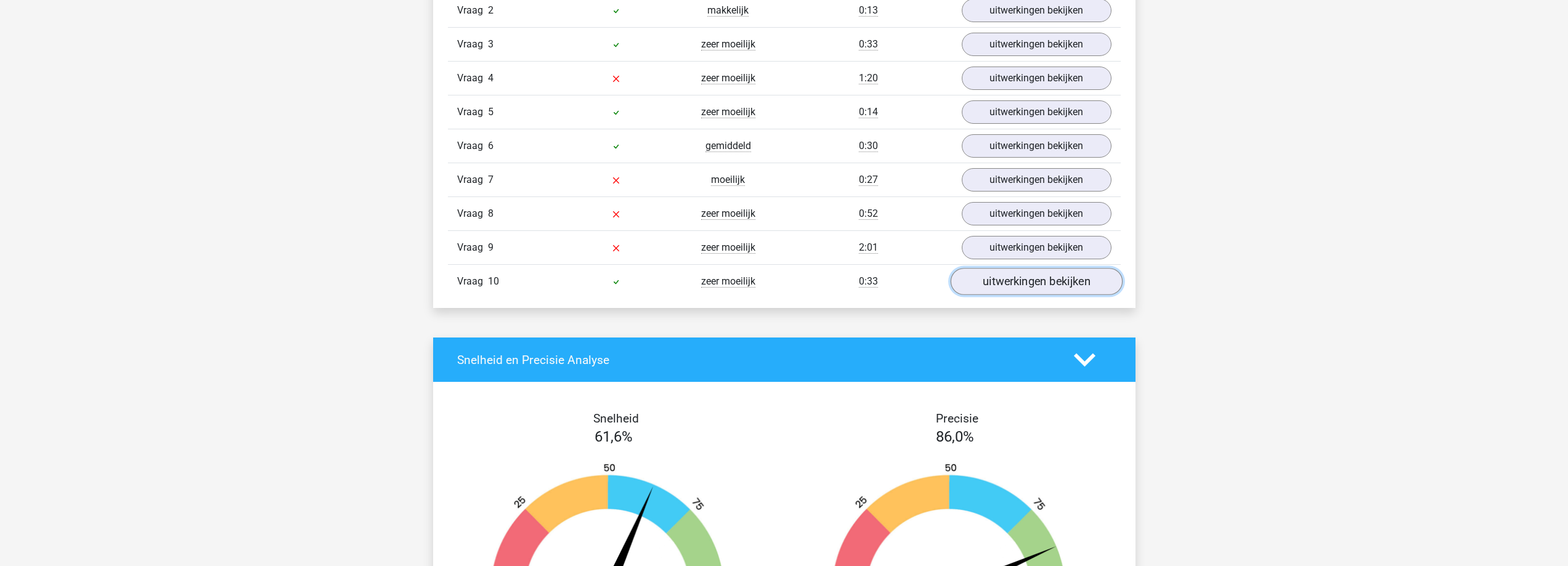
click at [1059, 291] on link "uitwerkingen bekijken" at bounding box center [1036, 281] width 172 height 27
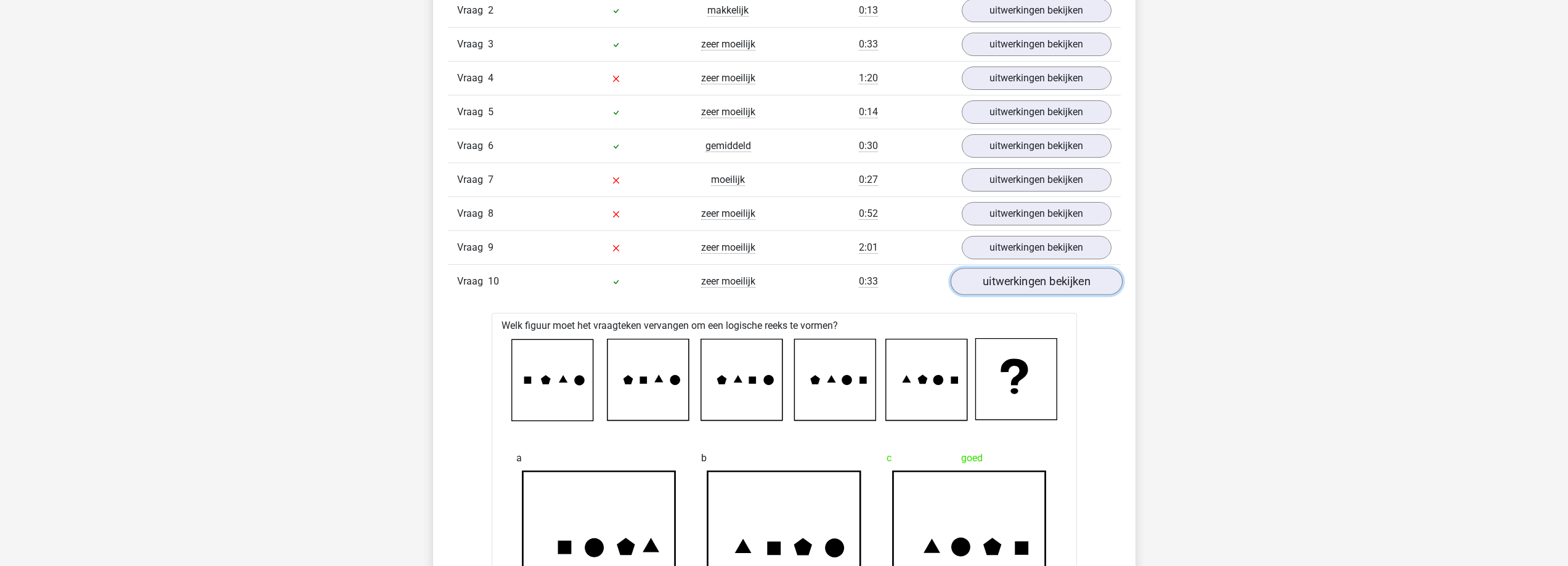
click at [1059, 287] on link "uitwerkingen bekijken" at bounding box center [1036, 281] width 172 height 27
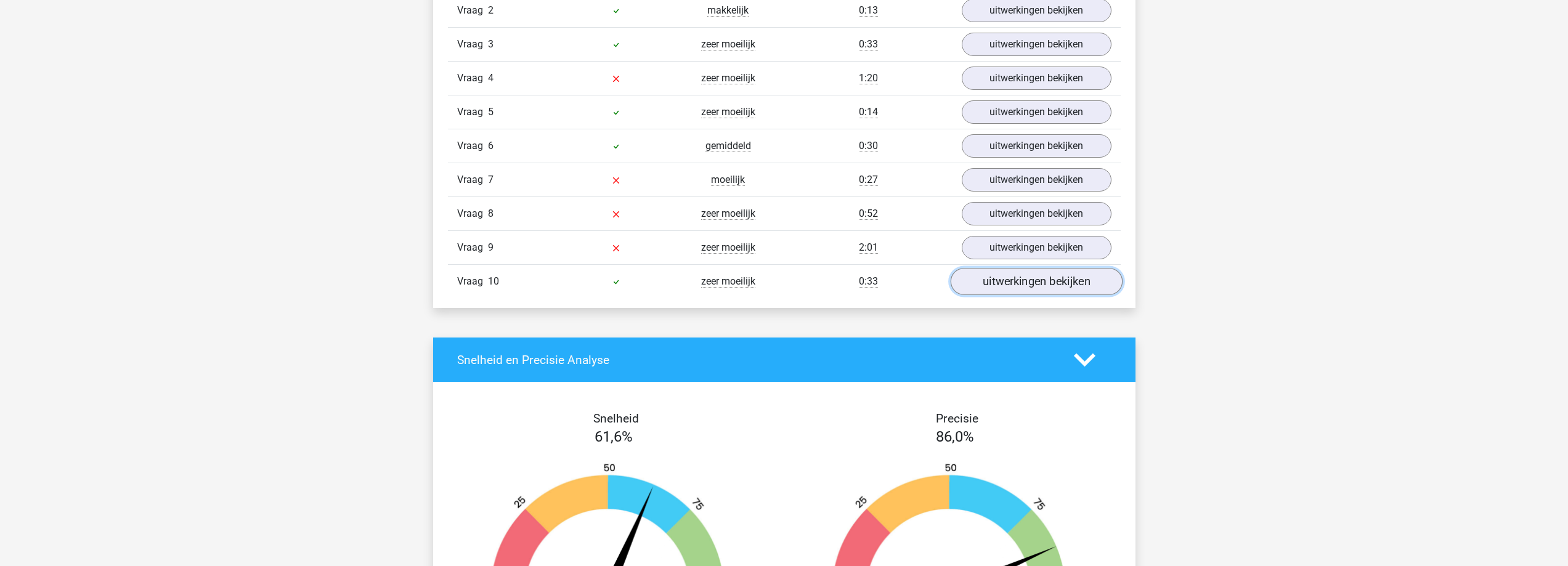
click at [1070, 288] on link "uitwerkingen bekijken" at bounding box center [1036, 281] width 172 height 27
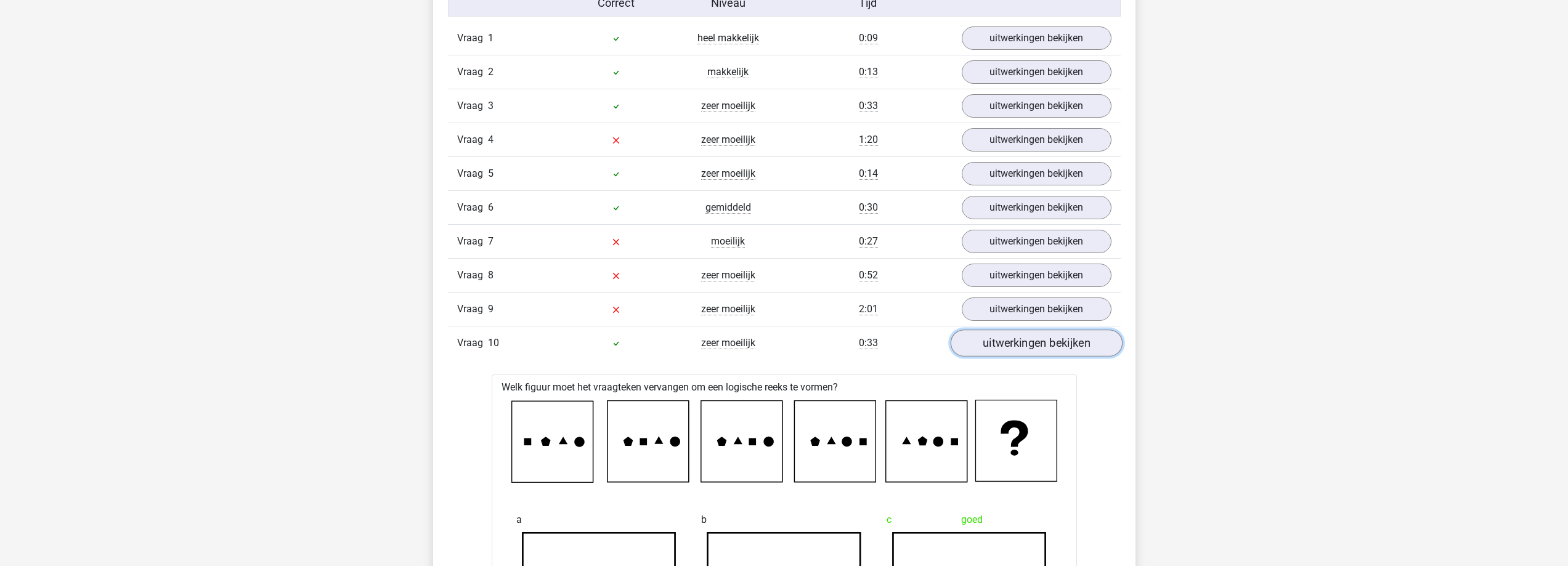
click at [1074, 345] on link "uitwerkingen bekijken" at bounding box center [1036, 342] width 172 height 27
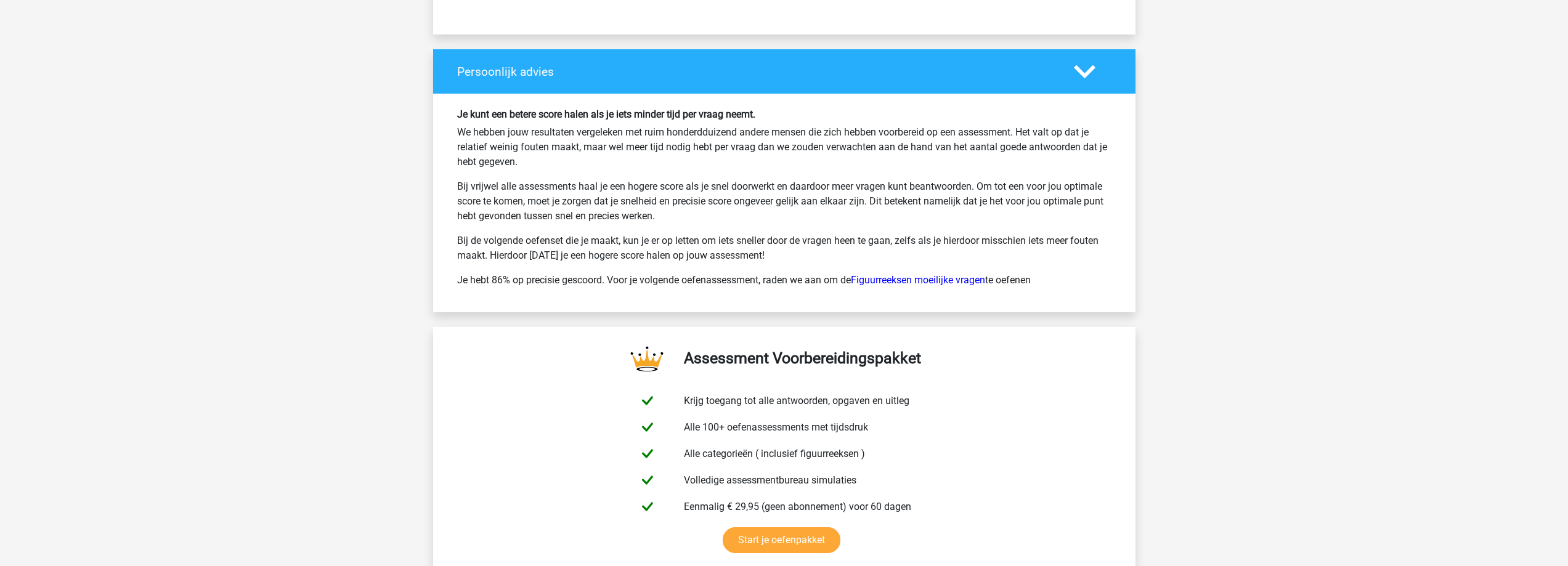
scroll to position [2095, 0]
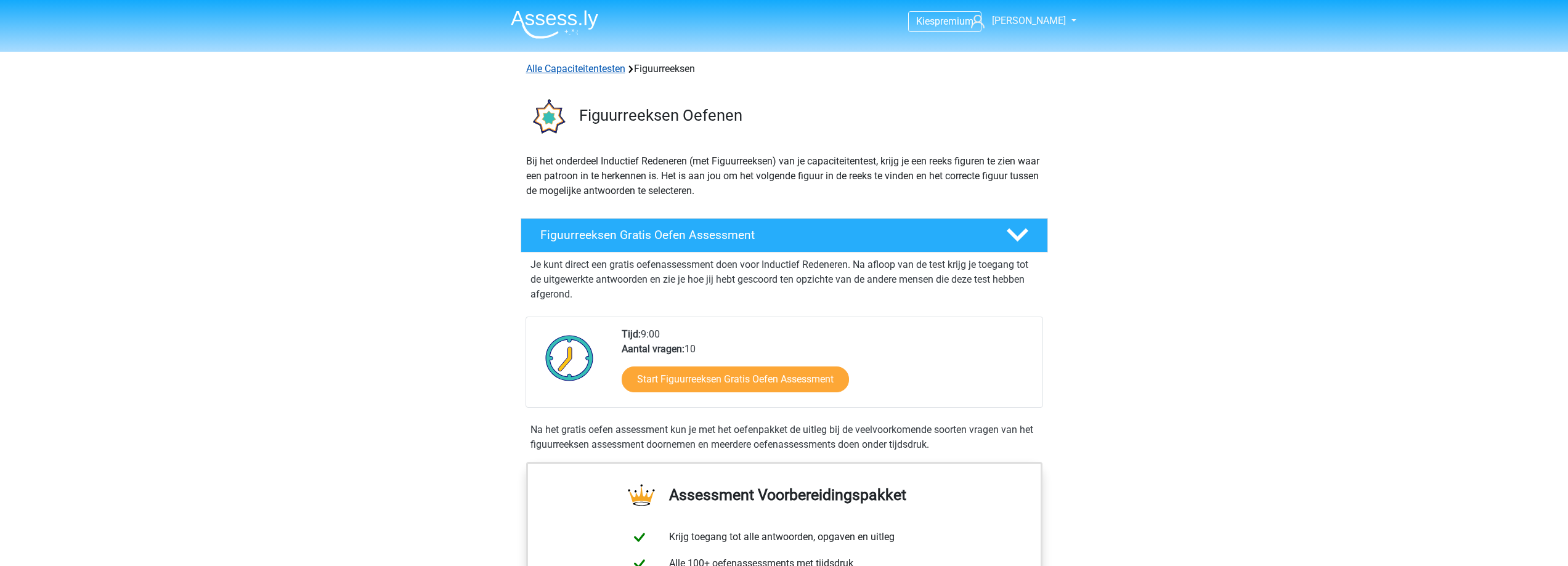
click at [587, 68] on link "Alle Capaciteitentesten" at bounding box center [575, 68] width 99 height 12
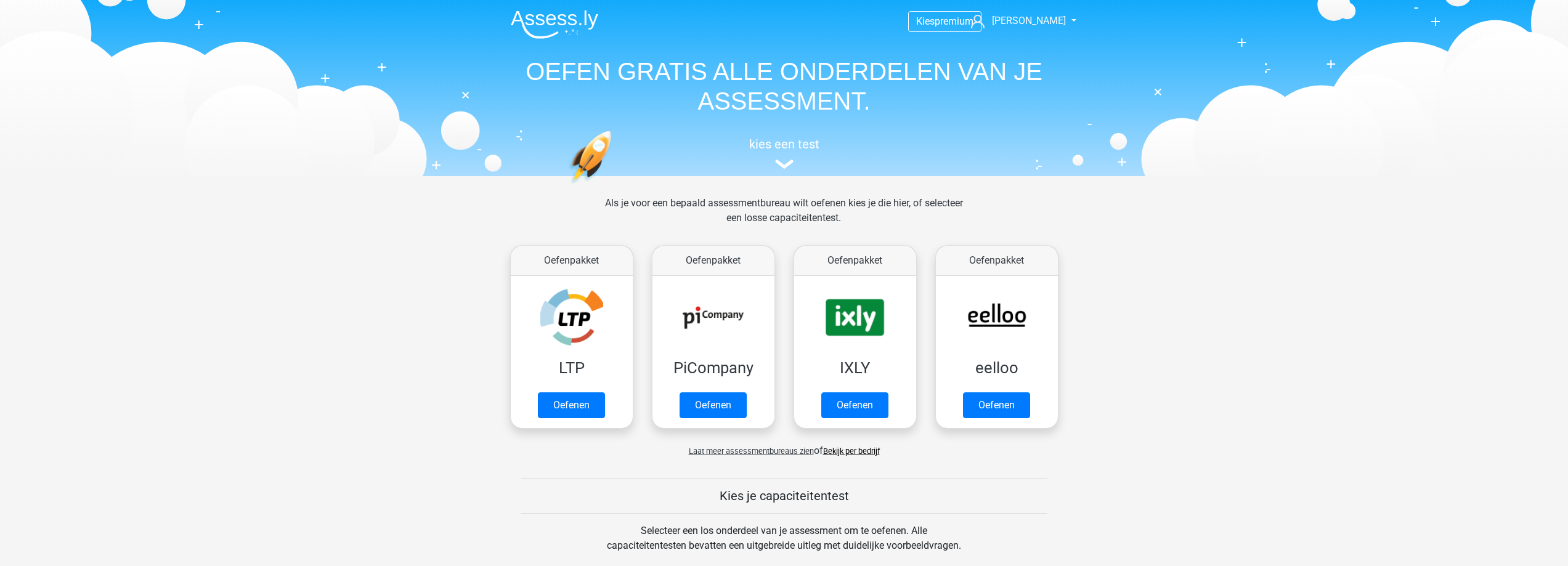
scroll to position [524, 0]
